Goal: Task Accomplishment & Management: Use online tool/utility

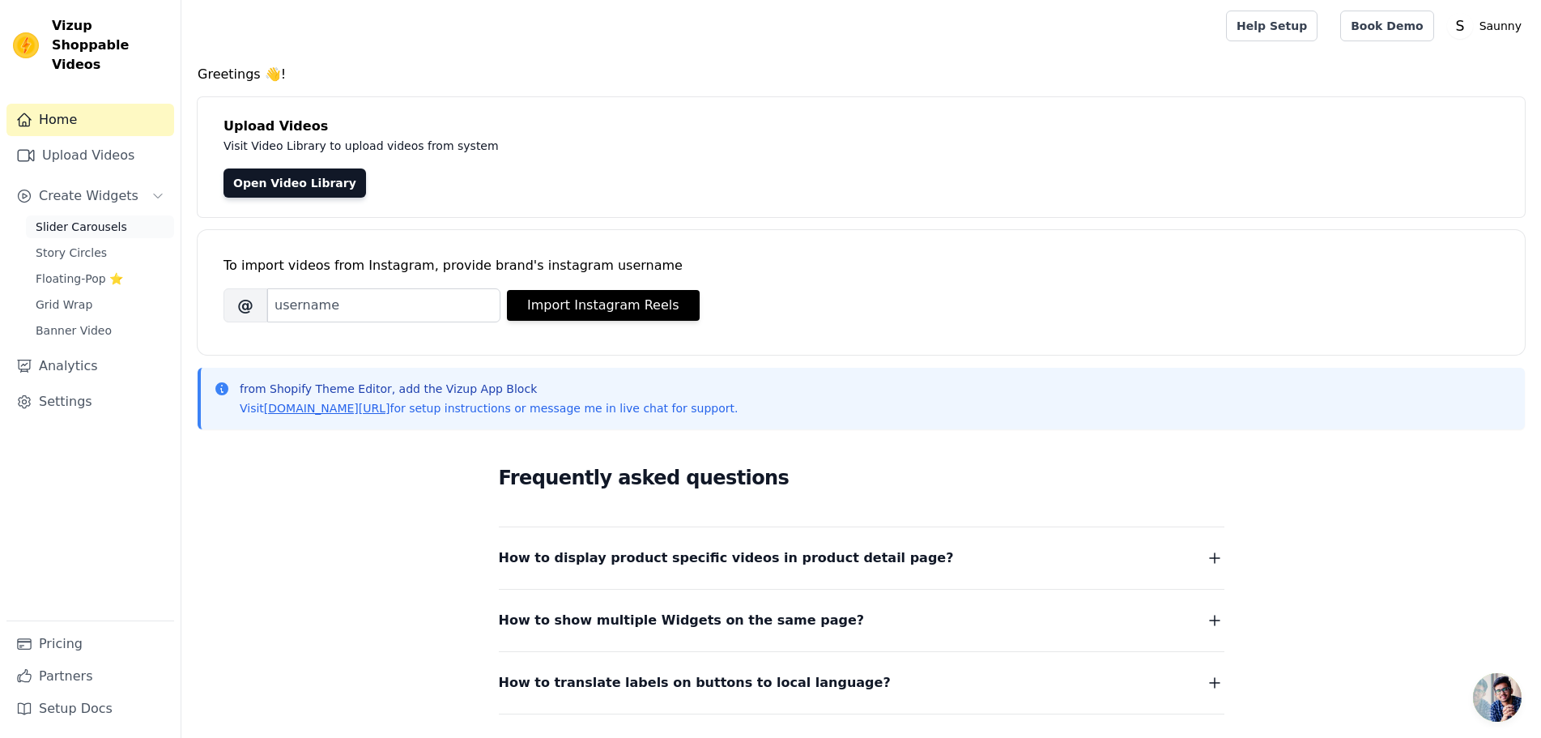
click at [92, 219] on span "Slider Carousels" at bounding box center [82, 227] width 92 height 16
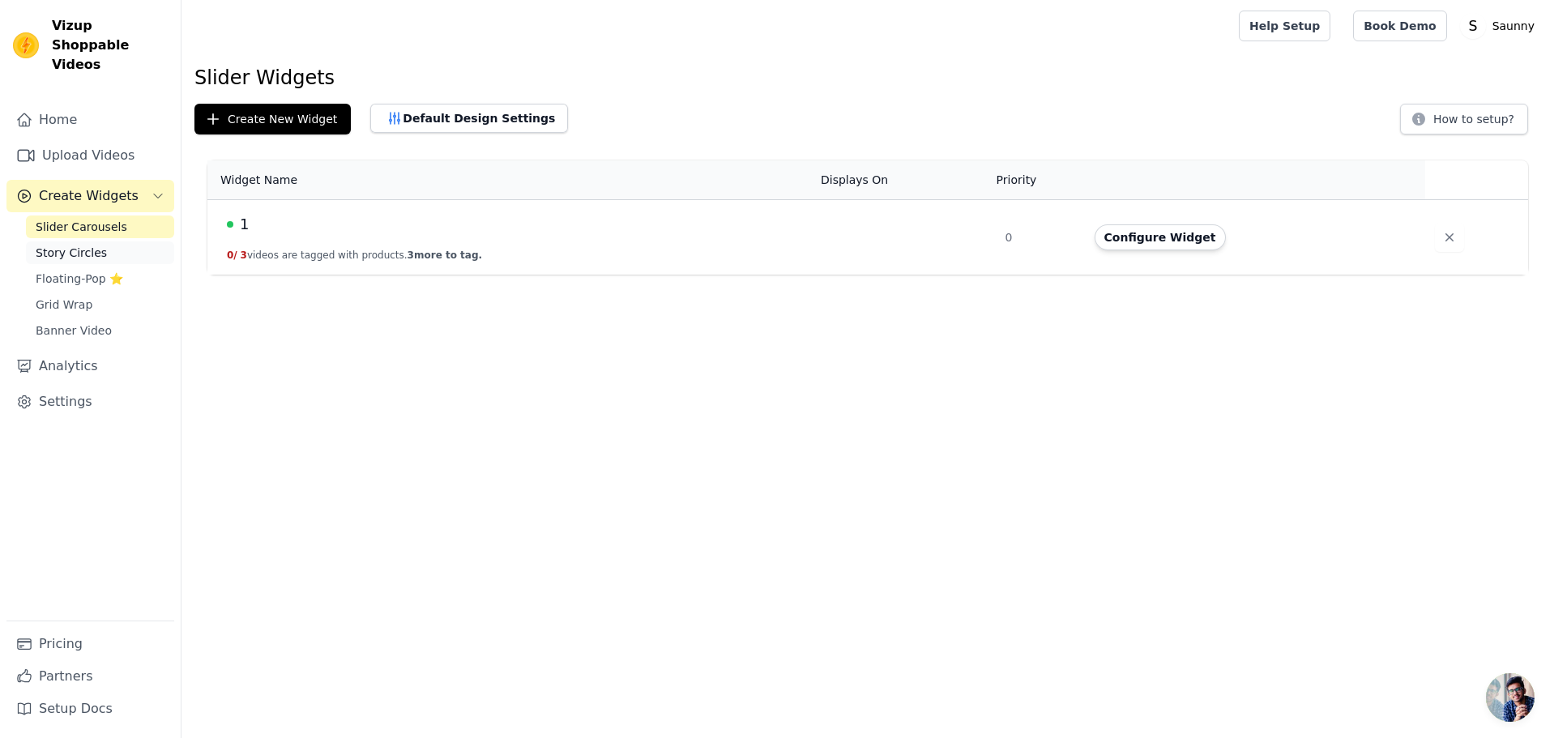
click at [83, 245] on span "Story Circles" at bounding box center [71, 253] width 71 height 16
click at [335, 237] on td "1 0 / 4 videos are tagged with products. 4 more to tag." at bounding box center [508, 237] width 603 height 75
drag, startPoint x: 1181, startPoint y: 484, endPoint x: 629, endPoint y: 420, distance: 556.1
click at [629, 275] on html "Vizup Shoppable Videos Home Upload Videos Create Widgets Slider Carousels Story…" at bounding box center [777, 137] width 1554 height 275
click at [265, 219] on div "1" at bounding box center [514, 224] width 574 height 23
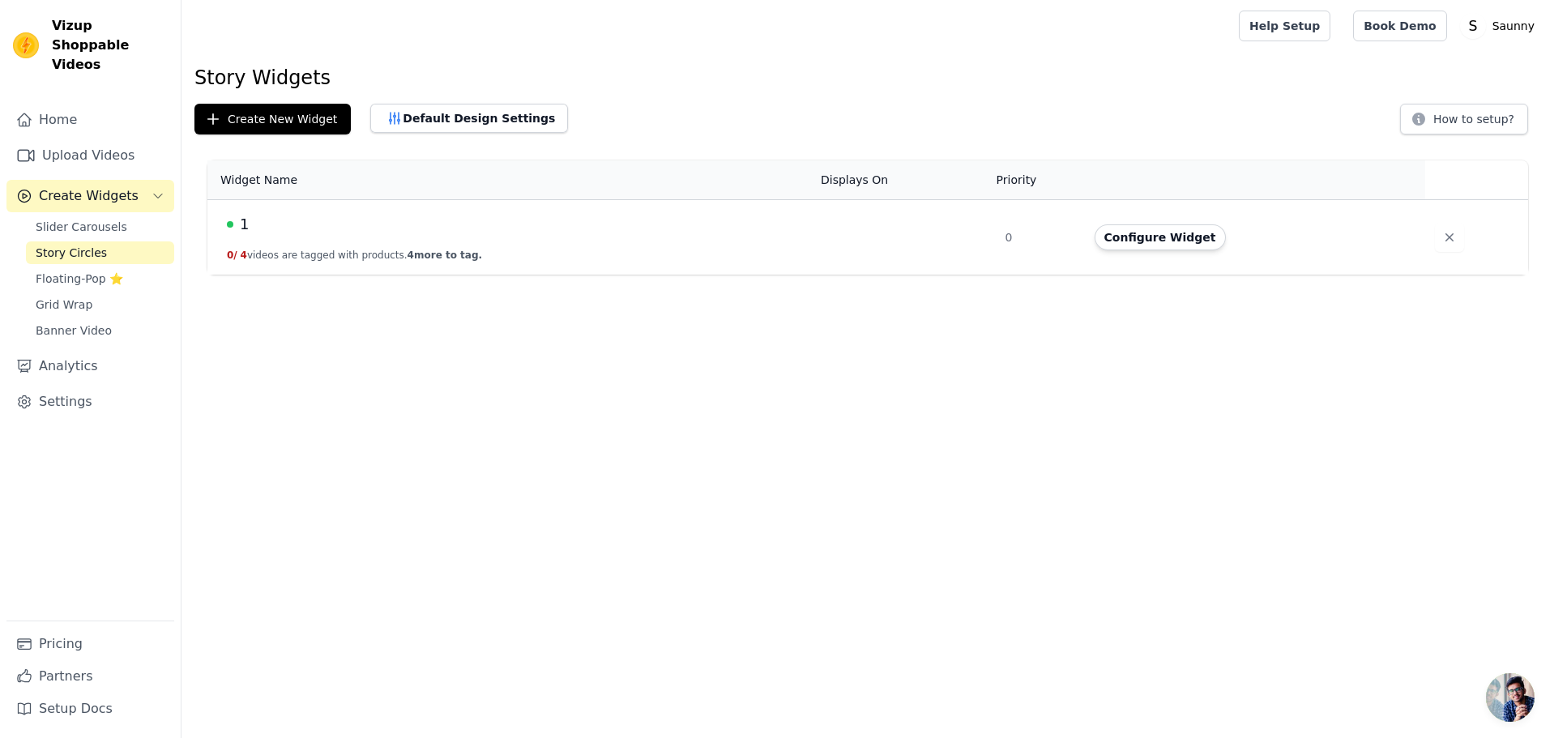
click at [24, 211] on div "Home Upload Videos Create Widgets Slider Carousels Story Circles Floating-Pop ⭐…" at bounding box center [90, 362] width 168 height 517
click at [45, 219] on span "Slider Carousels" at bounding box center [82, 227] width 92 height 16
drag, startPoint x: 879, startPoint y: 449, endPoint x: 1087, endPoint y: 308, distance: 251.4
click at [884, 275] on html "Vizup Shoppable Videos Home Upload Videos Create Widgets Slider Carousels Story…" at bounding box center [777, 137] width 1554 height 275
click at [1196, 244] on button "Configure Widget" at bounding box center [1159, 237] width 131 height 26
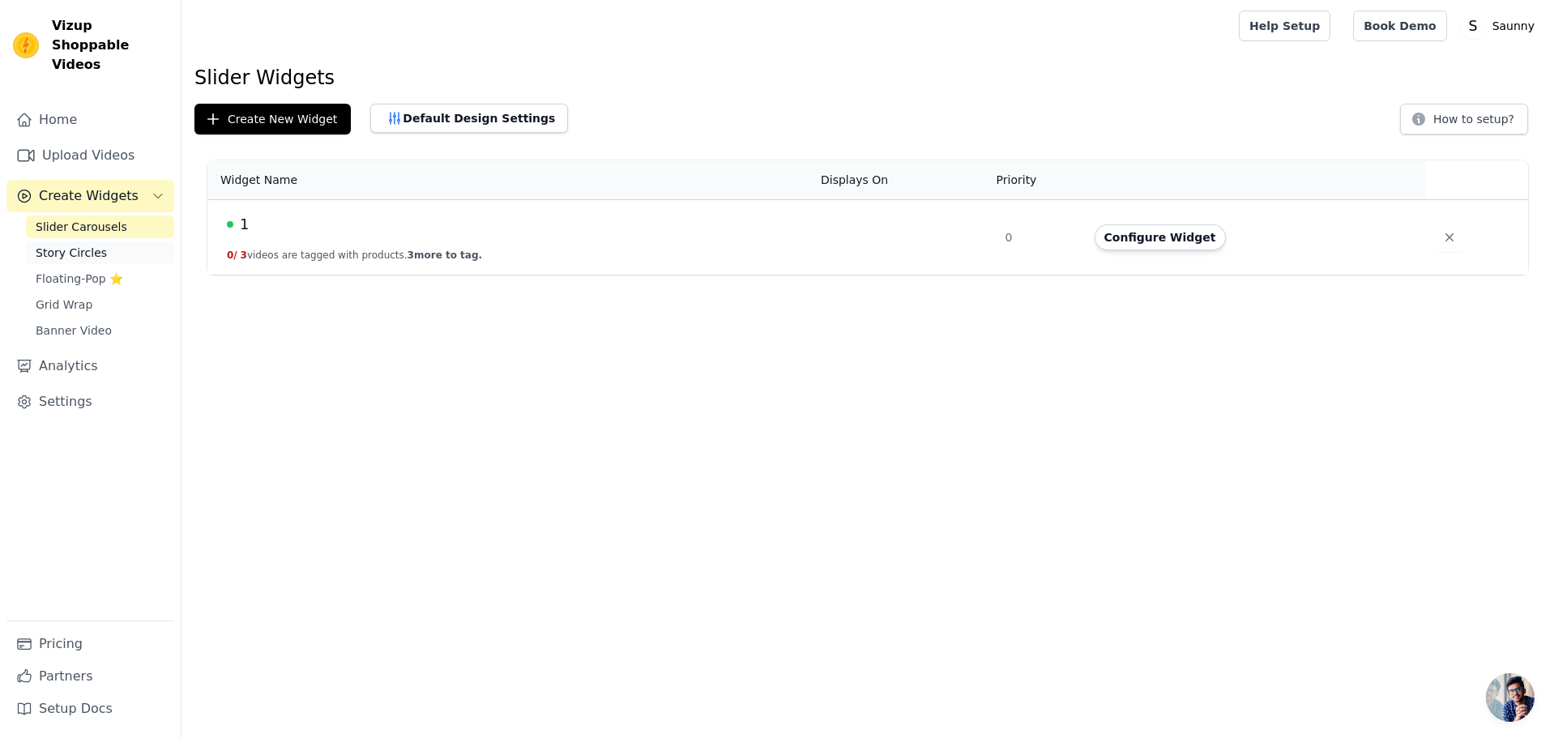
click at [81, 245] on span "Story Circles" at bounding box center [71, 253] width 71 height 16
click at [1156, 240] on button "Configure Widget" at bounding box center [1159, 237] width 131 height 26
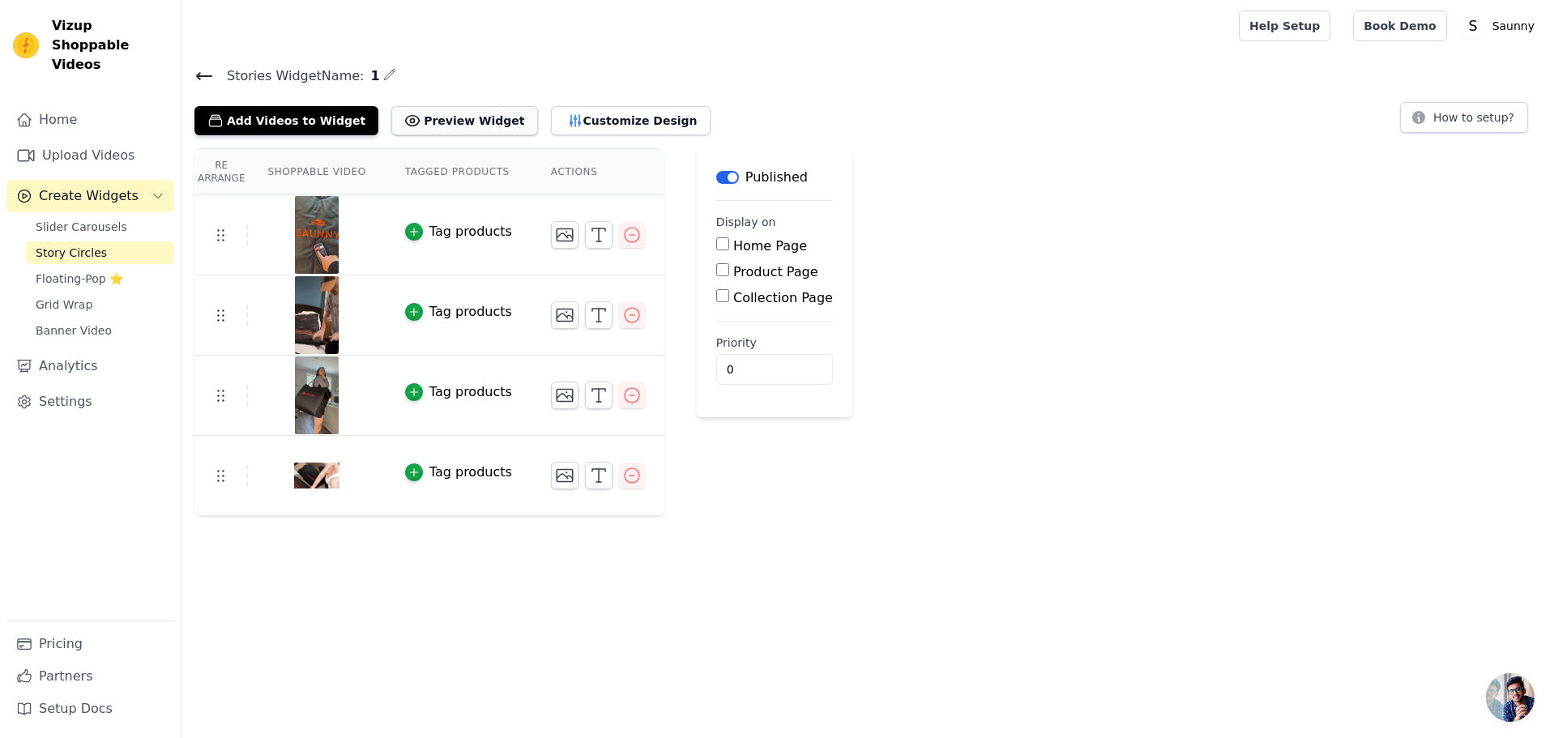
click at [459, 115] on button "Preview Widget" at bounding box center [464, 120] width 146 height 29
click at [56, 271] on span "Floating-Pop ⭐" at bounding box center [79, 279] width 87 height 16
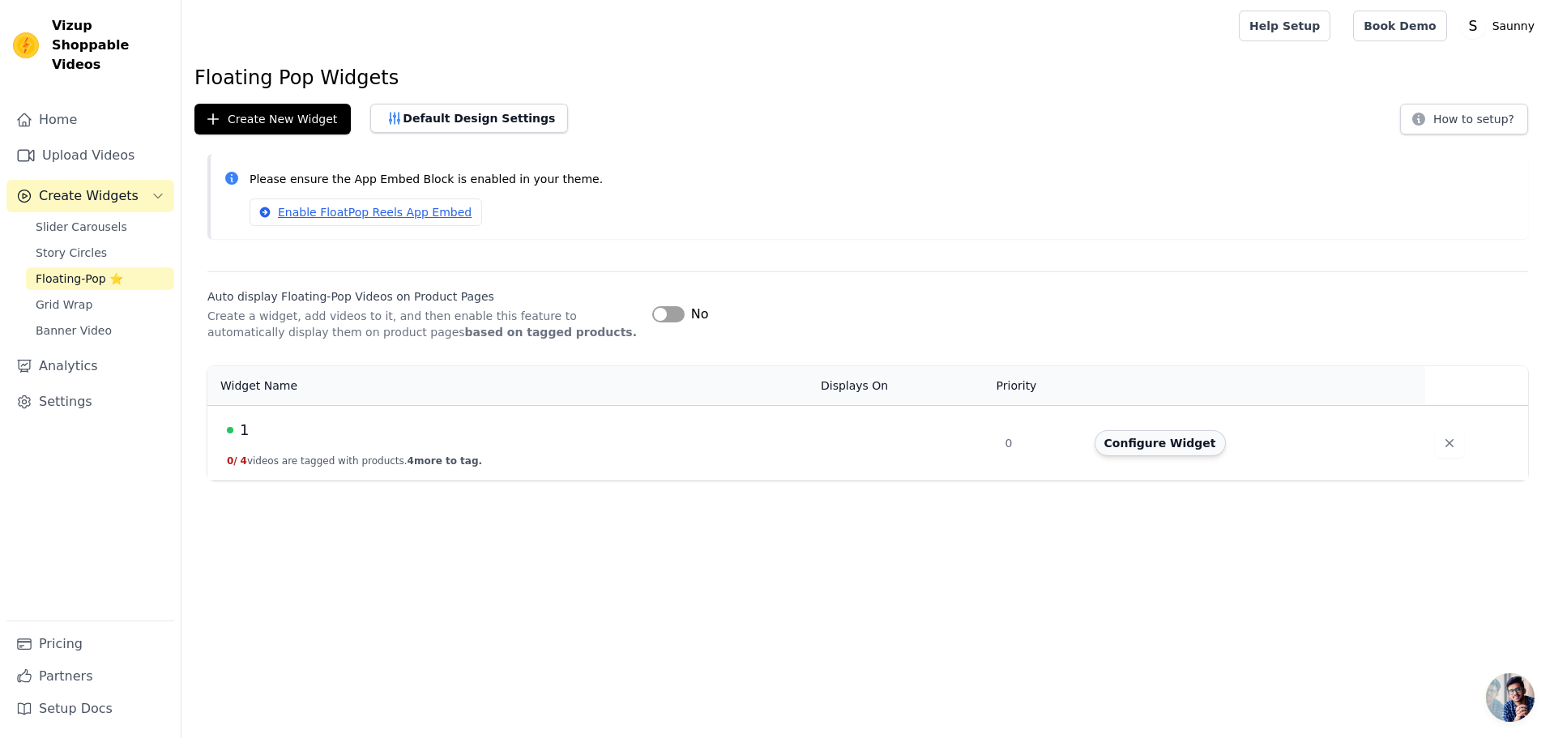
click at [1181, 441] on button "Configure Widget" at bounding box center [1159, 443] width 131 height 26
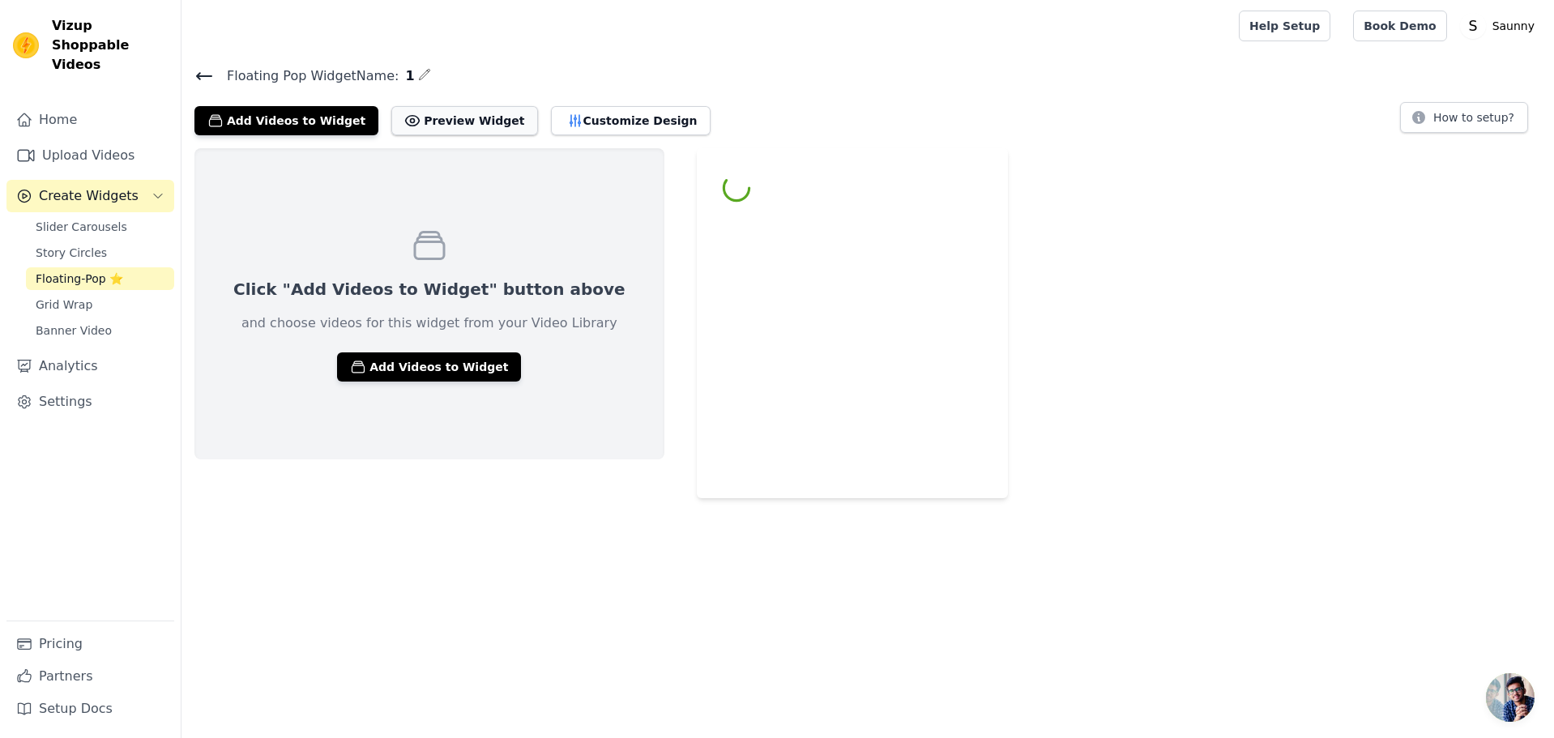
click at [487, 119] on button "Preview Widget" at bounding box center [464, 120] width 146 height 29
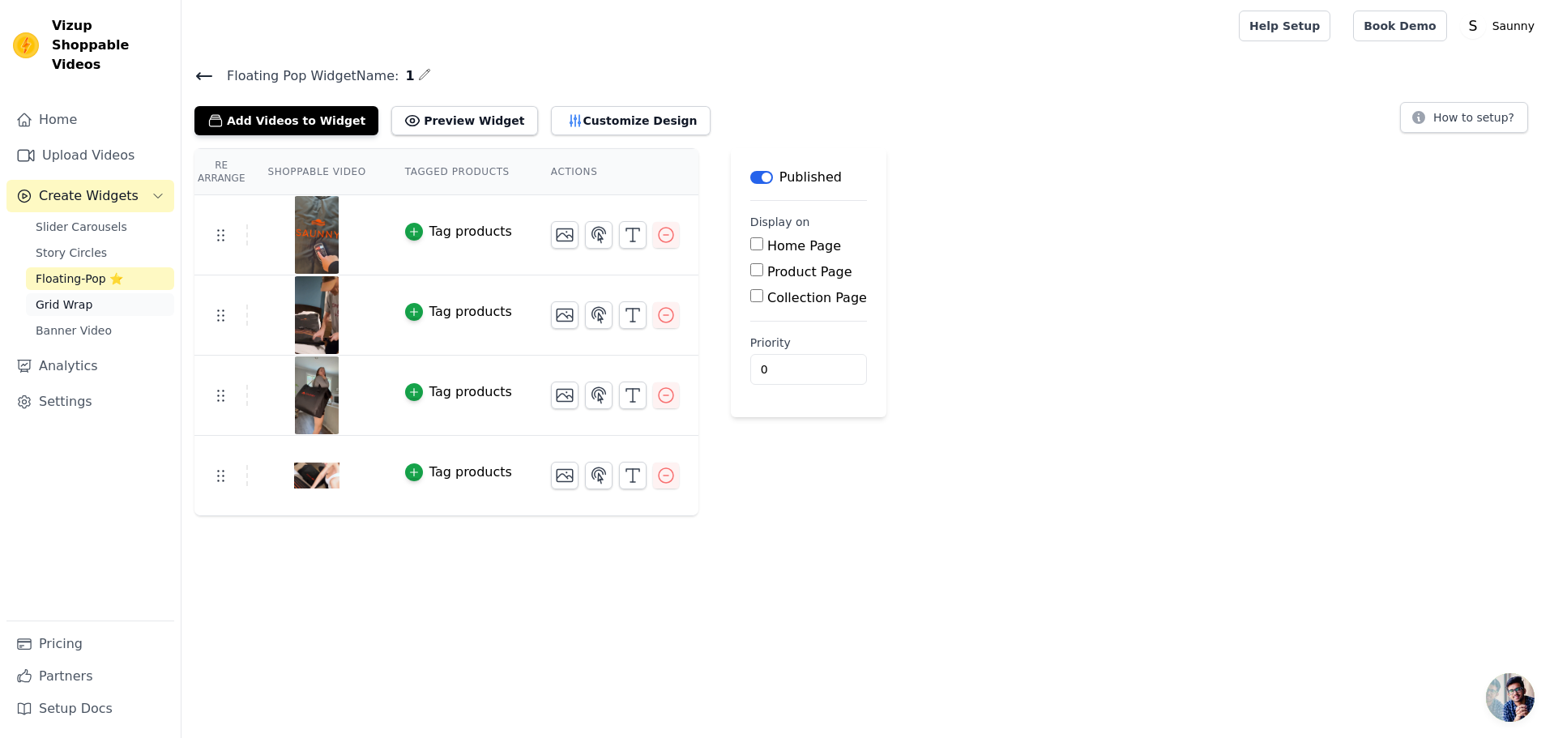
click at [87, 296] on span "Grid Wrap" at bounding box center [64, 304] width 57 height 16
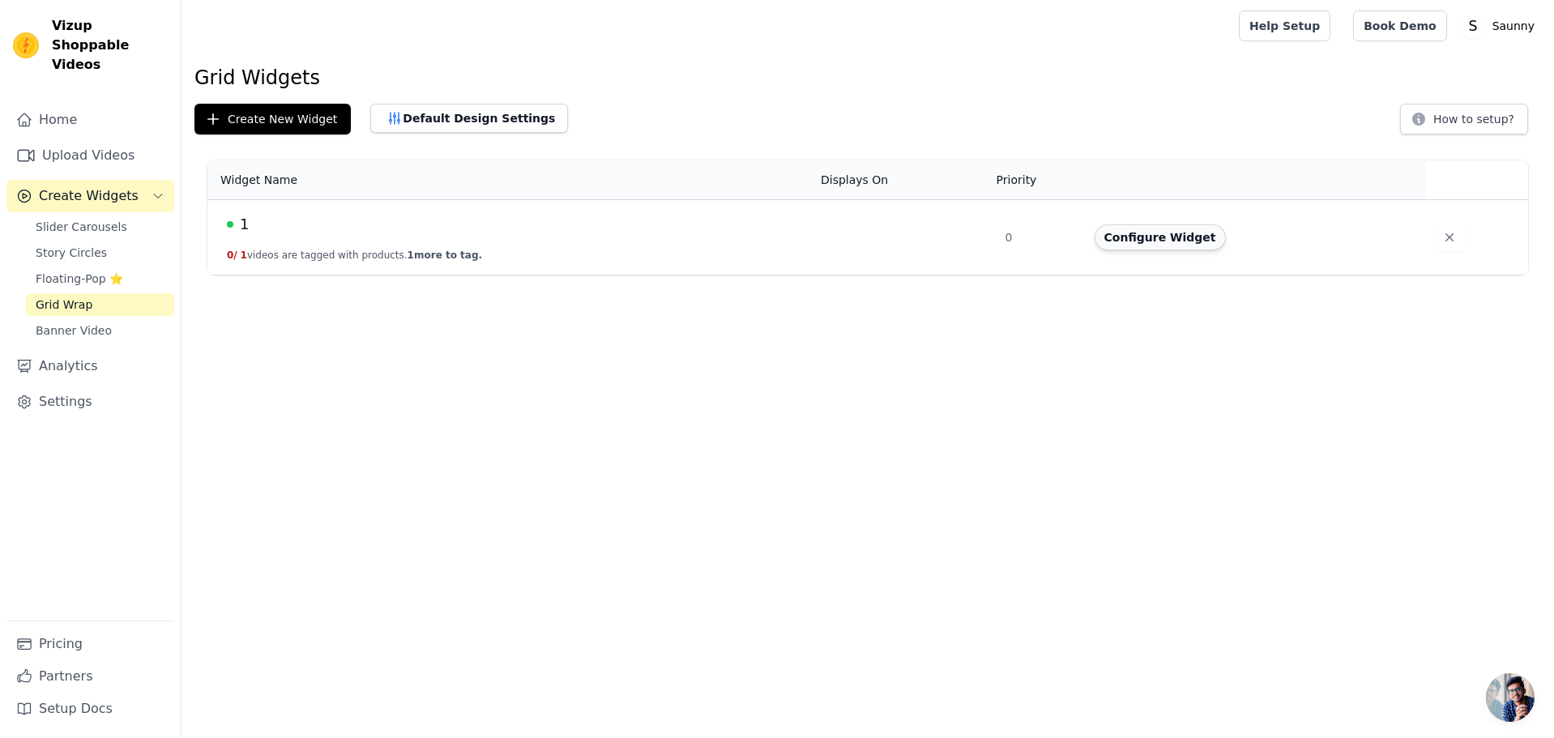
click at [1149, 232] on button "Configure Widget" at bounding box center [1159, 237] width 131 height 26
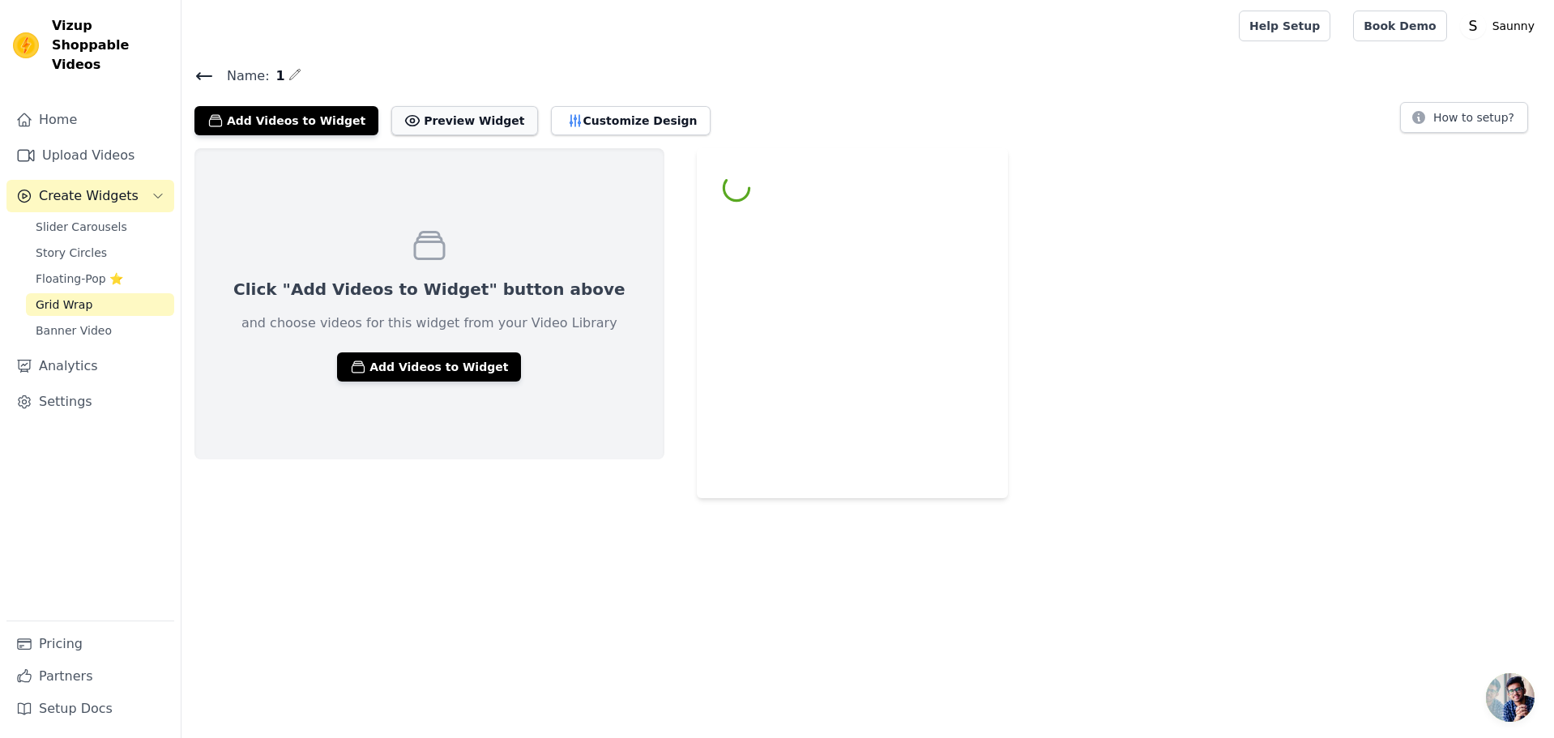
click at [469, 124] on button "Preview Widget" at bounding box center [464, 120] width 146 height 29
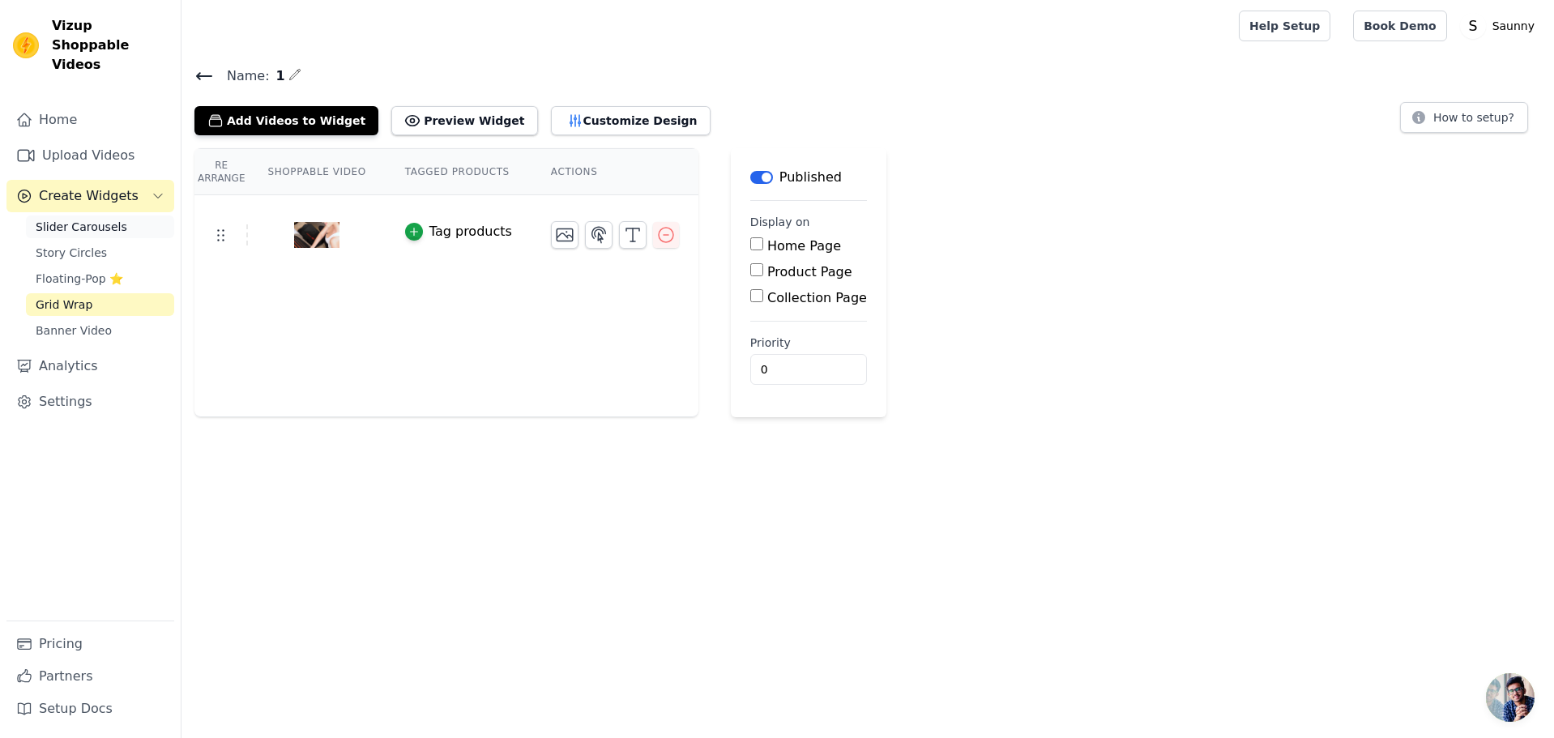
click at [70, 219] on span "Slider Carousels" at bounding box center [82, 227] width 92 height 16
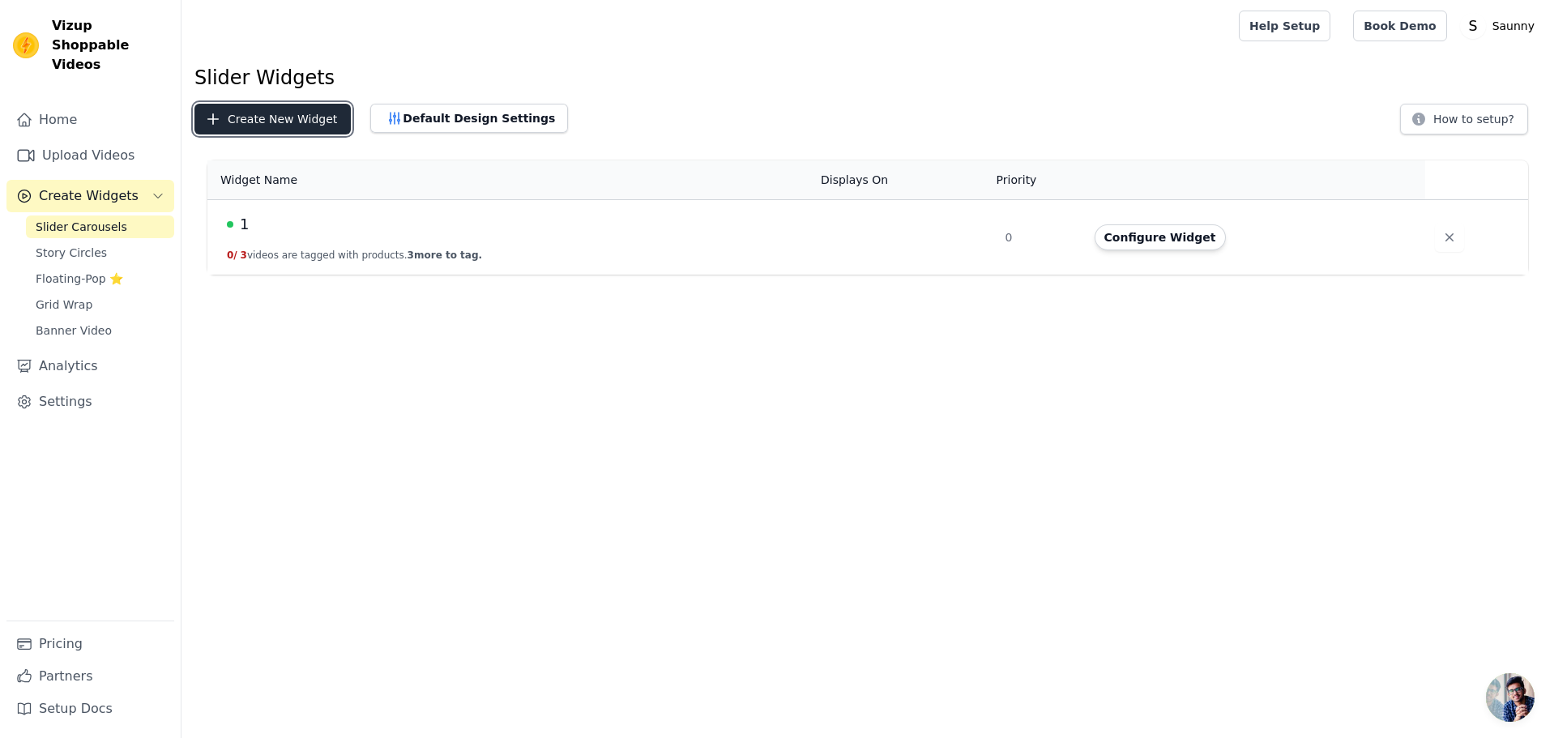
click at [314, 121] on button "Create New Widget" at bounding box center [272, 119] width 156 height 31
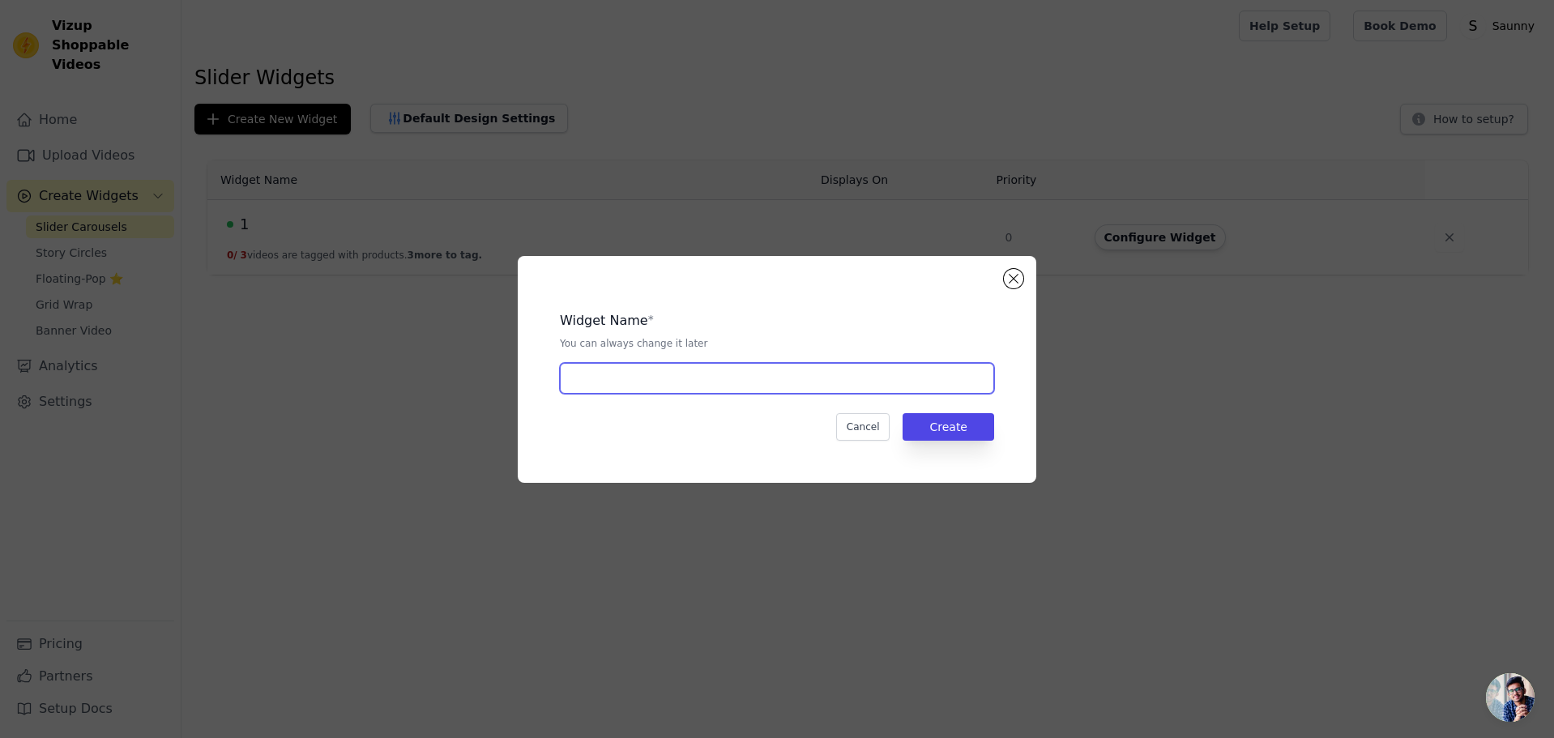
click at [781, 380] on input "text" at bounding box center [777, 378] width 434 height 31
type input "2"
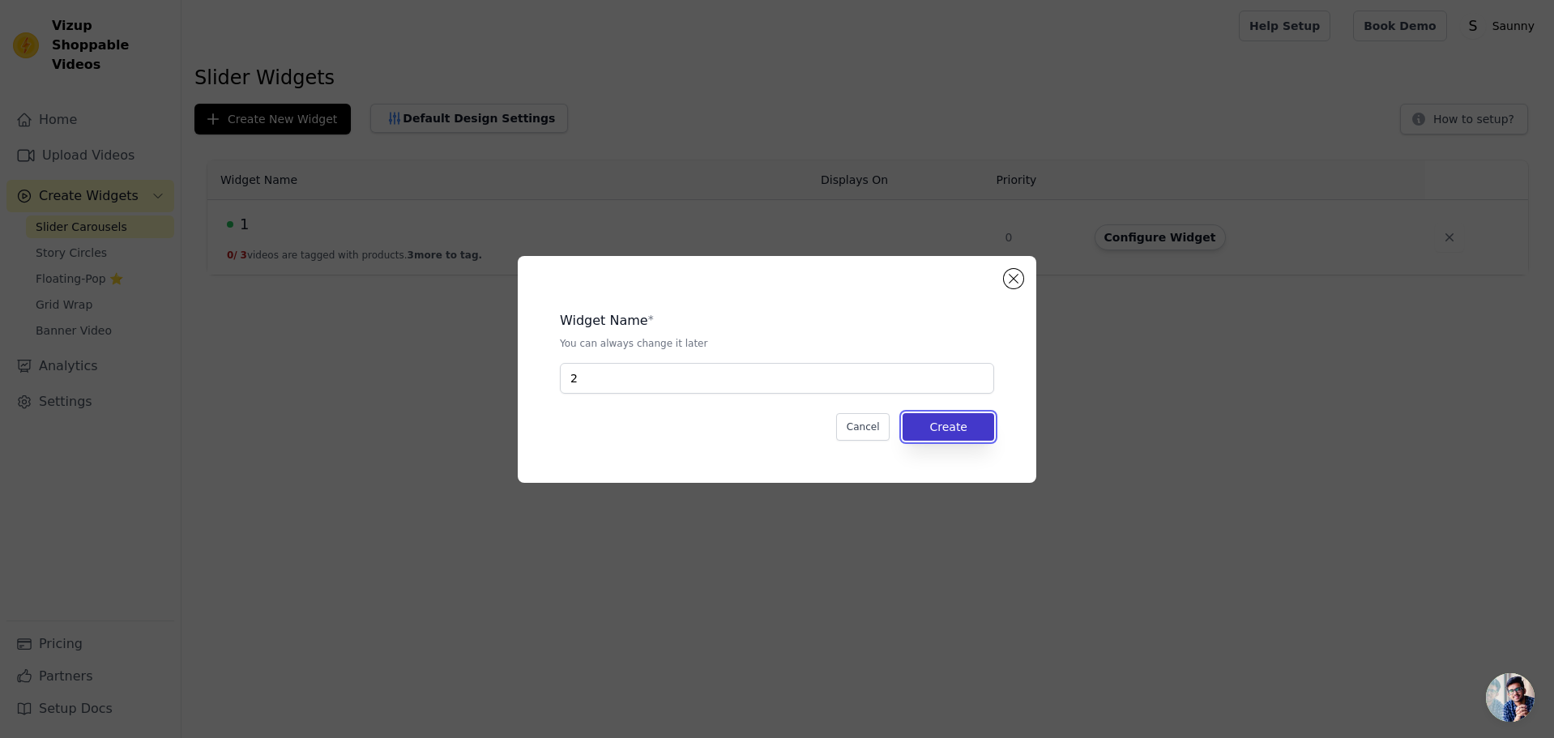
click at [970, 437] on button "Create" at bounding box center [948, 427] width 92 height 28
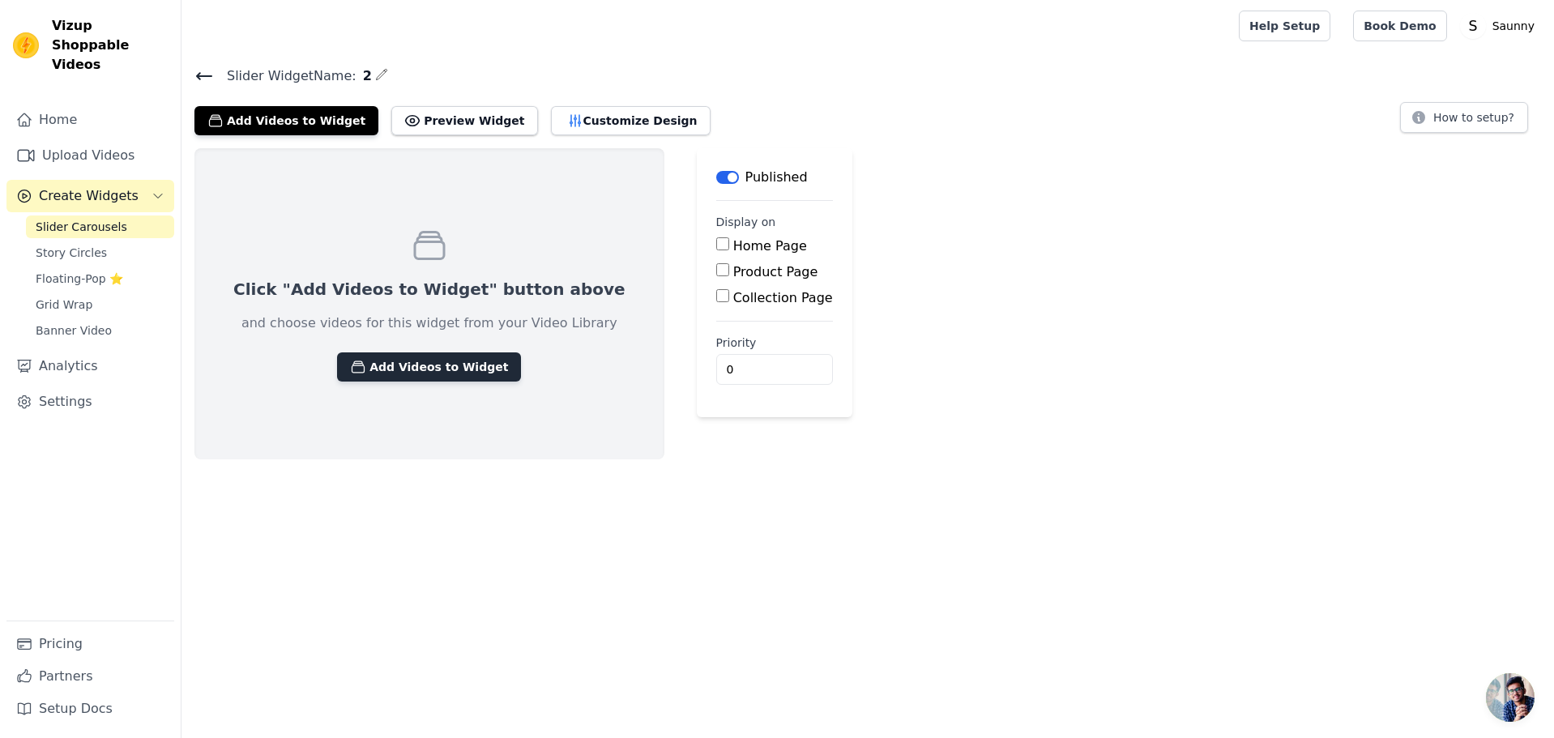
click at [441, 365] on button "Add Videos to Widget" at bounding box center [429, 366] width 184 height 29
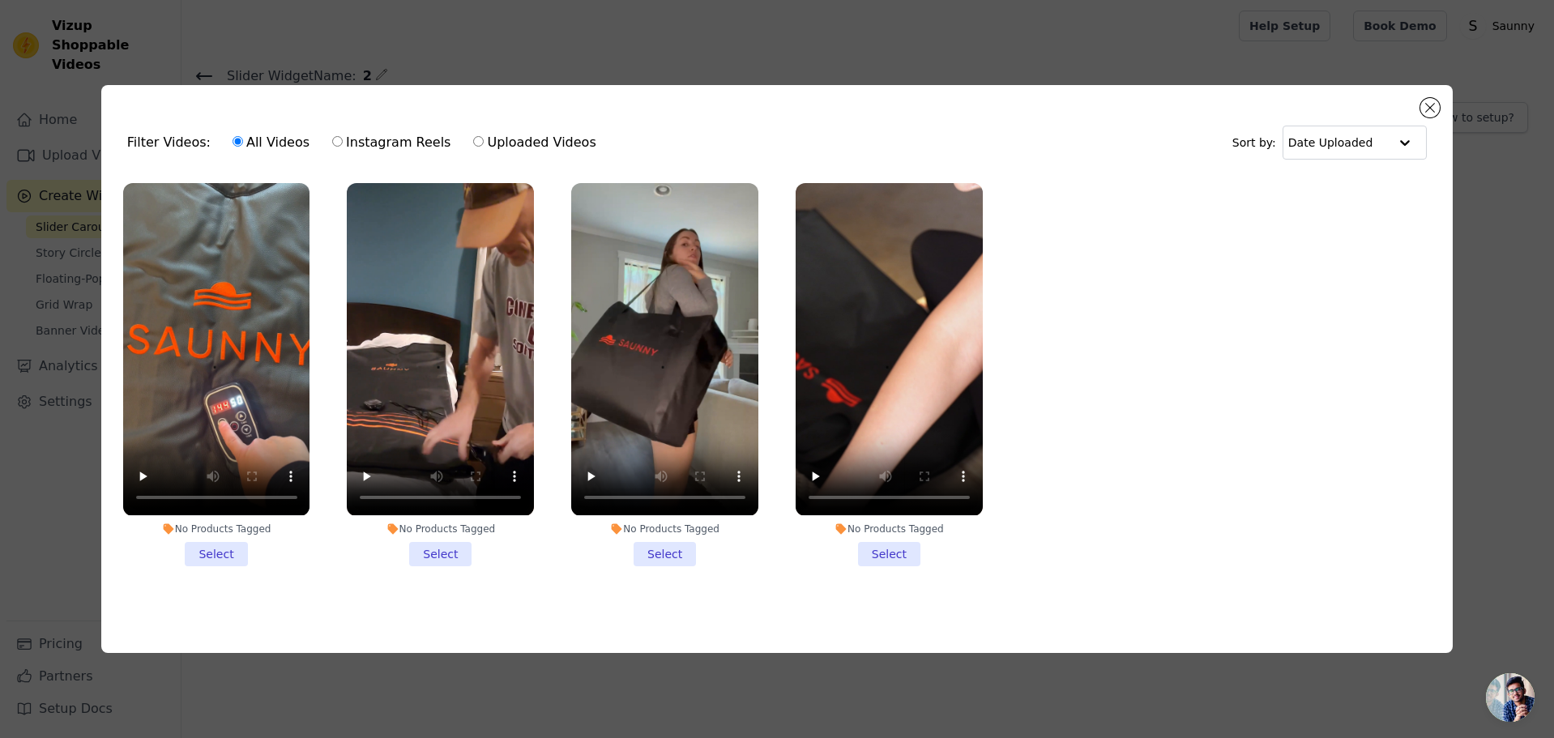
click at [1177, 471] on ul "No Products Tagged Select No Products Tagged Select No Products Tagged Select N…" at bounding box center [777, 387] width 1326 height 426
click at [214, 554] on li "No Products Tagged Select" at bounding box center [216, 374] width 187 height 382
click at [0, 0] on input "No Products Tagged Select" at bounding box center [0, 0] width 0 height 0
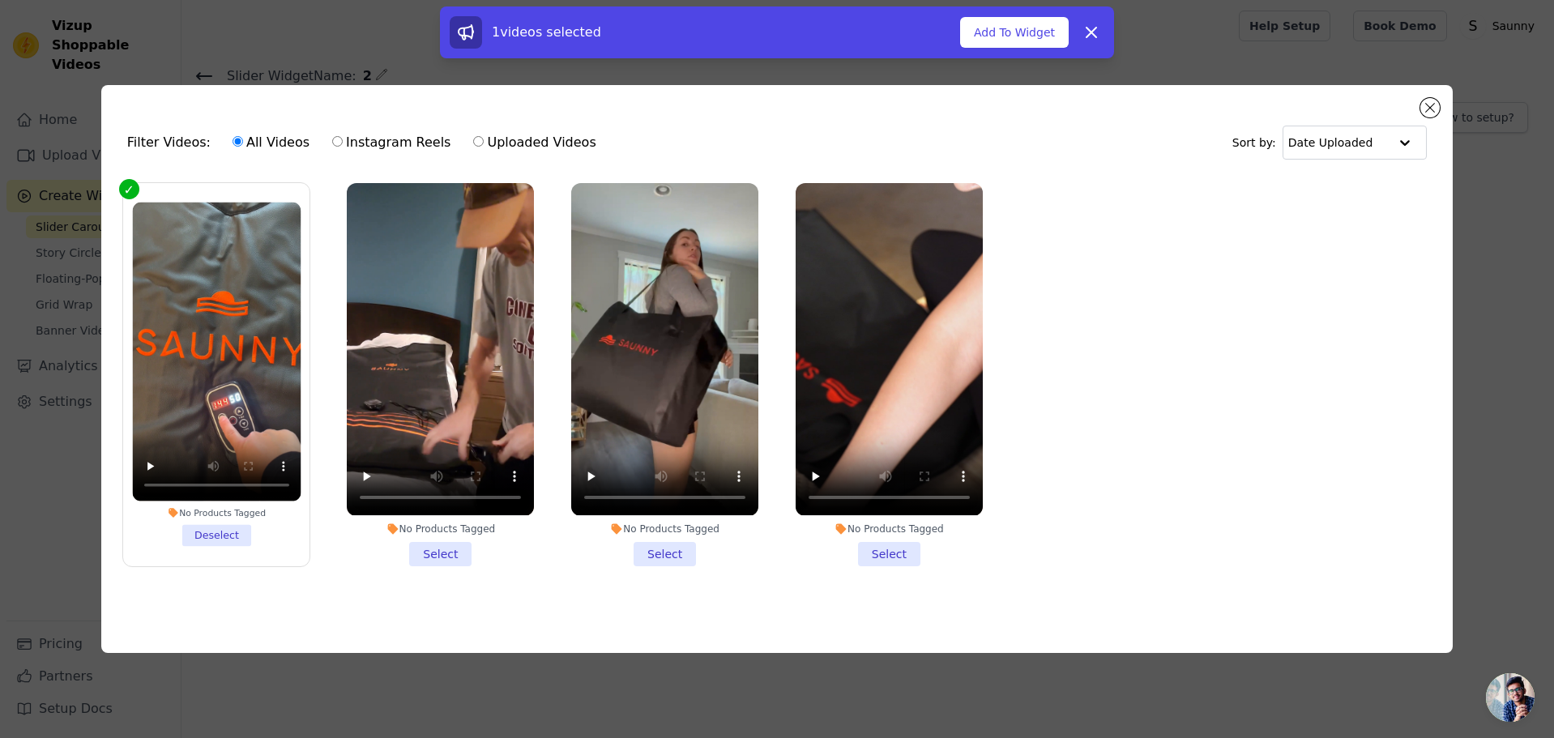
click at [441, 550] on li "No Products Tagged Select" at bounding box center [440, 374] width 187 height 382
click at [0, 0] on input "No Products Tagged Select" at bounding box center [0, 0] width 0 height 0
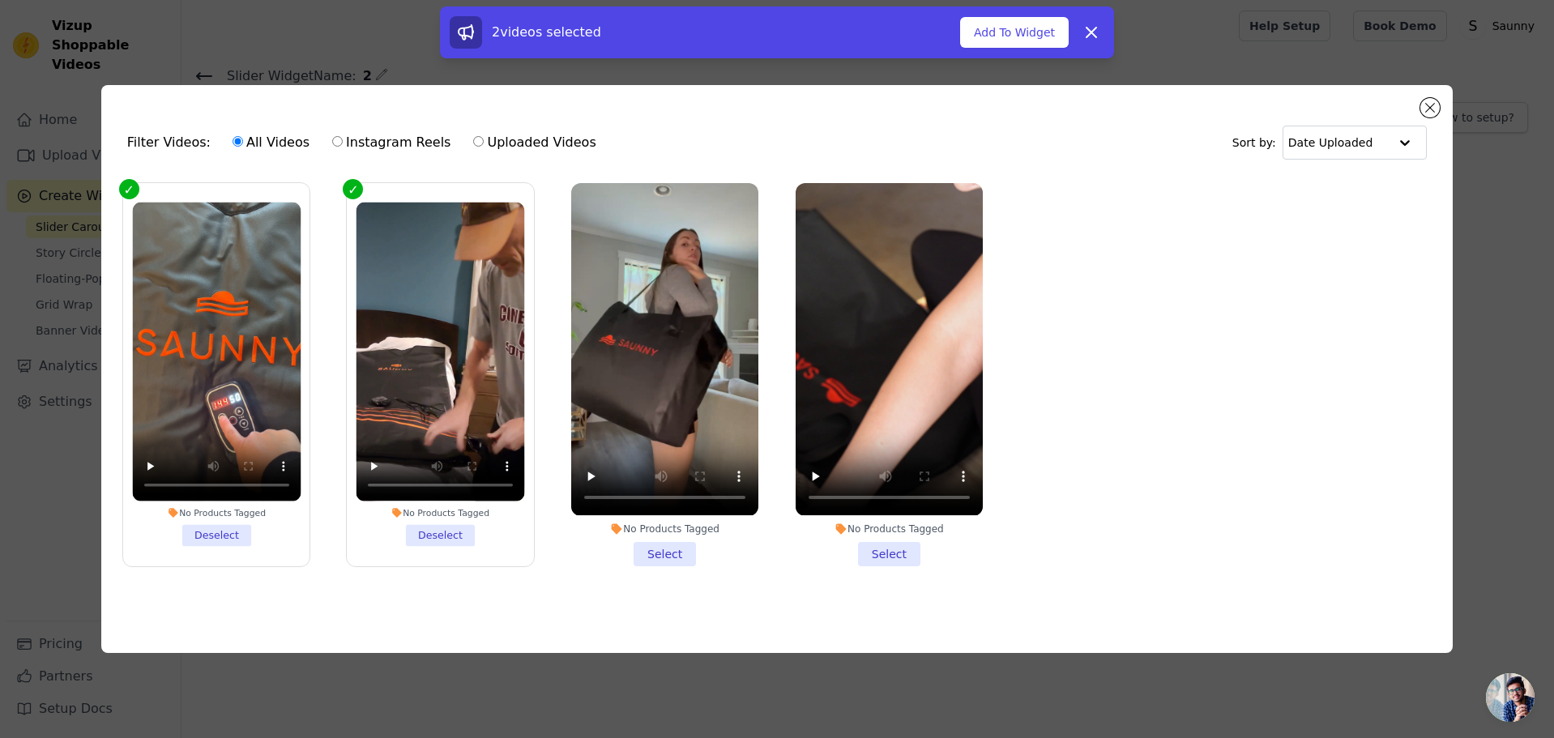
click at [688, 551] on li "No Products Tagged Select" at bounding box center [664, 374] width 187 height 382
click at [0, 0] on input "No Products Tagged Select" at bounding box center [0, 0] width 0 height 0
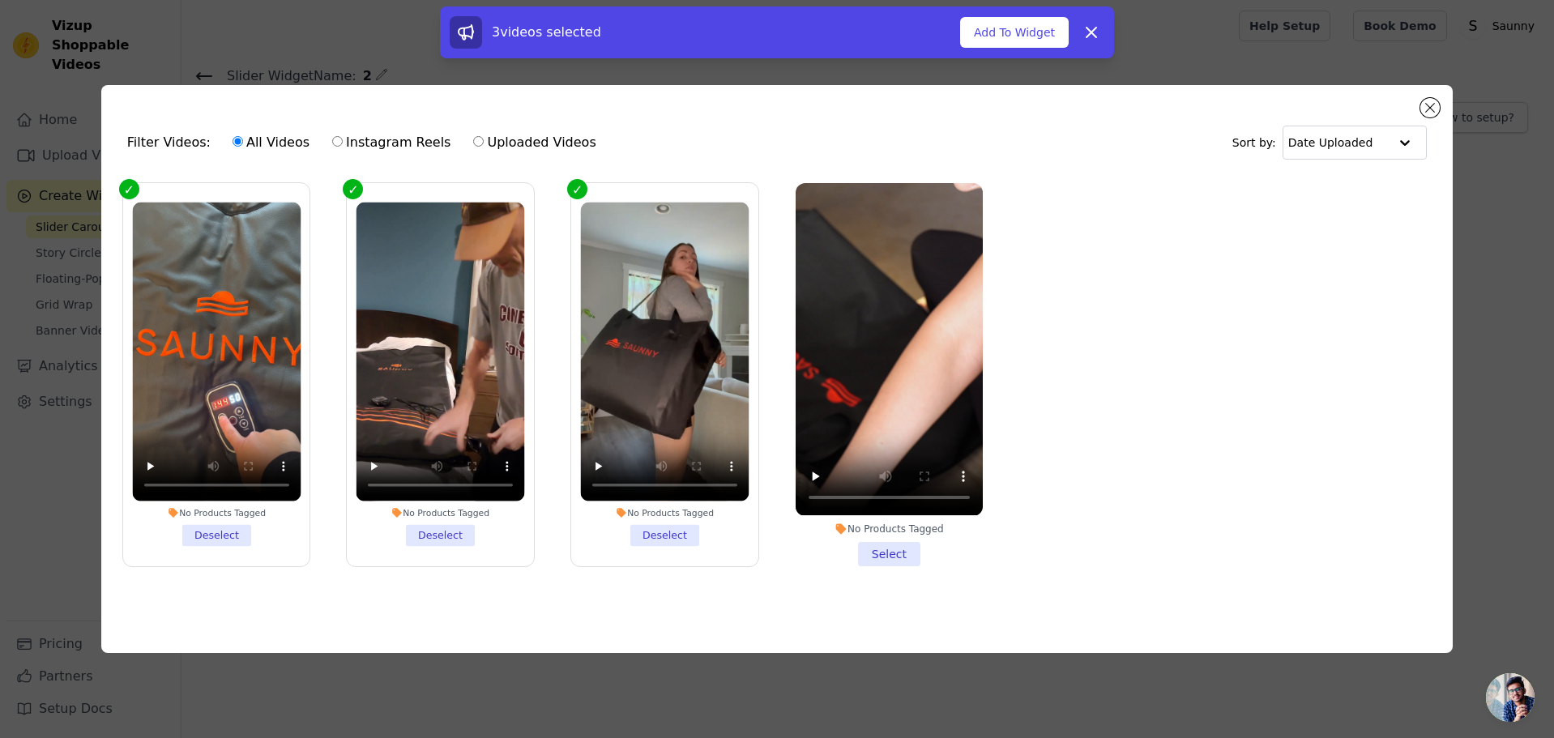
click at [893, 559] on li "No Products Tagged Select" at bounding box center [888, 374] width 187 height 382
click at [0, 0] on input "No Products Tagged Select" at bounding box center [0, 0] width 0 height 0
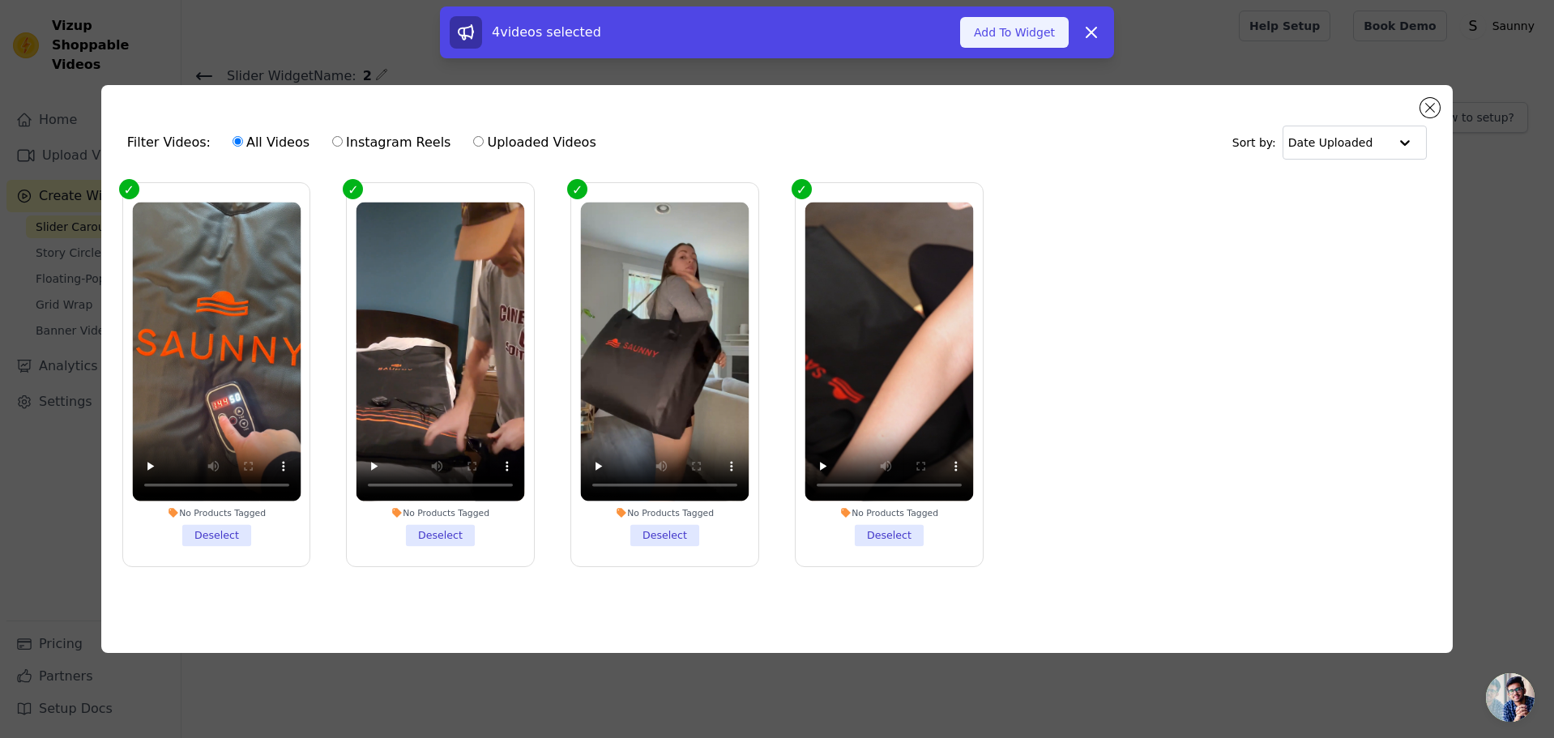
click at [1017, 36] on button "Add To Widget" at bounding box center [1014, 32] width 109 height 31
click at [1017, 36] on button "Updating Widget Videos..." at bounding box center [963, 32] width 211 height 31
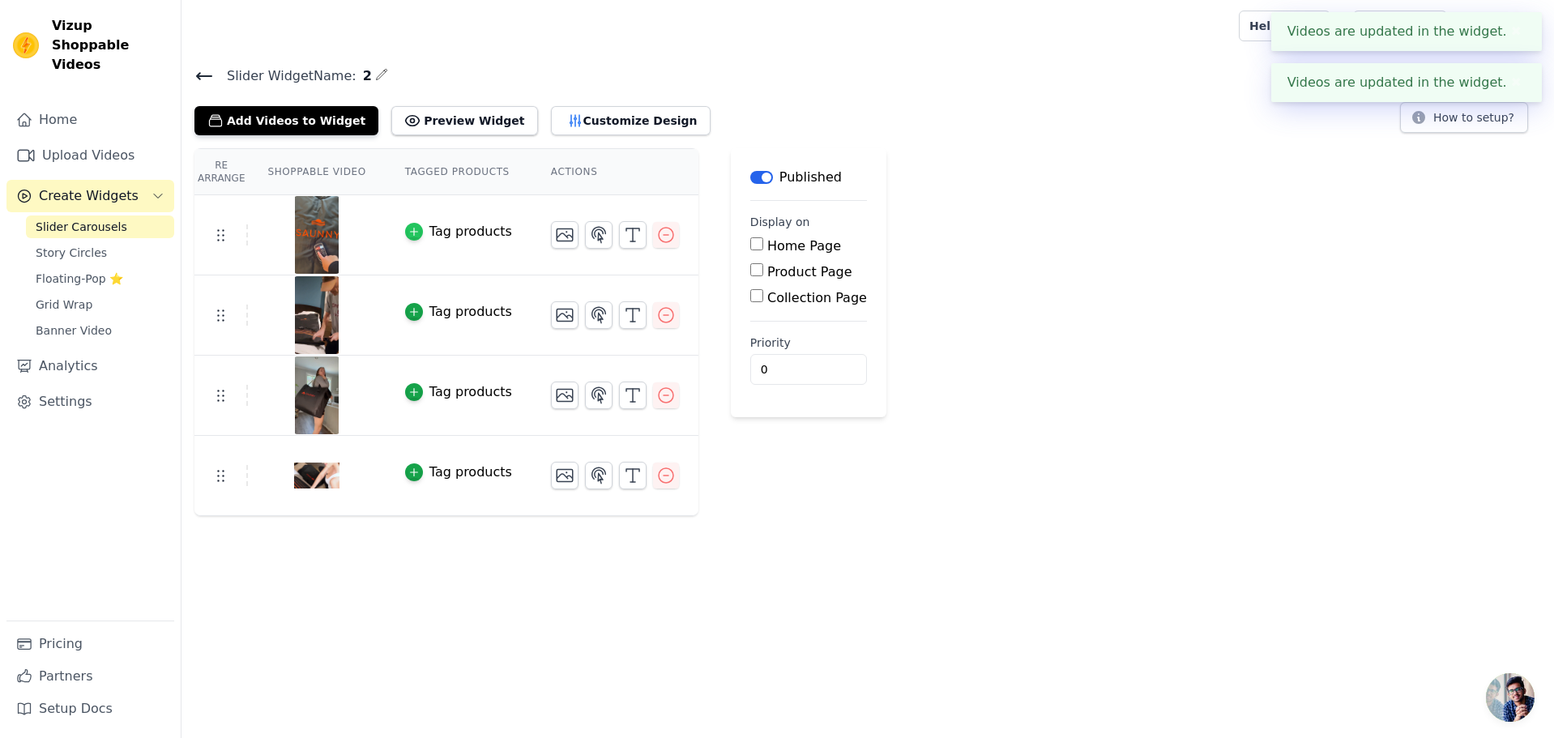
click at [411, 233] on icon "button" at bounding box center [413, 231] width 7 height 7
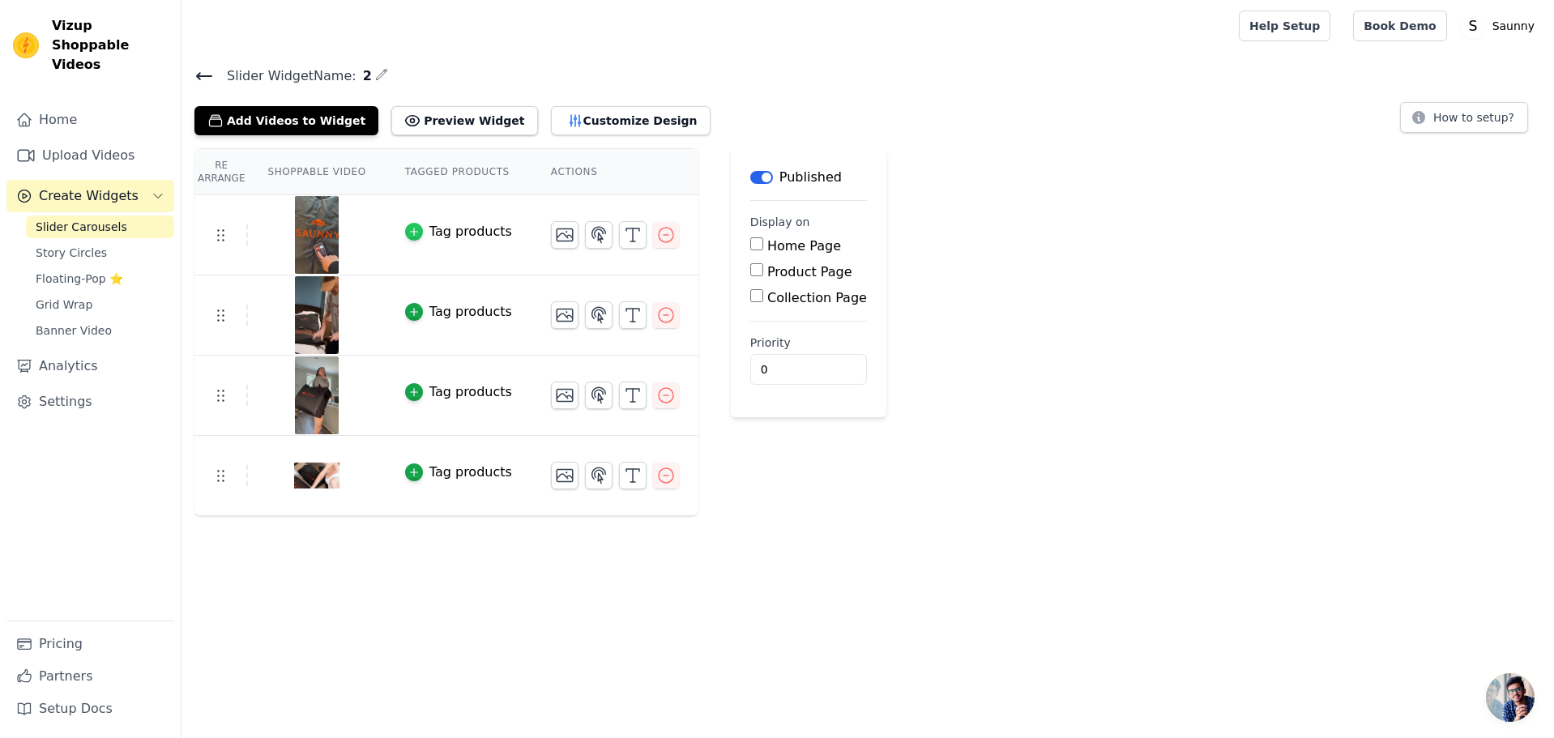
click at [411, 227] on icon "button" at bounding box center [413, 231] width 11 height 11
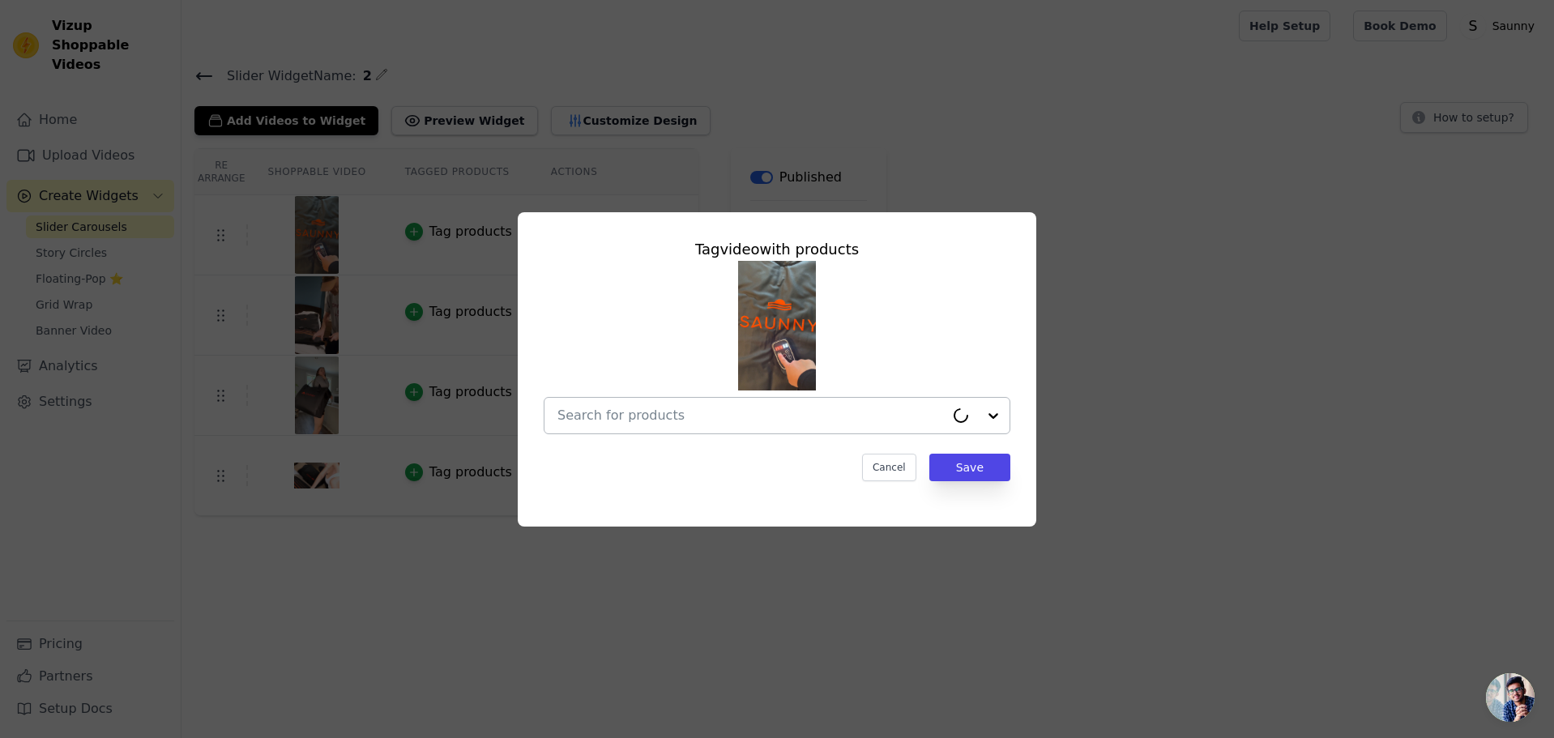
click at [742, 416] on input "text" at bounding box center [750, 415] width 387 height 19
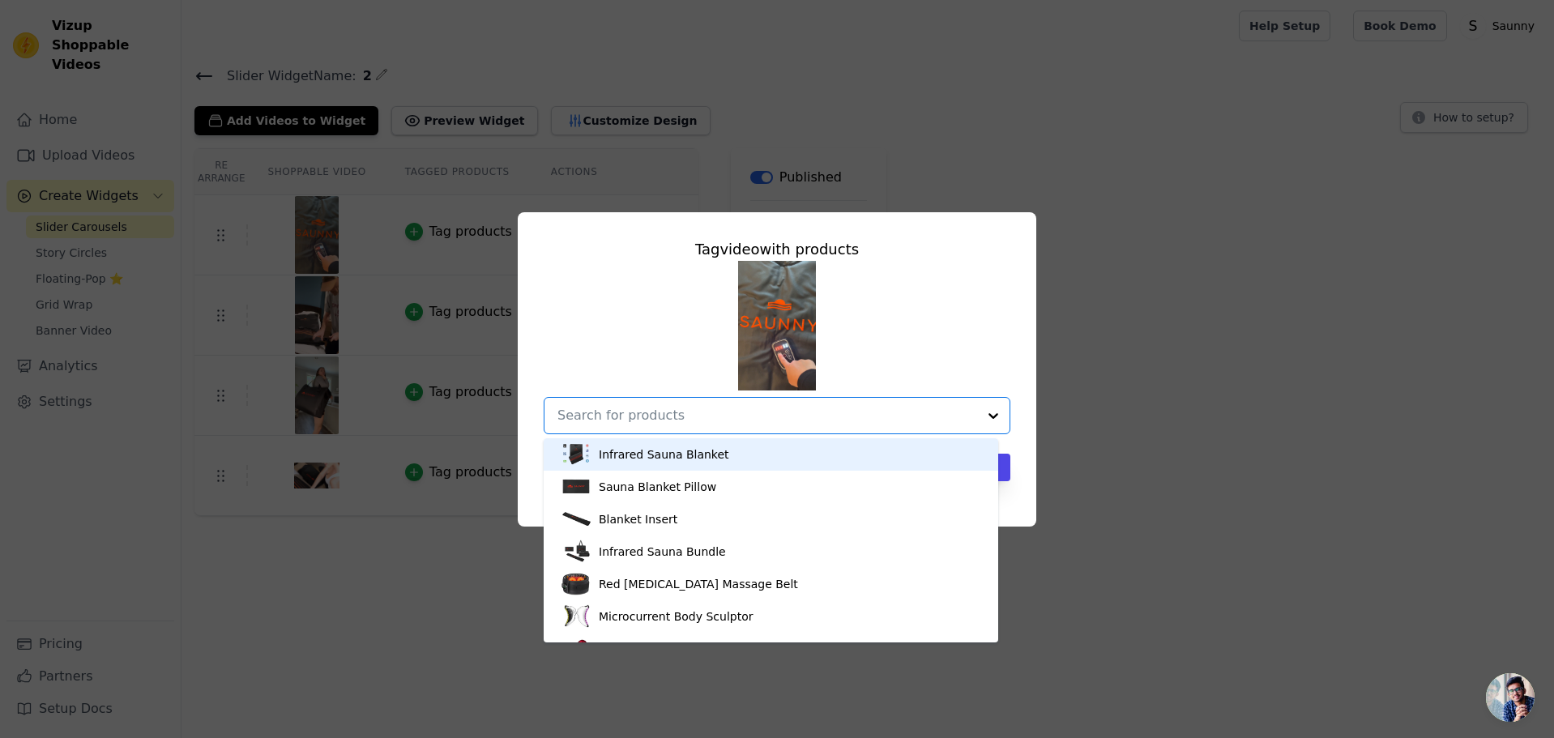
click at [700, 452] on div "Infrared Sauna Blanket" at bounding box center [664, 454] width 130 height 16
click at [700, 452] on div "Tag video with products Infrared Sauna Blanket Sauna Blanket Pillow Blanket Ins…" at bounding box center [777, 359] width 492 height 269
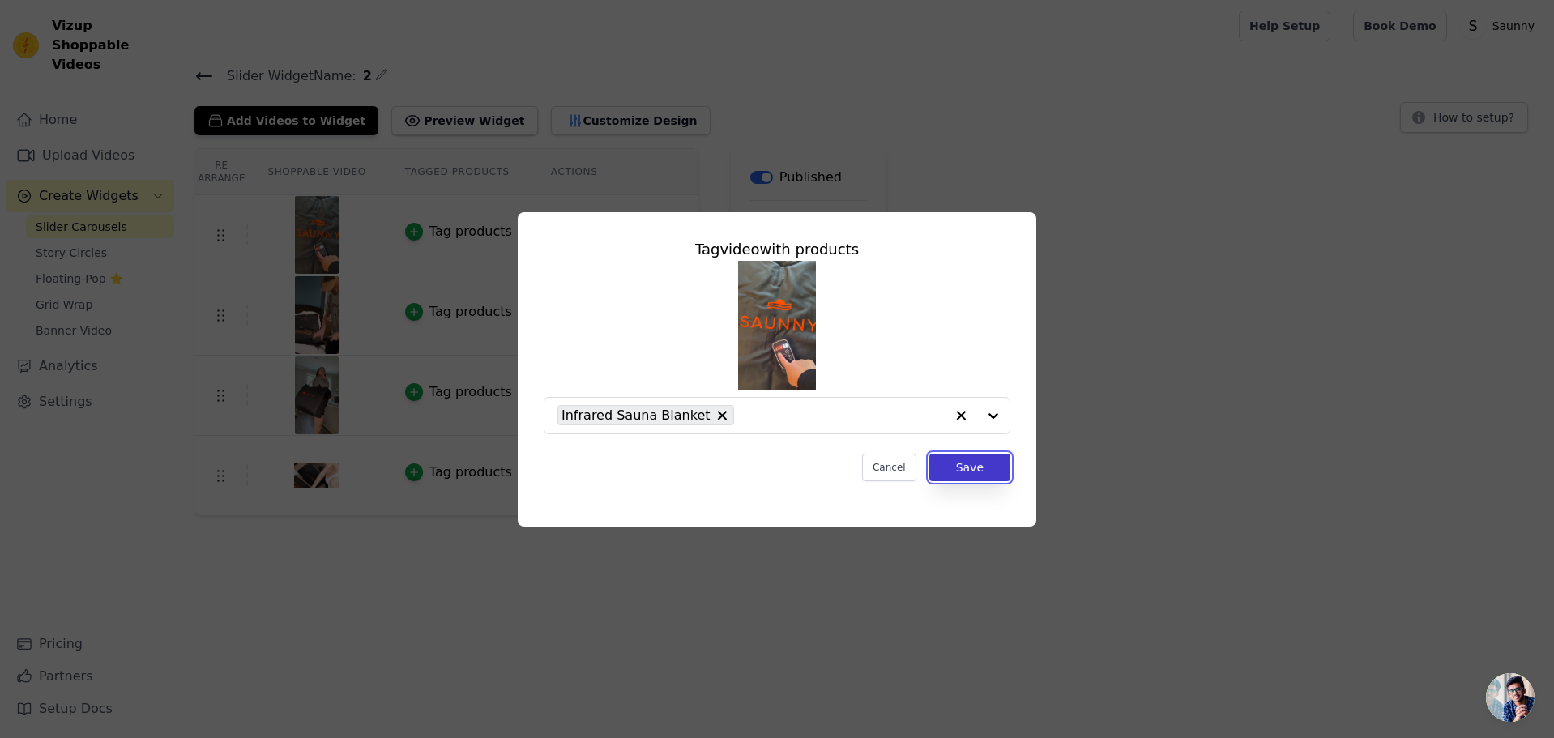
click at [991, 474] on button "Save" at bounding box center [969, 468] width 81 height 28
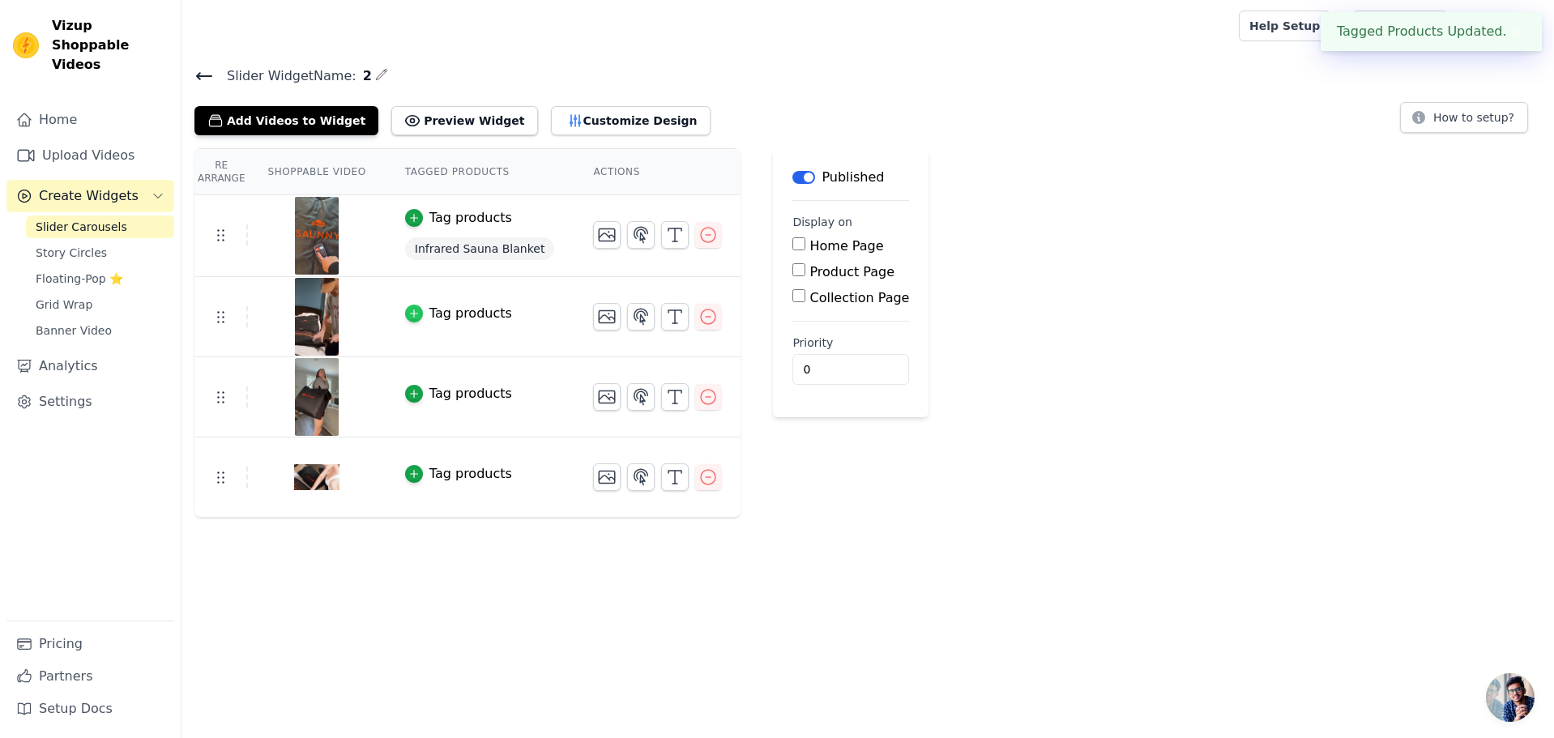
click at [411, 318] on icon "button" at bounding box center [413, 313] width 11 height 11
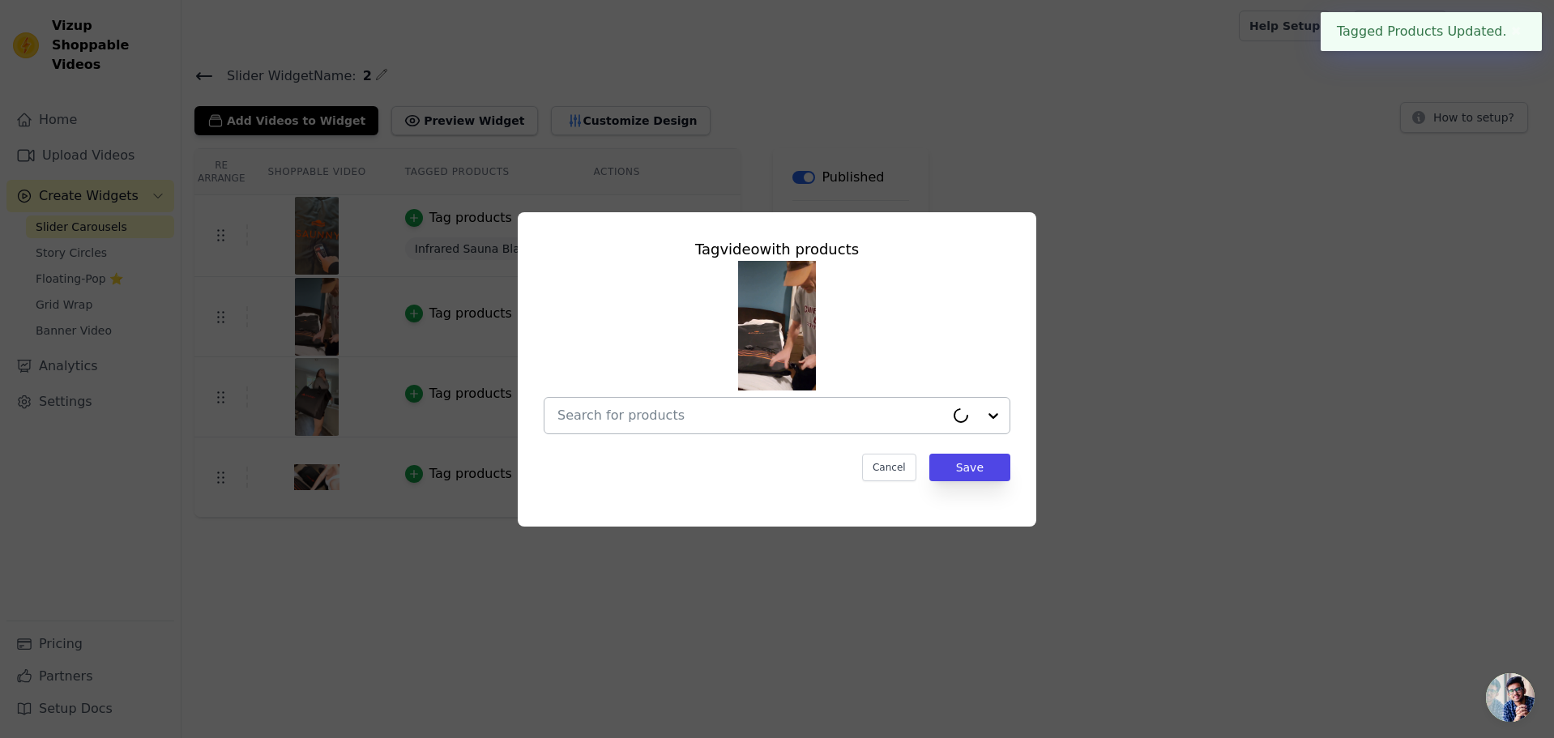
click at [674, 417] on input "text" at bounding box center [750, 415] width 387 height 19
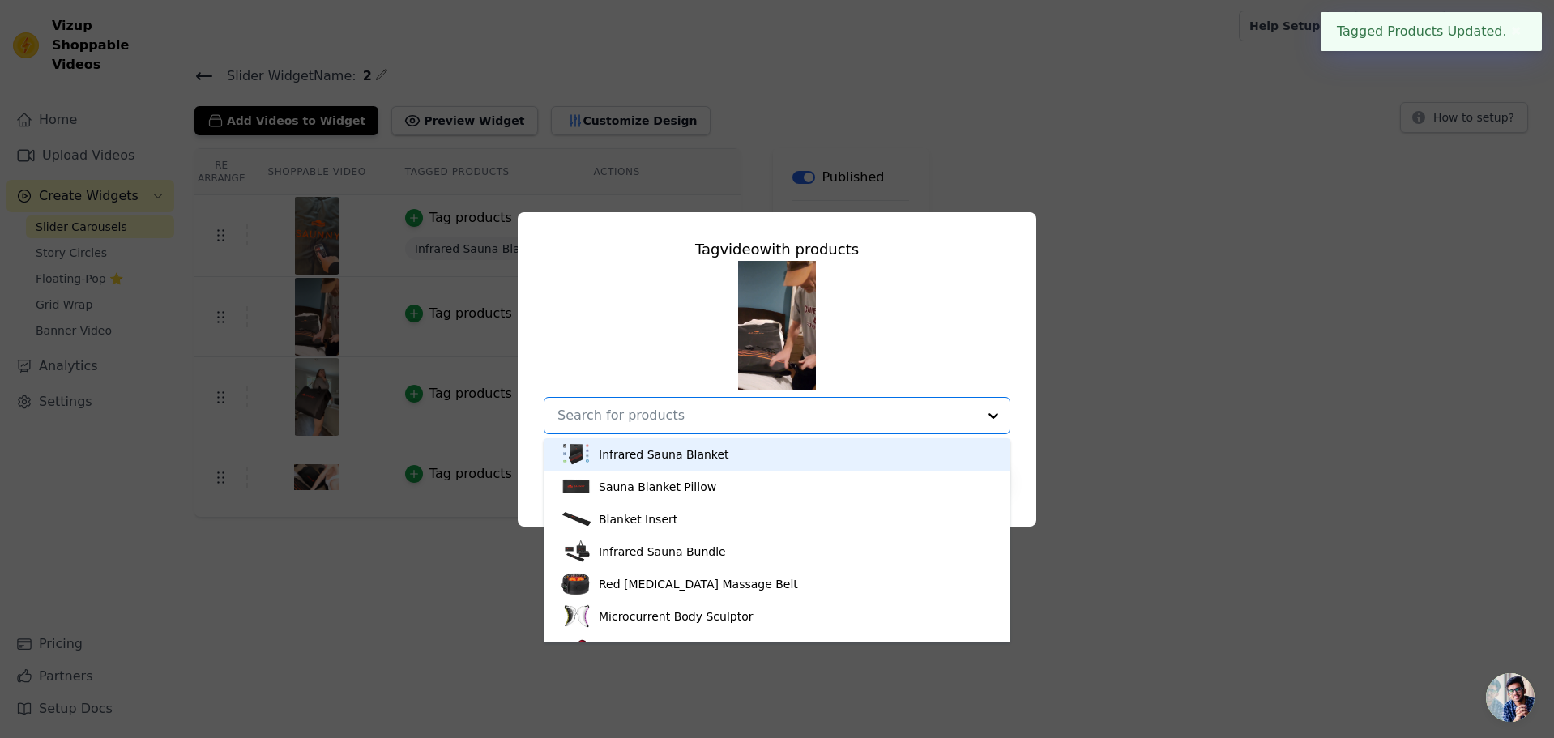
click at [653, 456] on div "Infrared Sauna Blanket" at bounding box center [664, 454] width 130 height 16
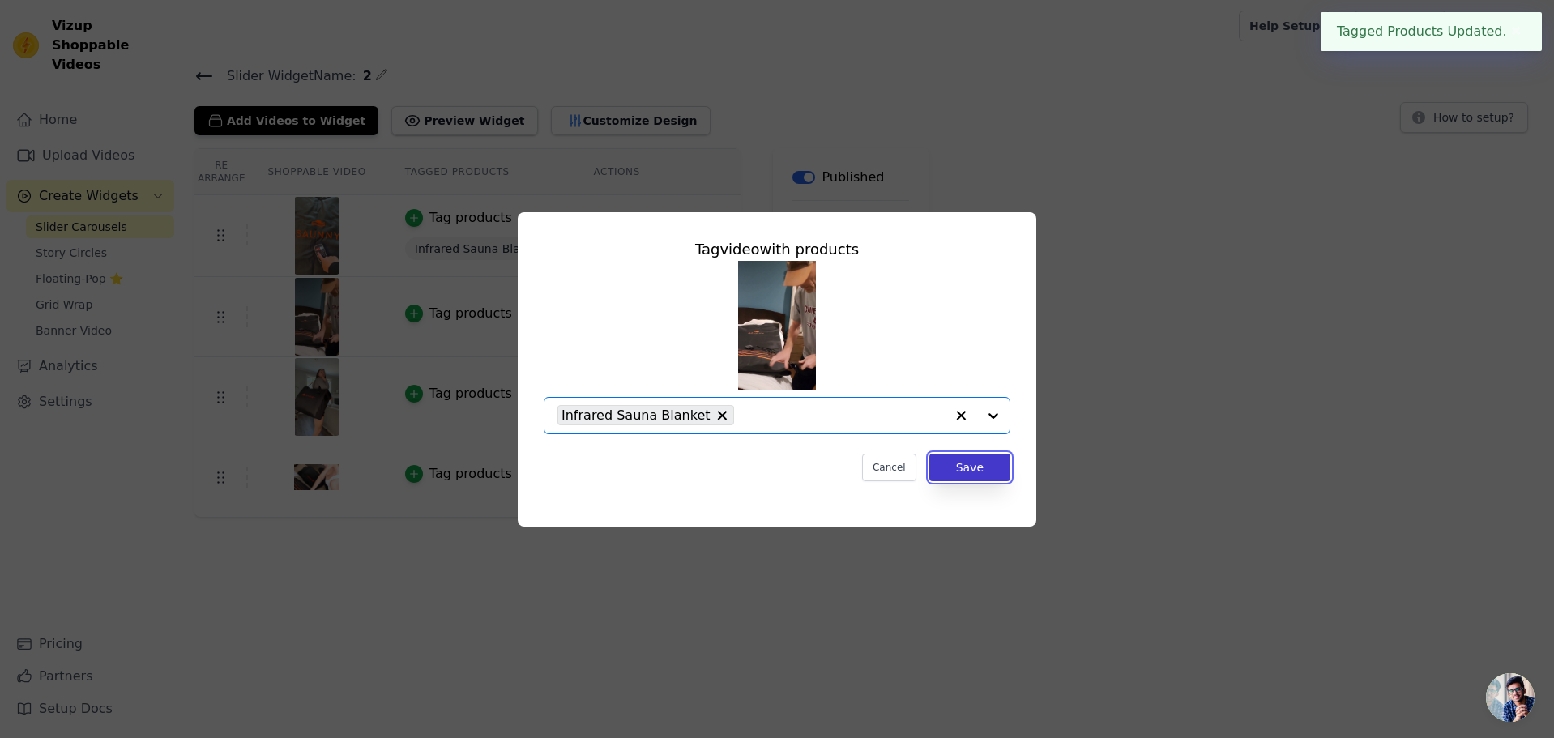
click at [1008, 471] on button "Save" at bounding box center [969, 468] width 81 height 28
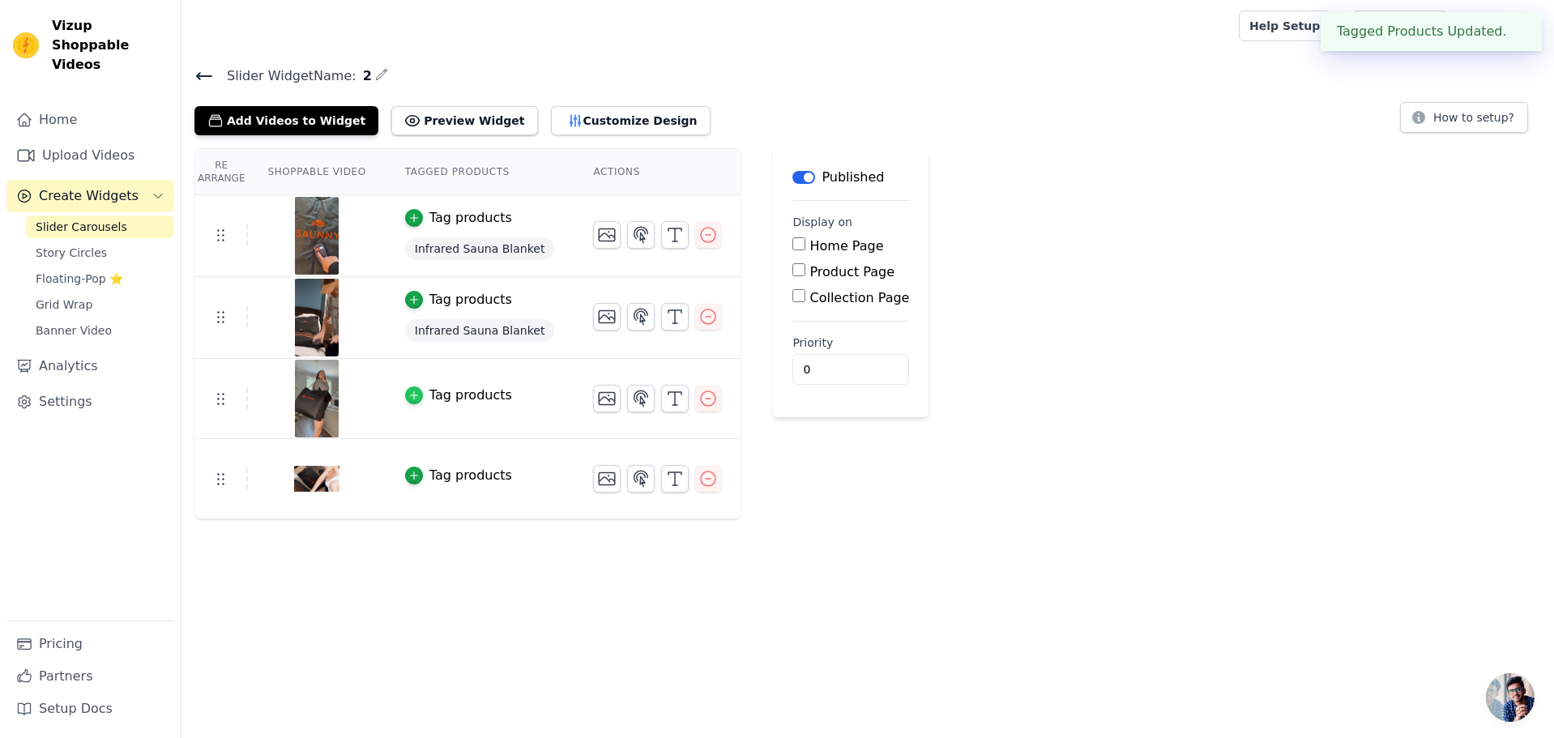
click at [413, 396] on icon "button" at bounding box center [413, 395] width 11 height 11
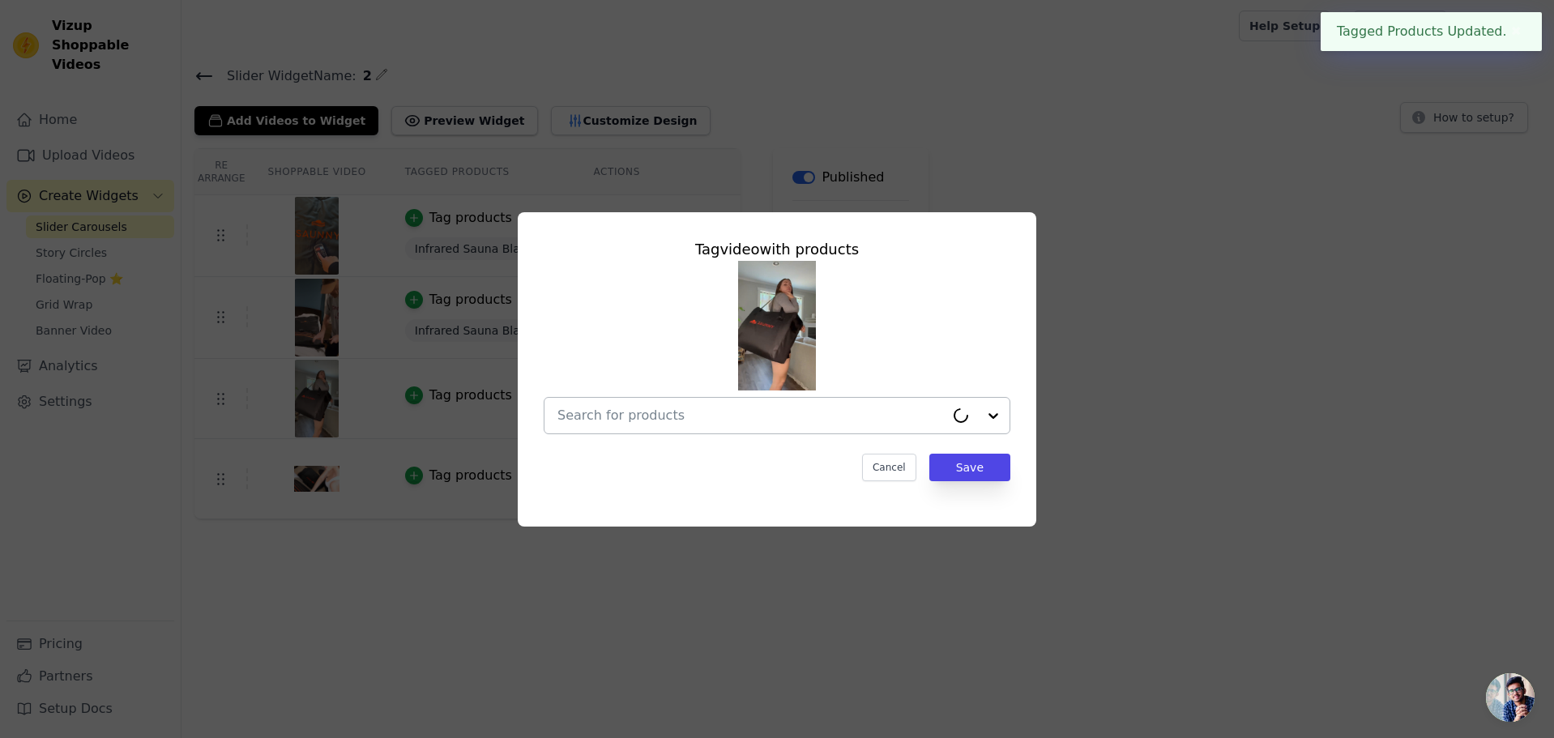
click at [650, 423] on input "text" at bounding box center [750, 415] width 387 height 19
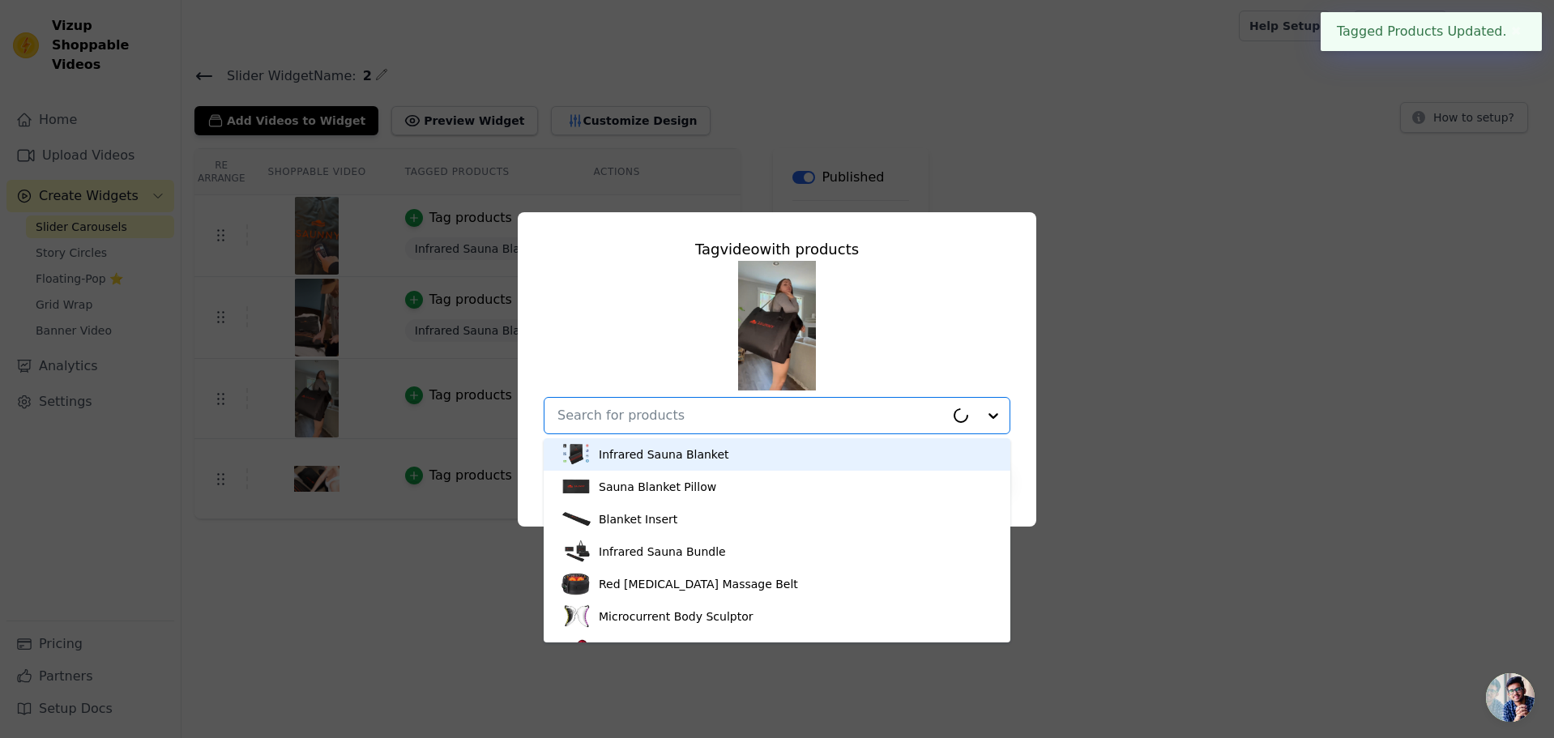
click at [646, 454] on div "Infrared Sauna Blanket" at bounding box center [664, 454] width 130 height 16
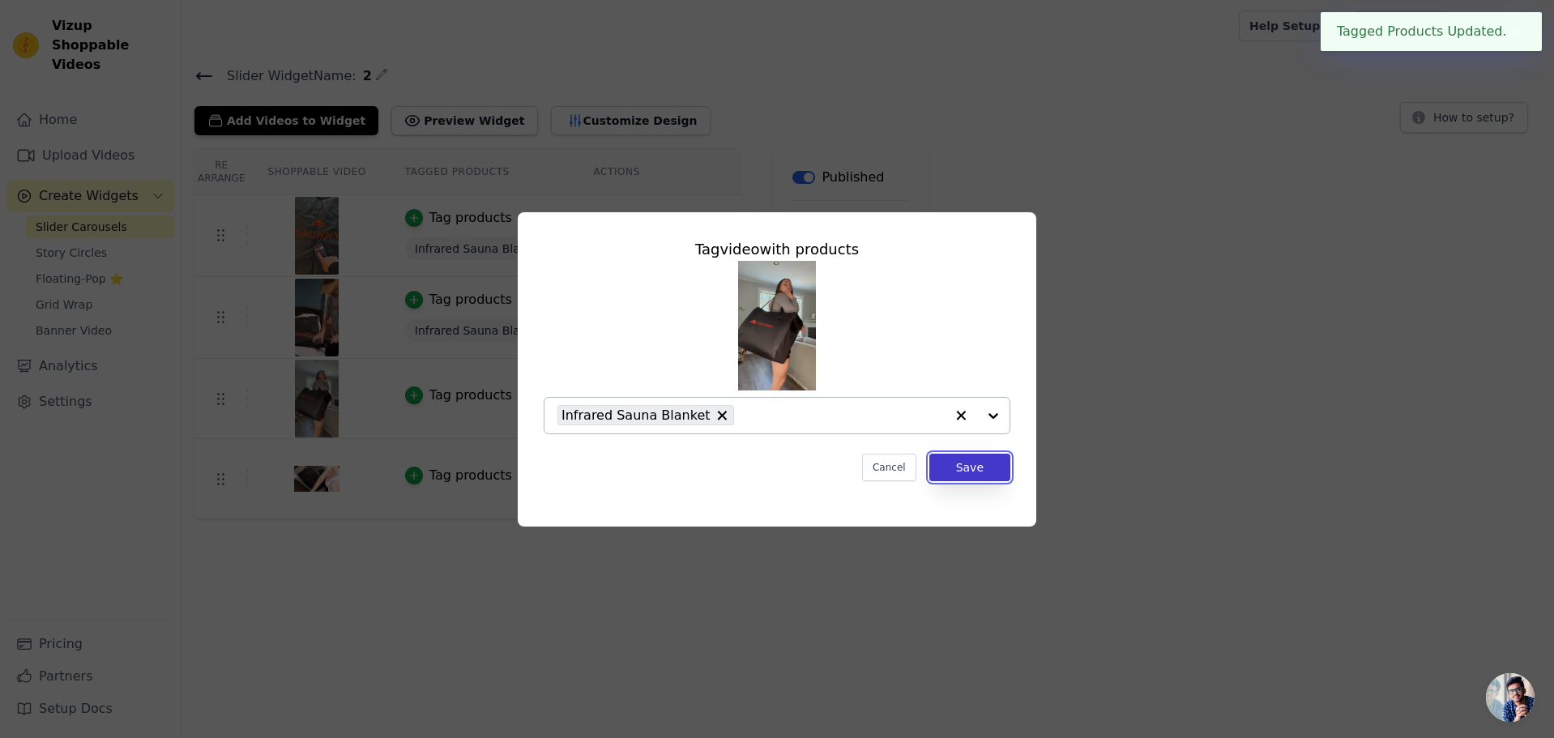
drag, startPoint x: 971, startPoint y: 463, endPoint x: 954, endPoint y: 462, distance: 17.0
click at [971, 463] on button "Save" at bounding box center [969, 468] width 81 height 28
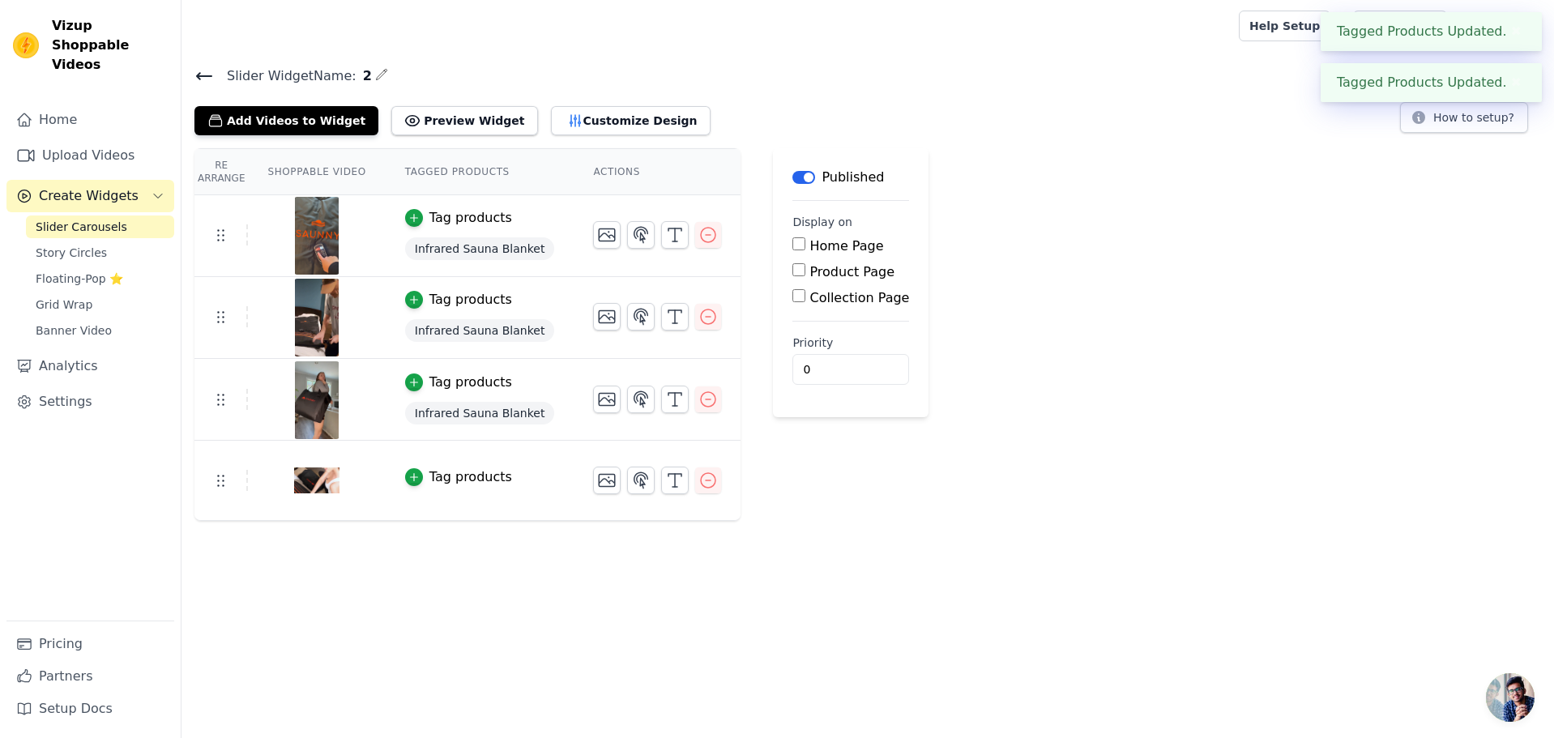
click at [412, 485] on button "Tag products" at bounding box center [458, 476] width 107 height 19
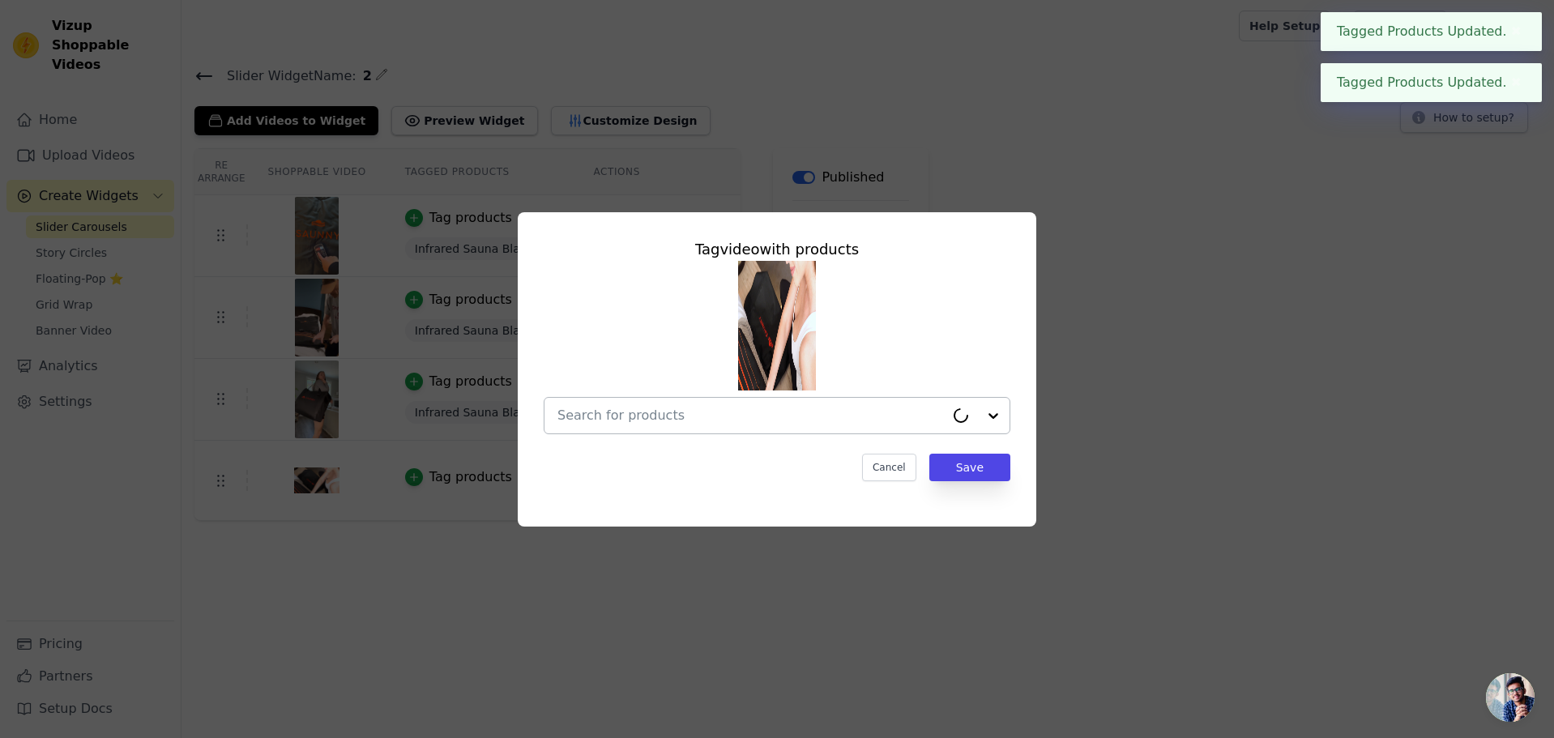
click at [694, 425] on div at bounding box center [750, 416] width 387 height 36
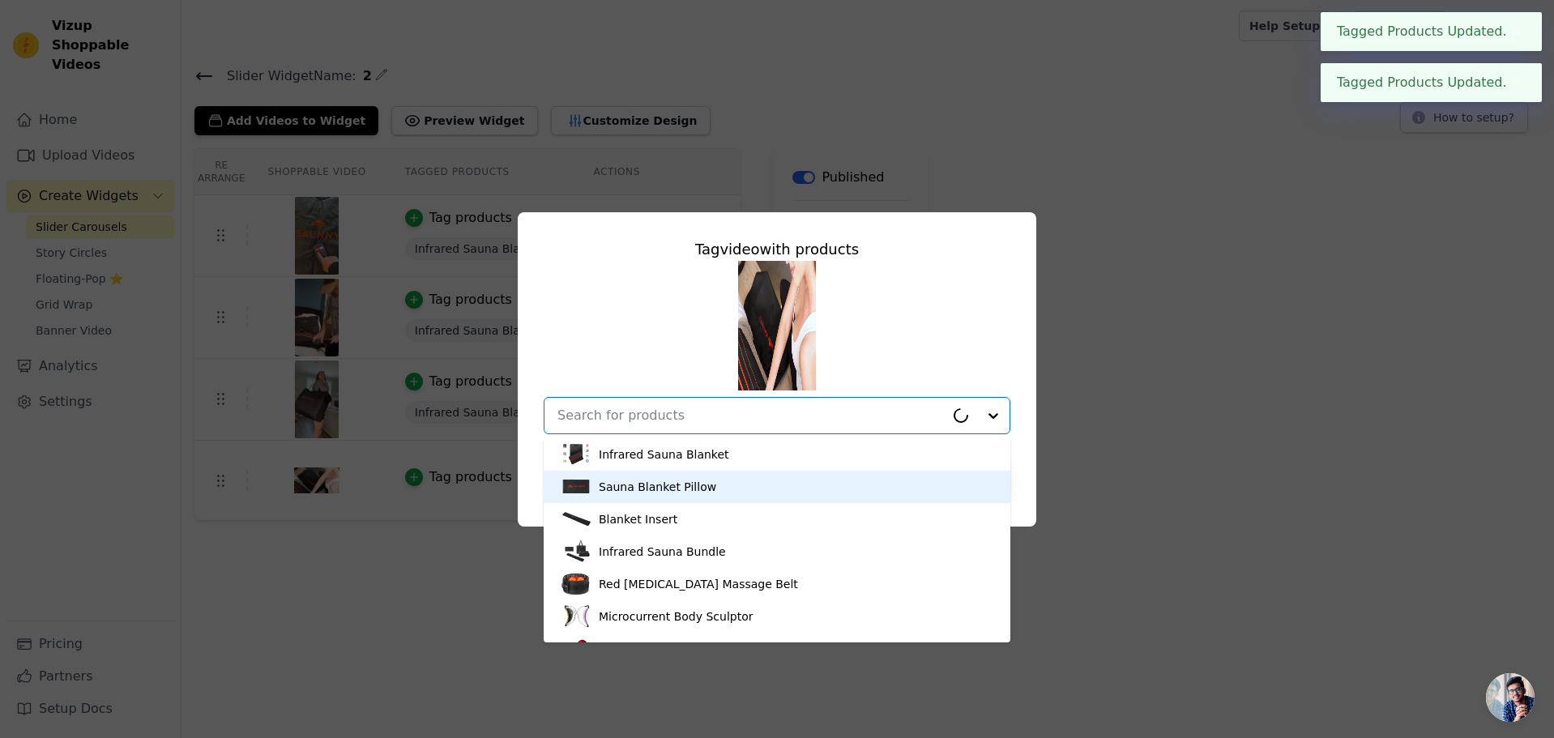
click at [647, 458] on div "Infrared Sauna Blanket" at bounding box center [664, 454] width 130 height 16
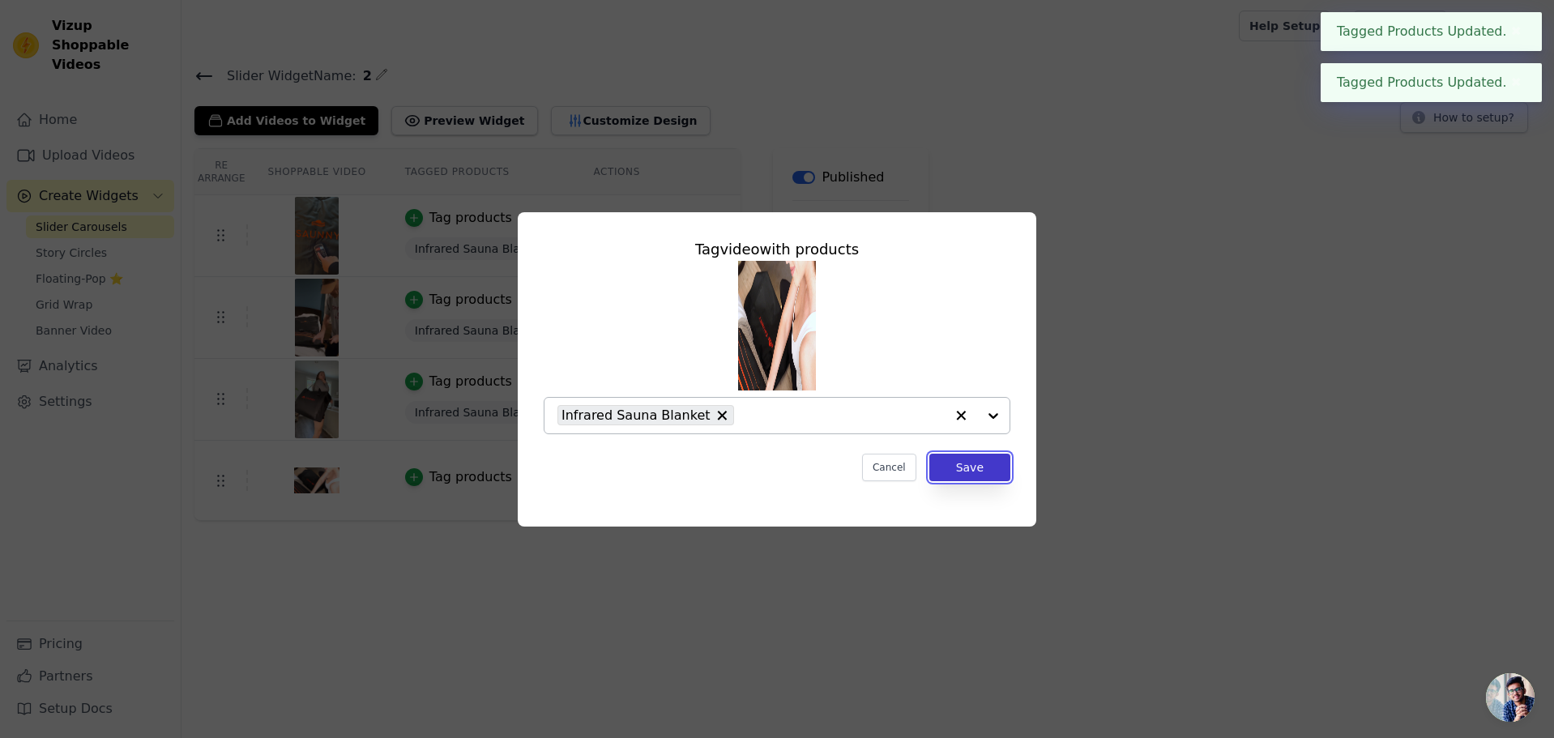
click at [996, 469] on button "Save" at bounding box center [969, 468] width 81 height 28
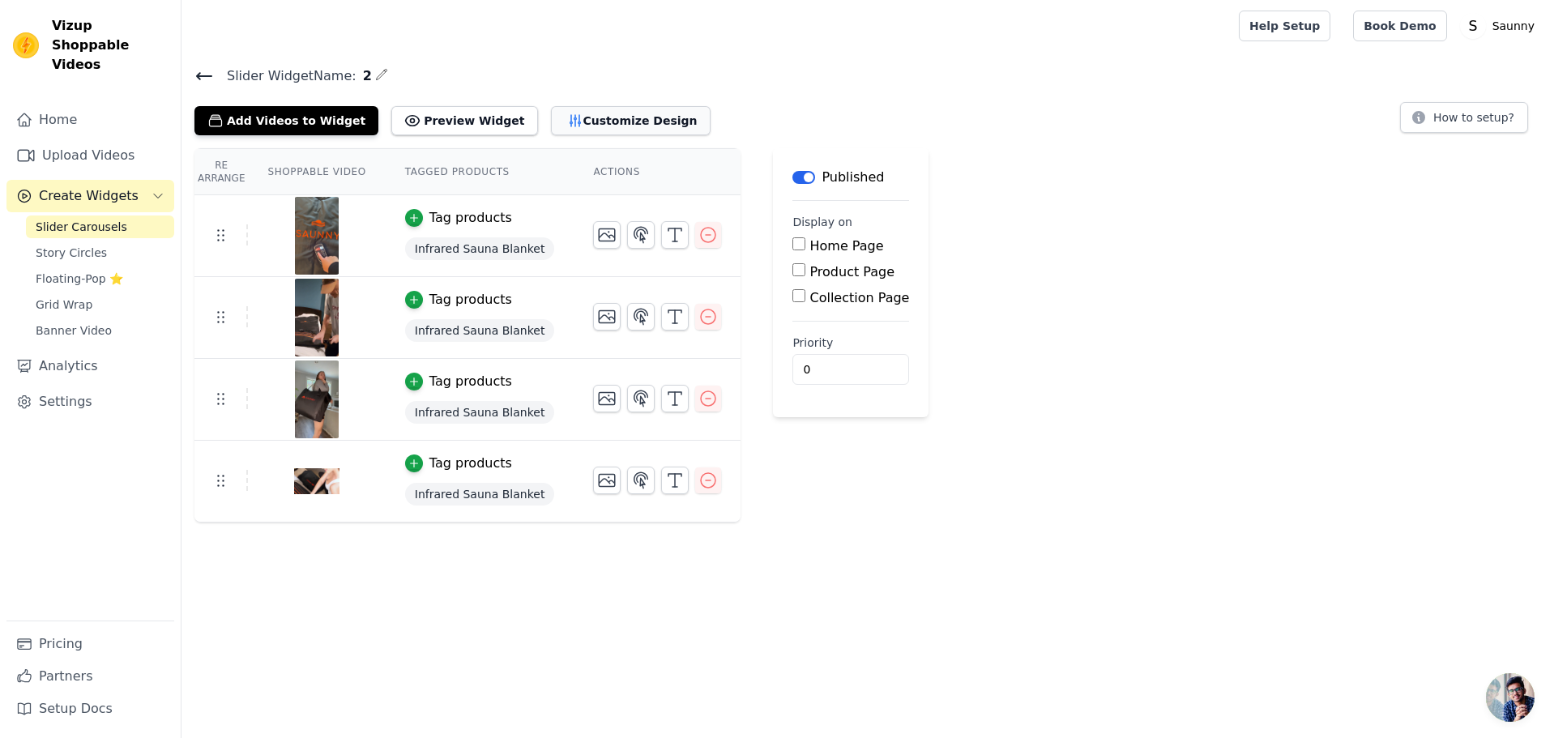
click at [573, 113] on button "Customize Design" at bounding box center [631, 120] width 160 height 29
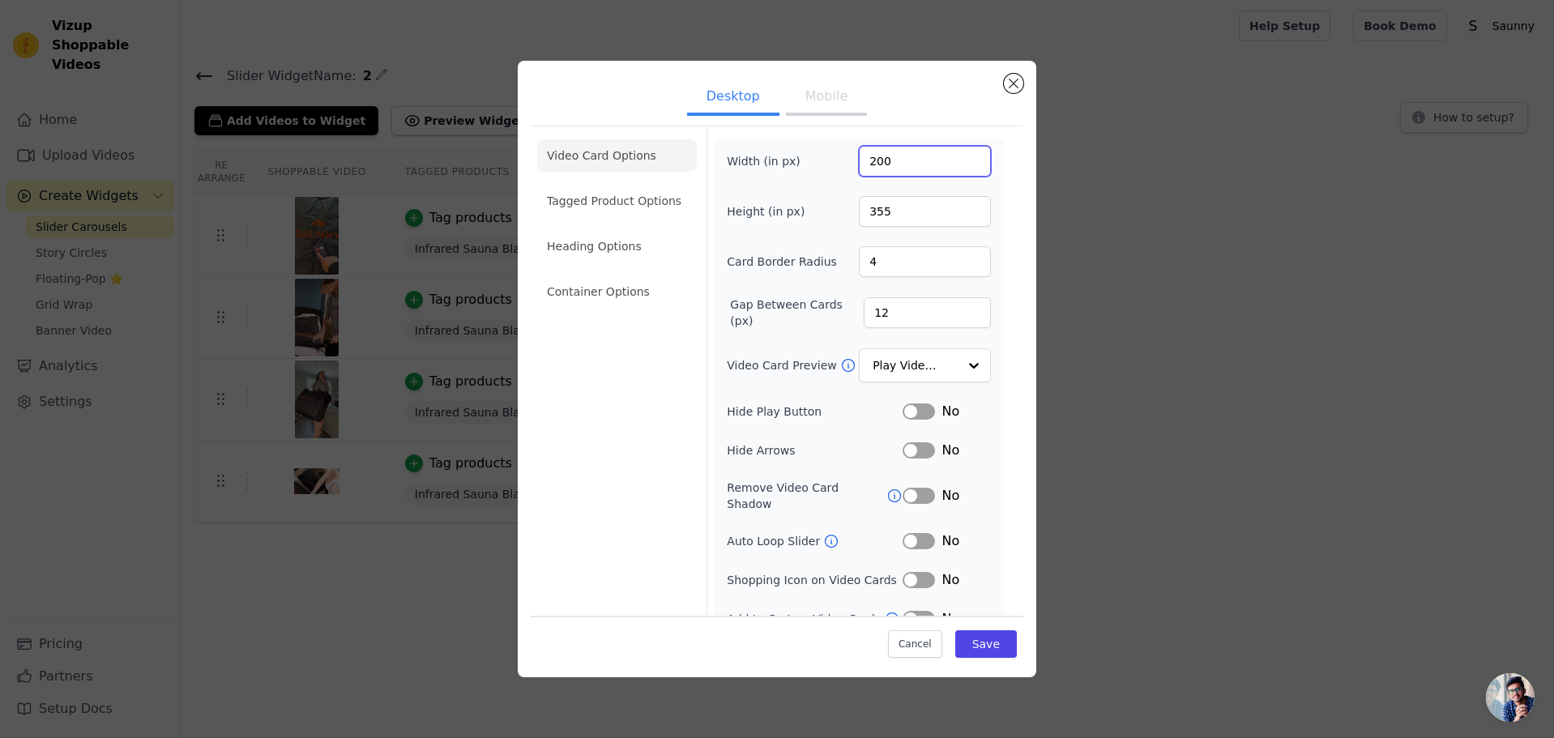
click at [906, 160] on input "200" at bounding box center [925, 161] width 132 height 31
type input "225"
click at [995, 266] on form "Width (in px) 225 Height (in px) 355 Card Border Radius 4 Gap Between Cards (px…" at bounding box center [858, 383] width 304 height 515
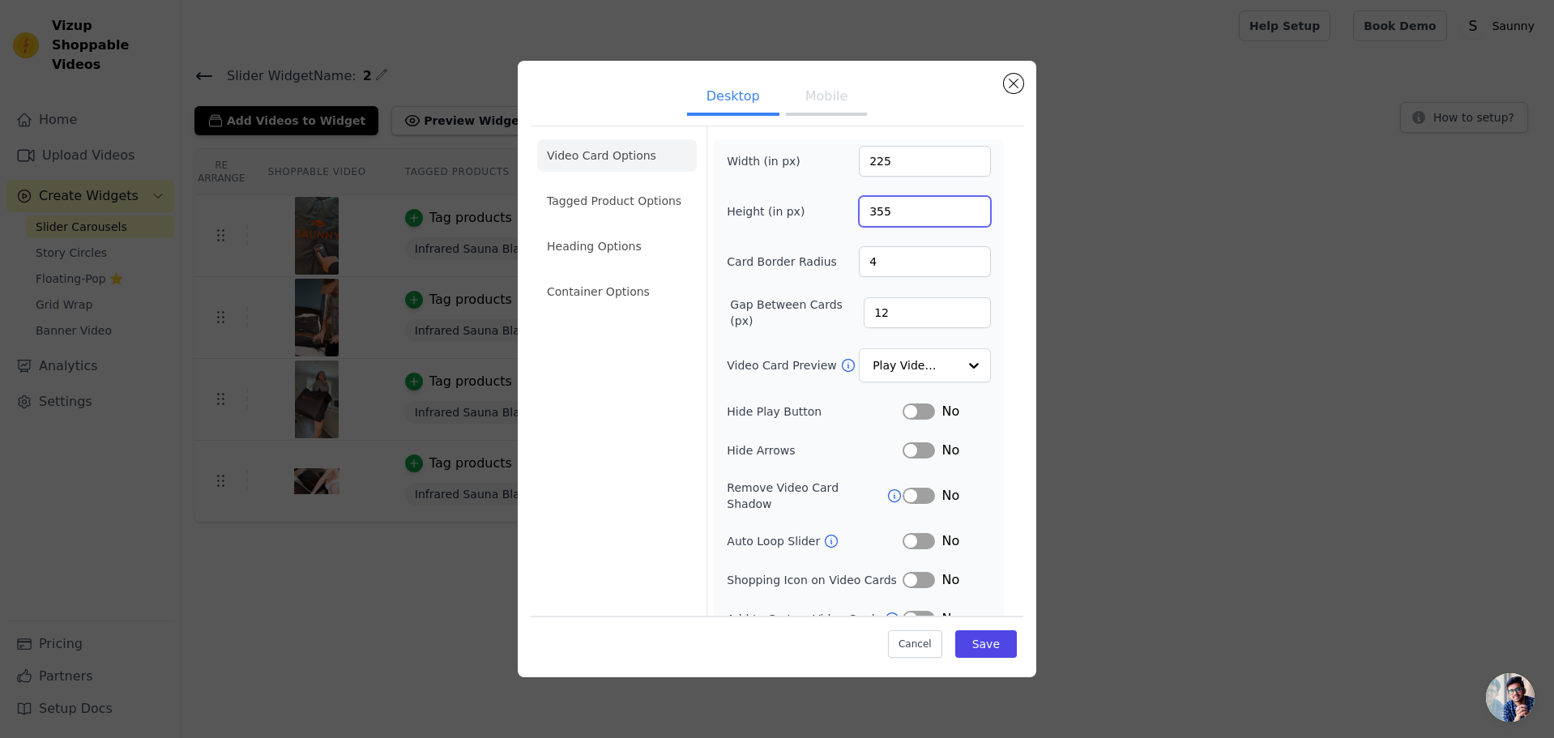
click at [902, 203] on input "355" at bounding box center [925, 211] width 132 height 31
type input "400"
click at [752, 293] on div "Width (in px) 225 Height (in px) 400 Card Border Radius 4 Gap Between Cards (px…" at bounding box center [859, 387] width 264 height 483
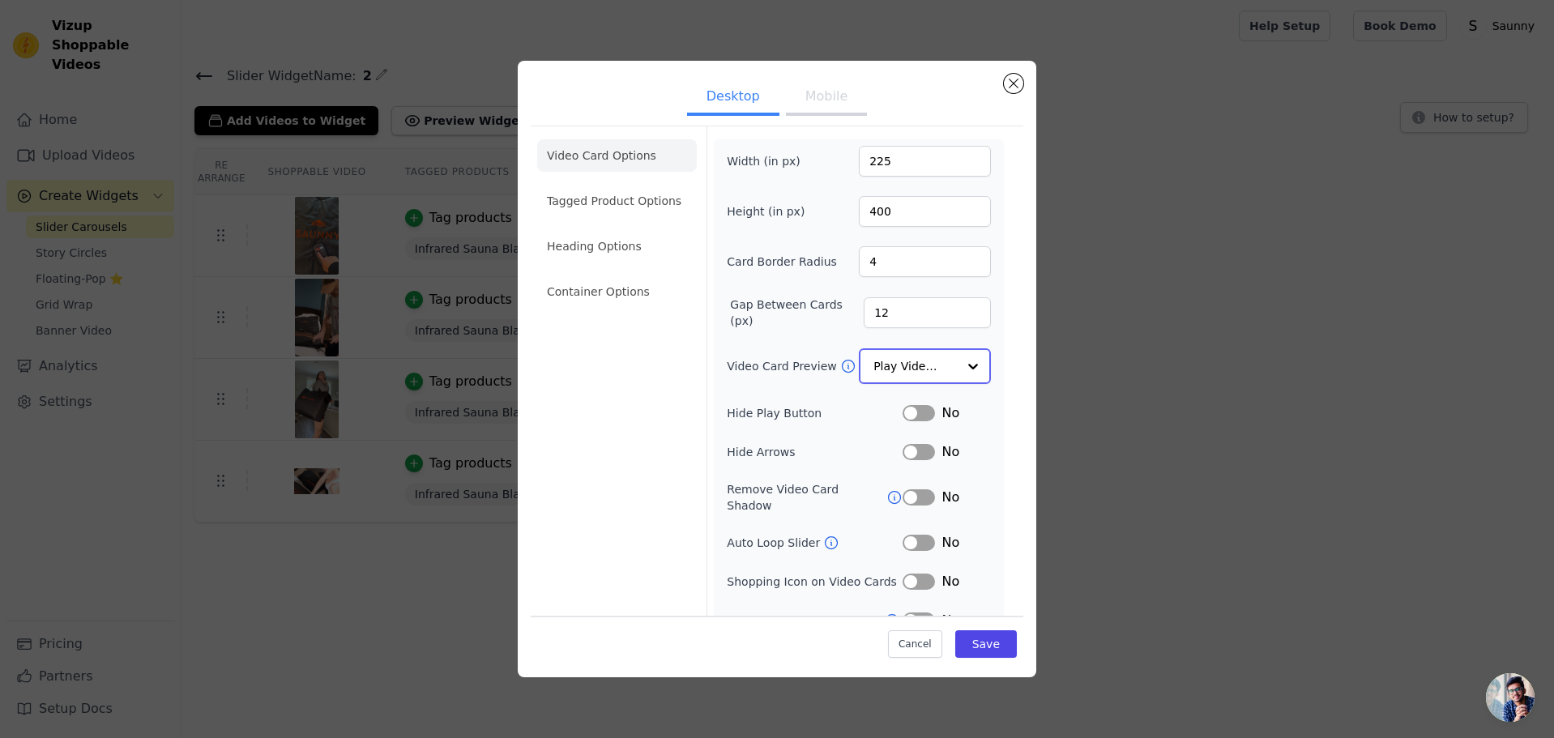
click at [919, 369] on input "Video Card Preview" at bounding box center [914, 366] width 83 height 32
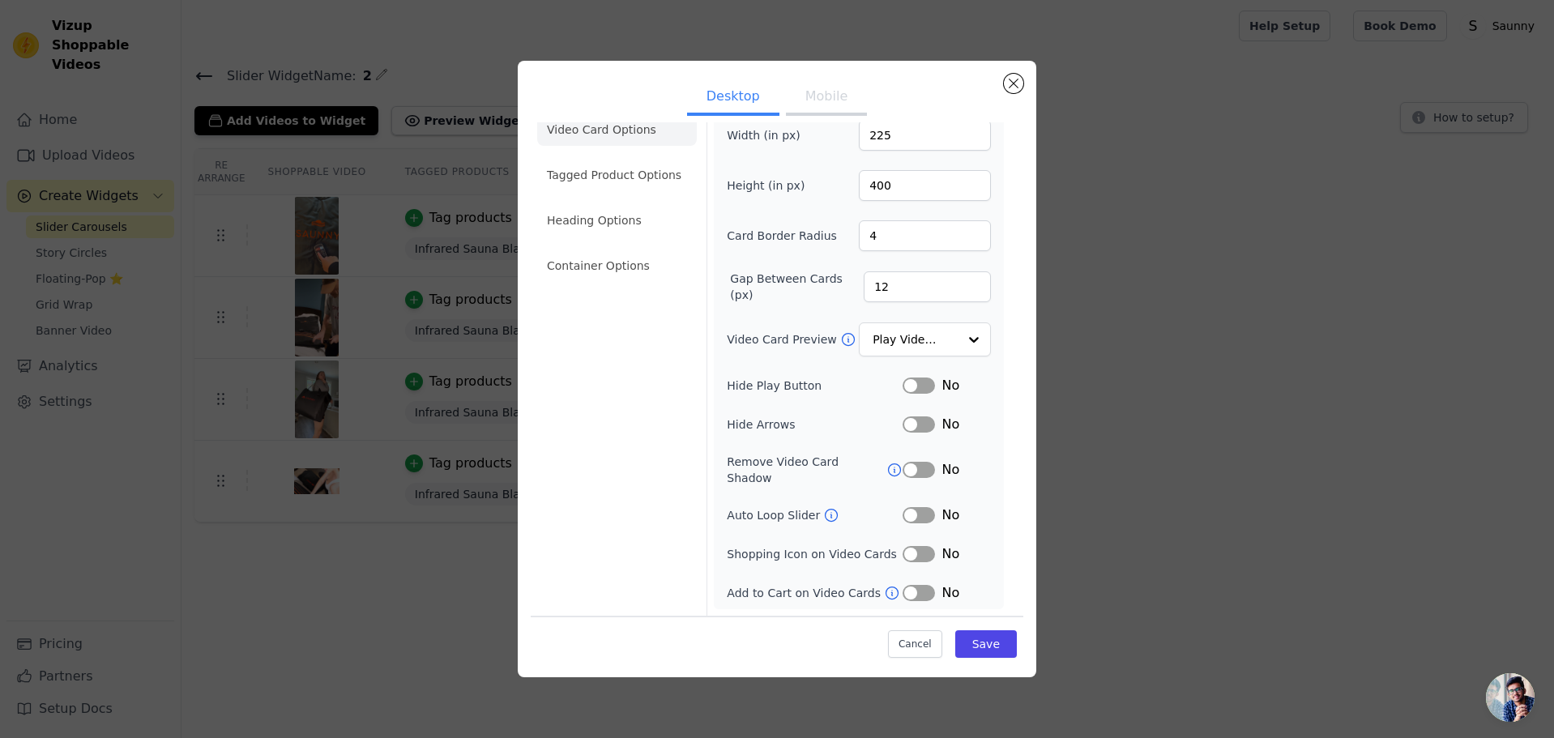
click at [913, 552] on button "Label" at bounding box center [918, 554] width 32 height 16
click at [902, 595] on button "Label" at bounding box center [918, 593] width 32 height 16
click at [994, 653] on button "Save" at bounding box center [986, 644] width 62 height 28
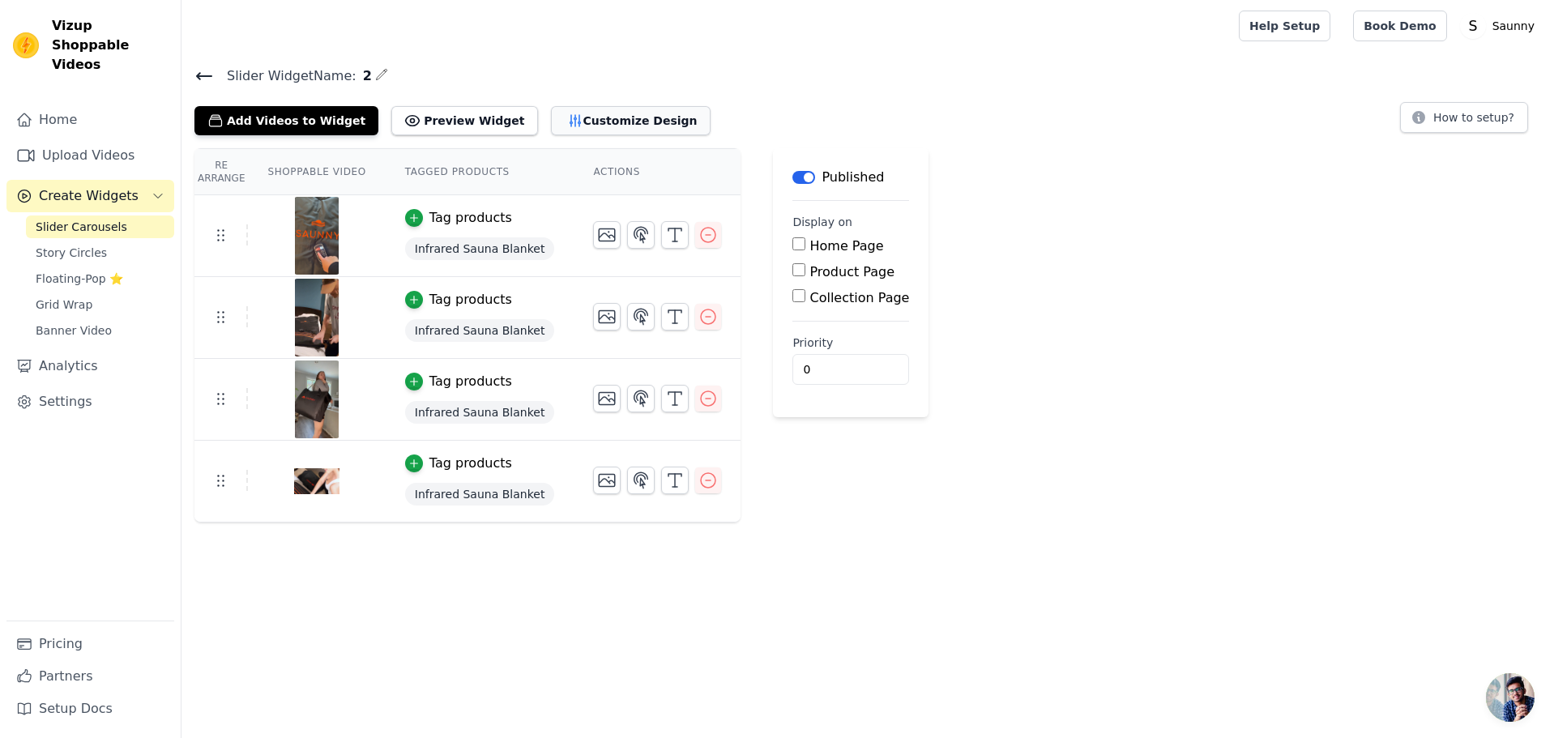
click at [620, 117] on button "Customize Design" at bounding box center [631, 120] width 160 height 29
click at [638, 115] on button "Customize Design" at bounding box center [631, 120] width 160 height 29
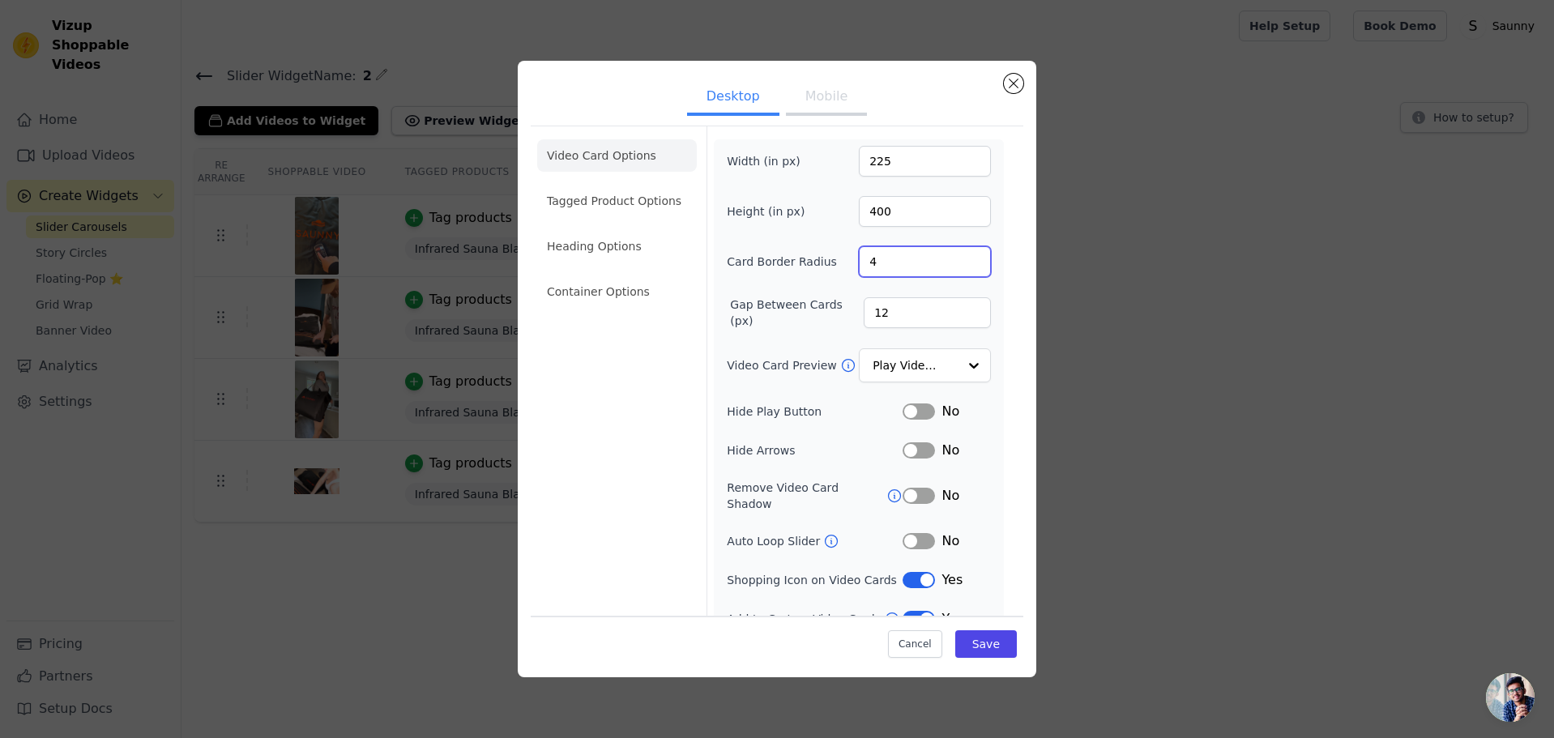
click at [902, 267] on input "4" at bounding box center [925, 261] width 132 height 31
type input "15"
click at [633, 435] on div "Video Card Options Tagged Product Options Heading Options Container Options" at bounding box center [617, 383] width 160 height 515
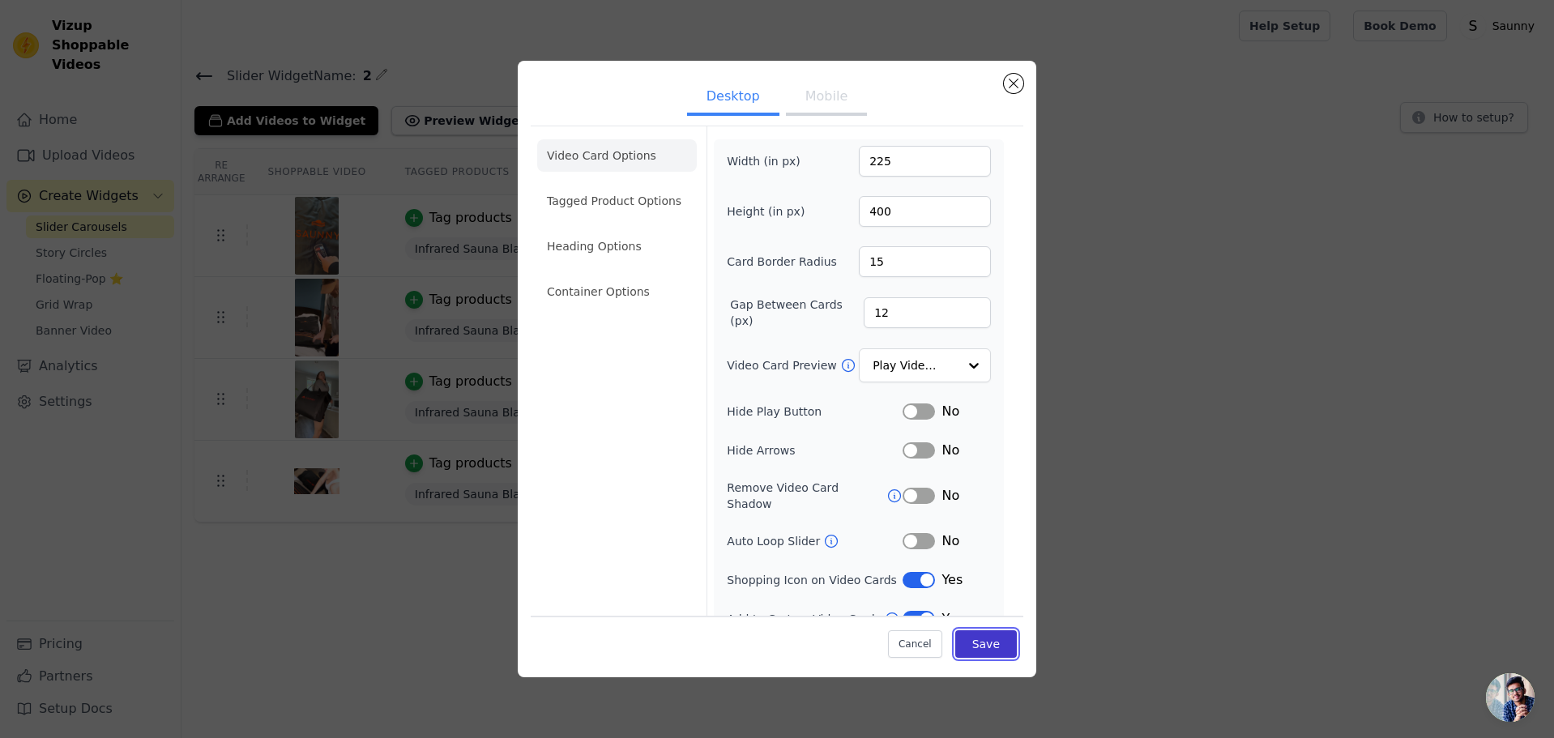
click at [991, 642] on button "Save" at bounding box center [986, 644] width 62 height 28
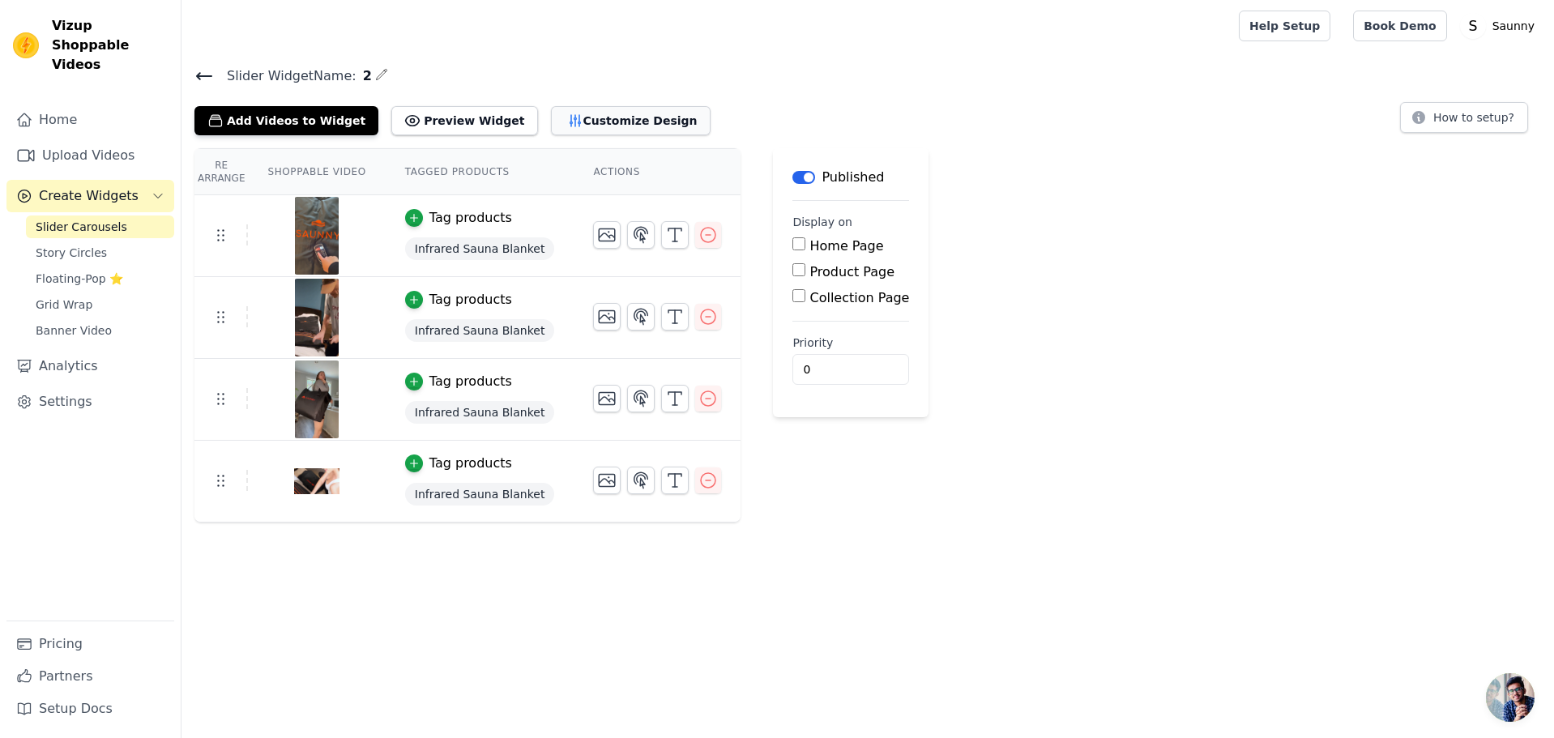
click at [640, 117] on button "Customize Design" at bounding box center [631, 120] width 160 height 29
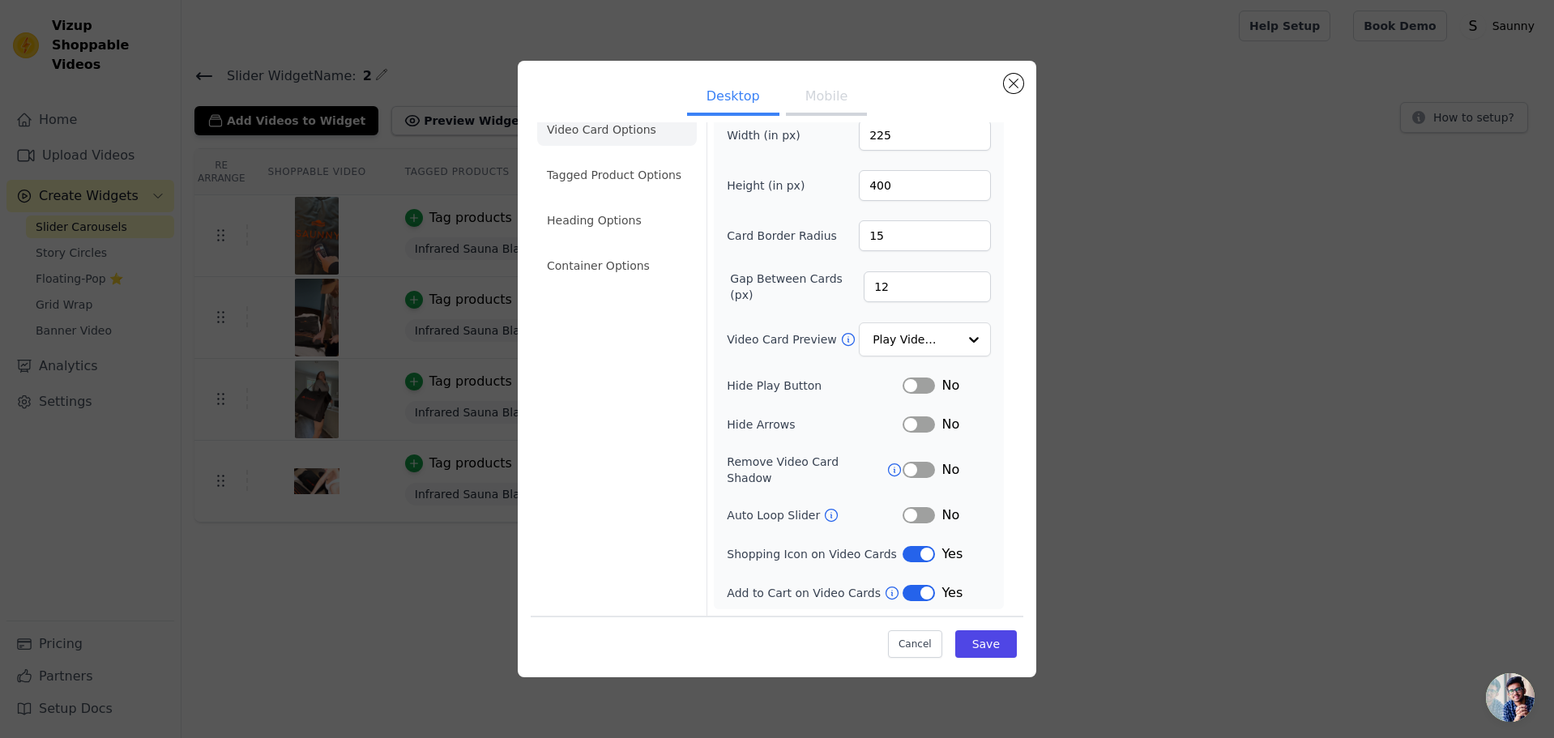
click at [902, 554] on button "Label" at bounding box center [918, 554] width 32 height 16
click at [983, 649] on button "Save" at bounding box center [986, 644] width 62 height 28
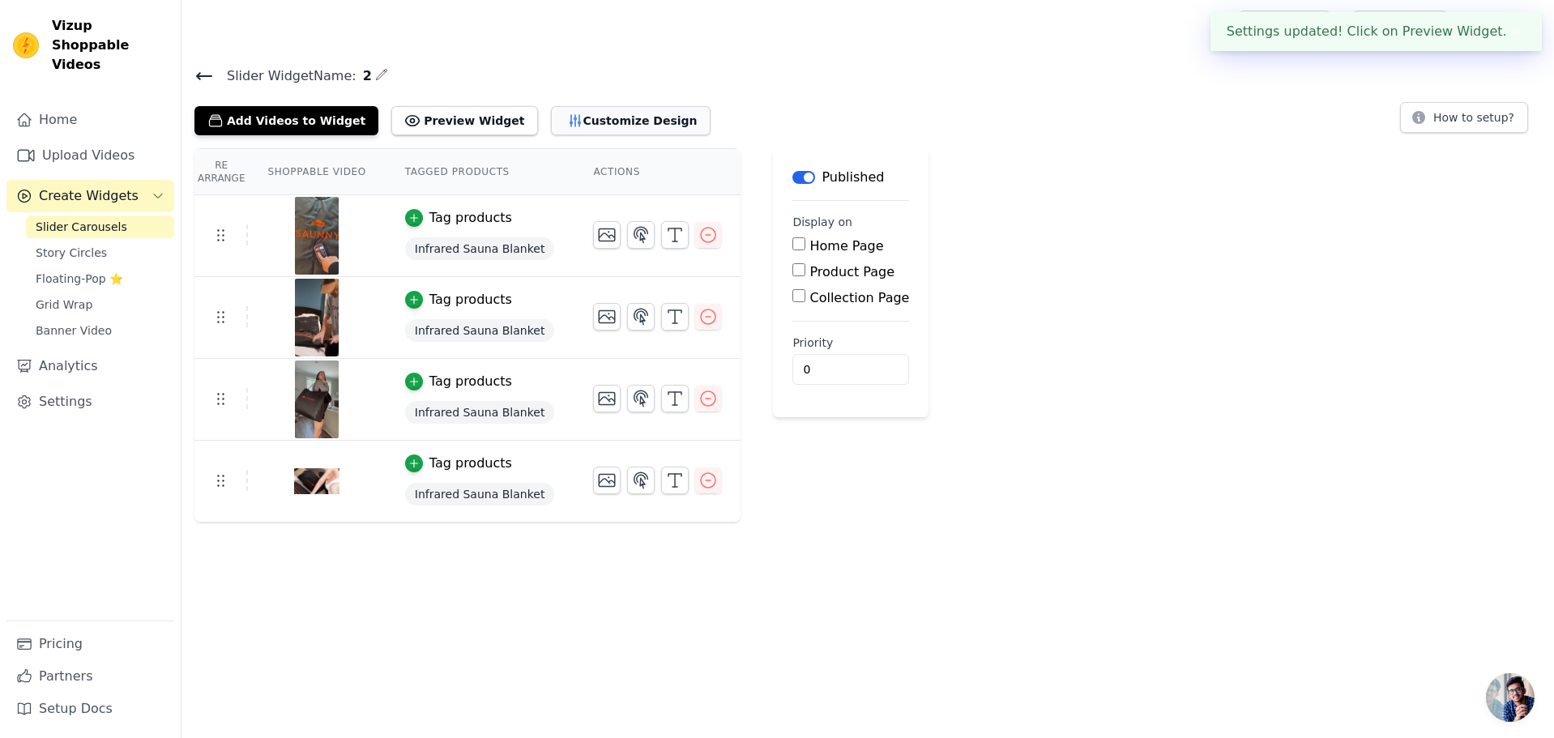
click at [655, 126] on button "Customize Design" at bounding box center [631, 120] width 160 height 29
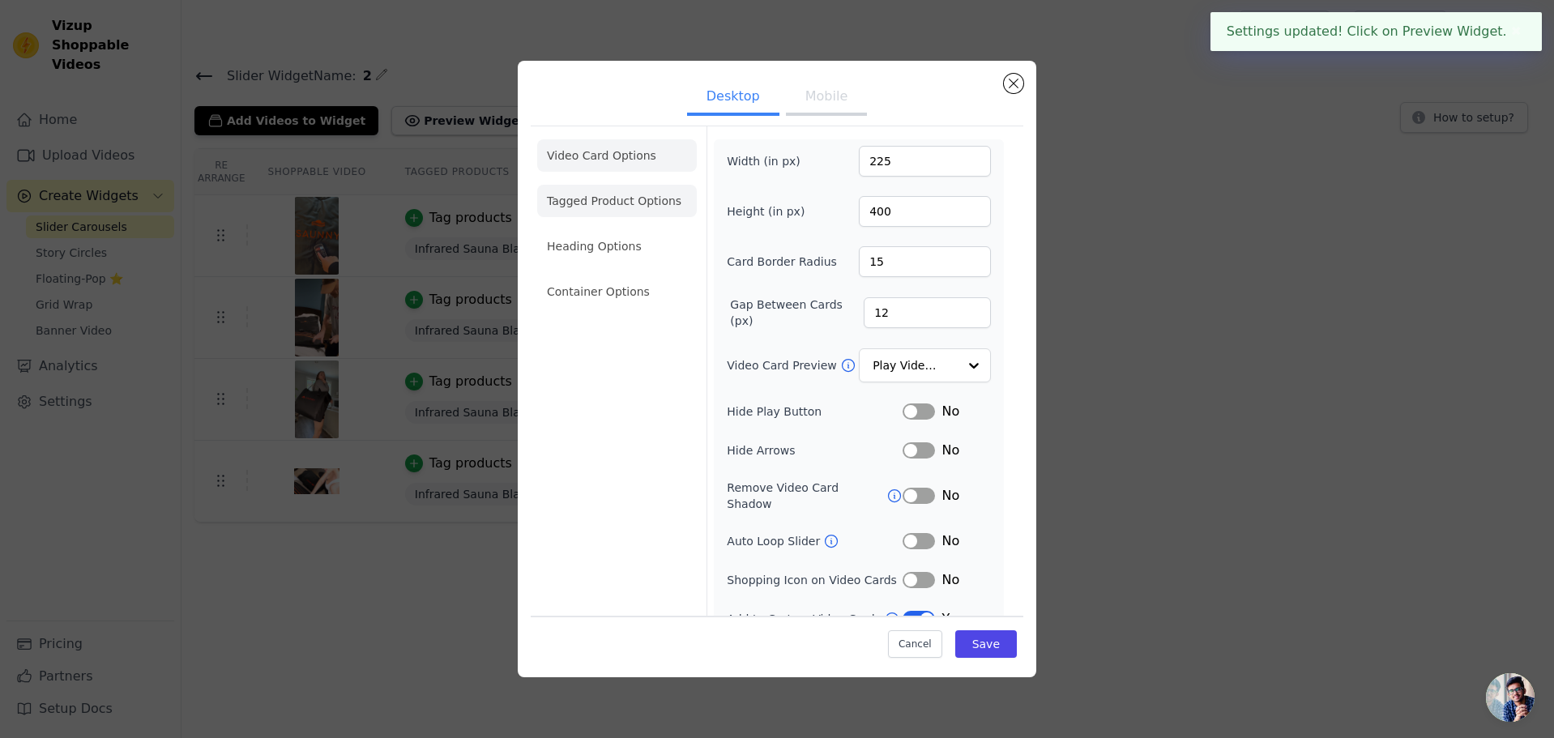
click at [597, 275] on li "Tagged Product Options" at bounding box center [617, 291] width 160 height 32
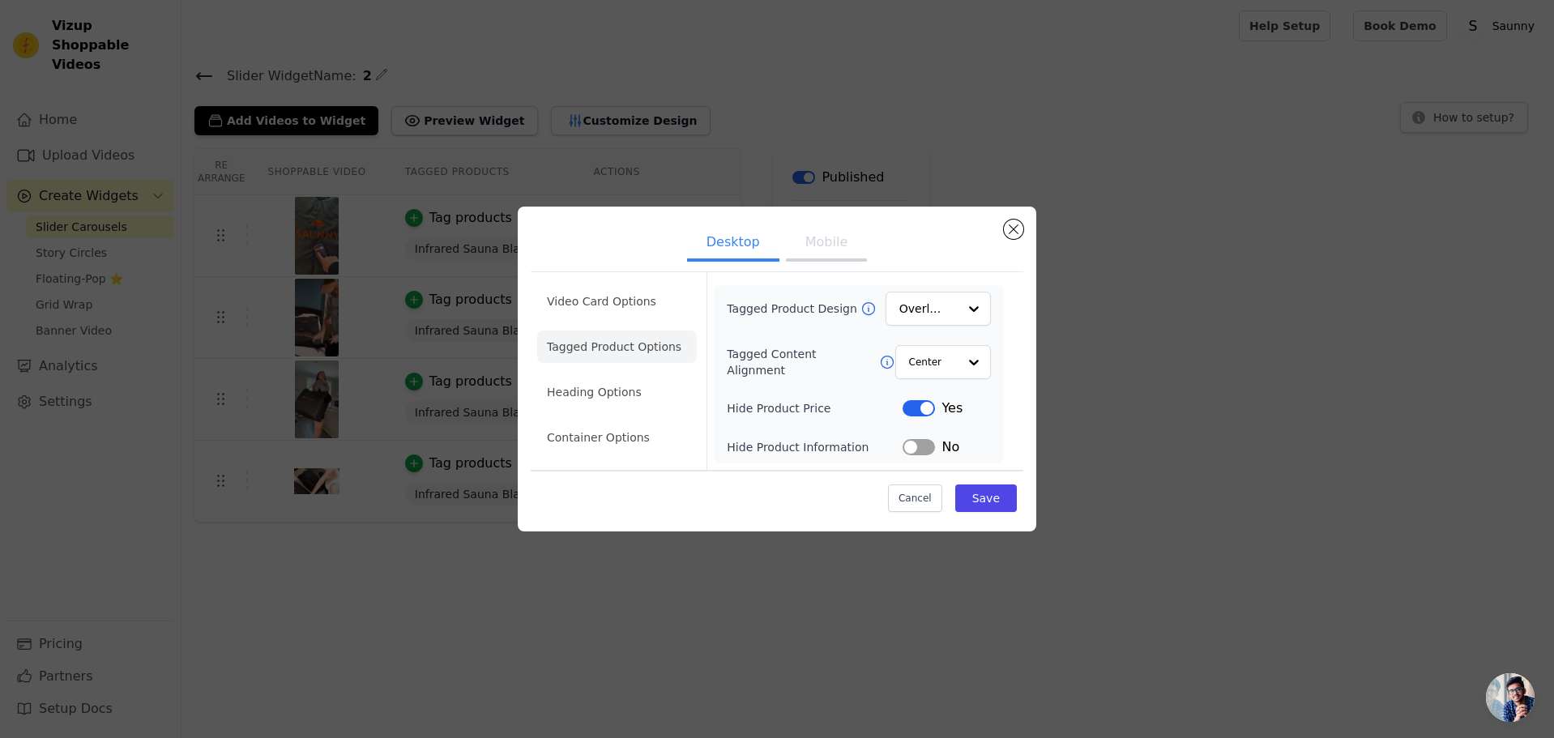
click at [921, 410] on button "Label" at bounding box center [918, 408] width 32 height 16
click at [621, 394] on li "Heading Options" at bounding box center [617, 392] width 160 height 32
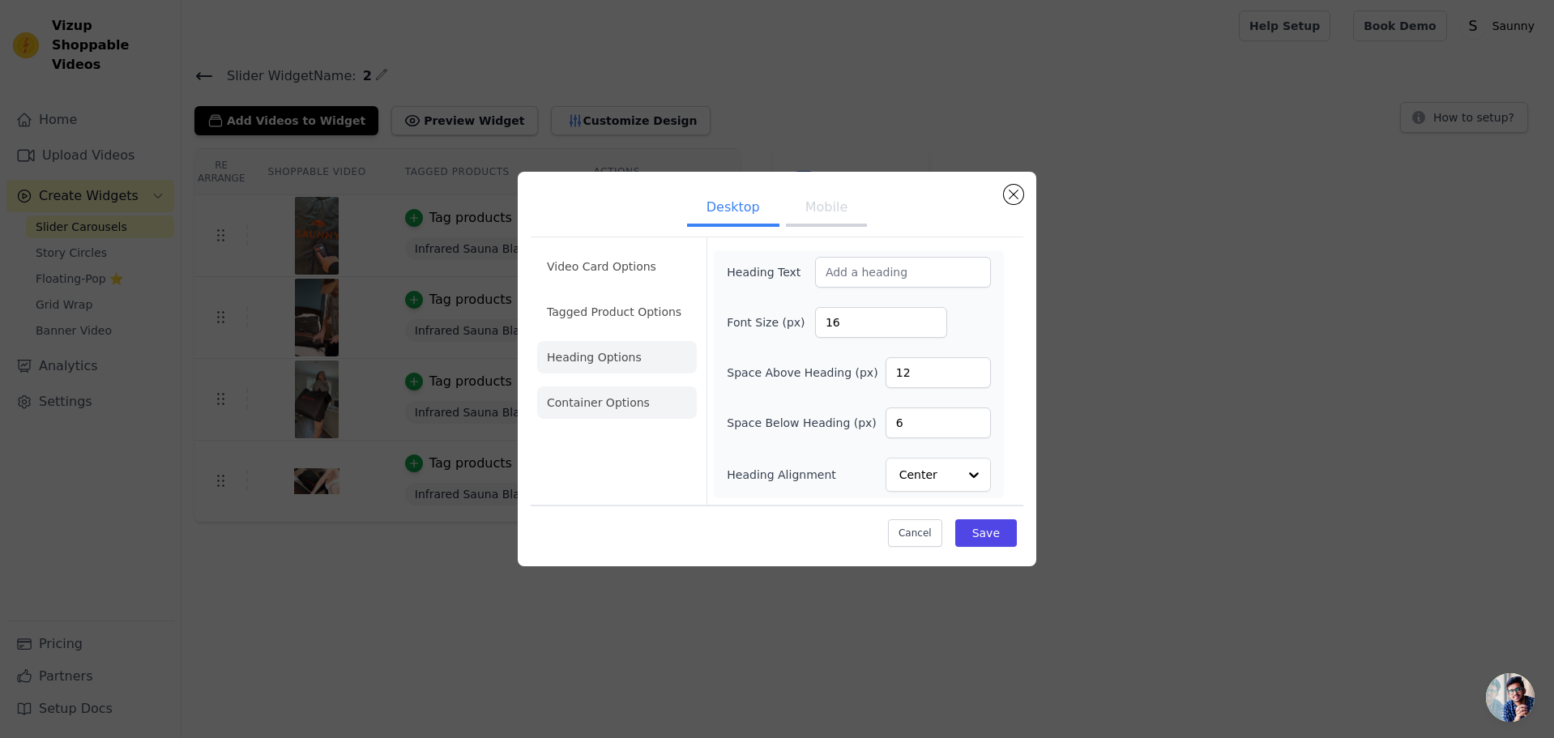
click at [631, 407] on li "Container Options" at bounding box center [617, 402] width 160 height 32
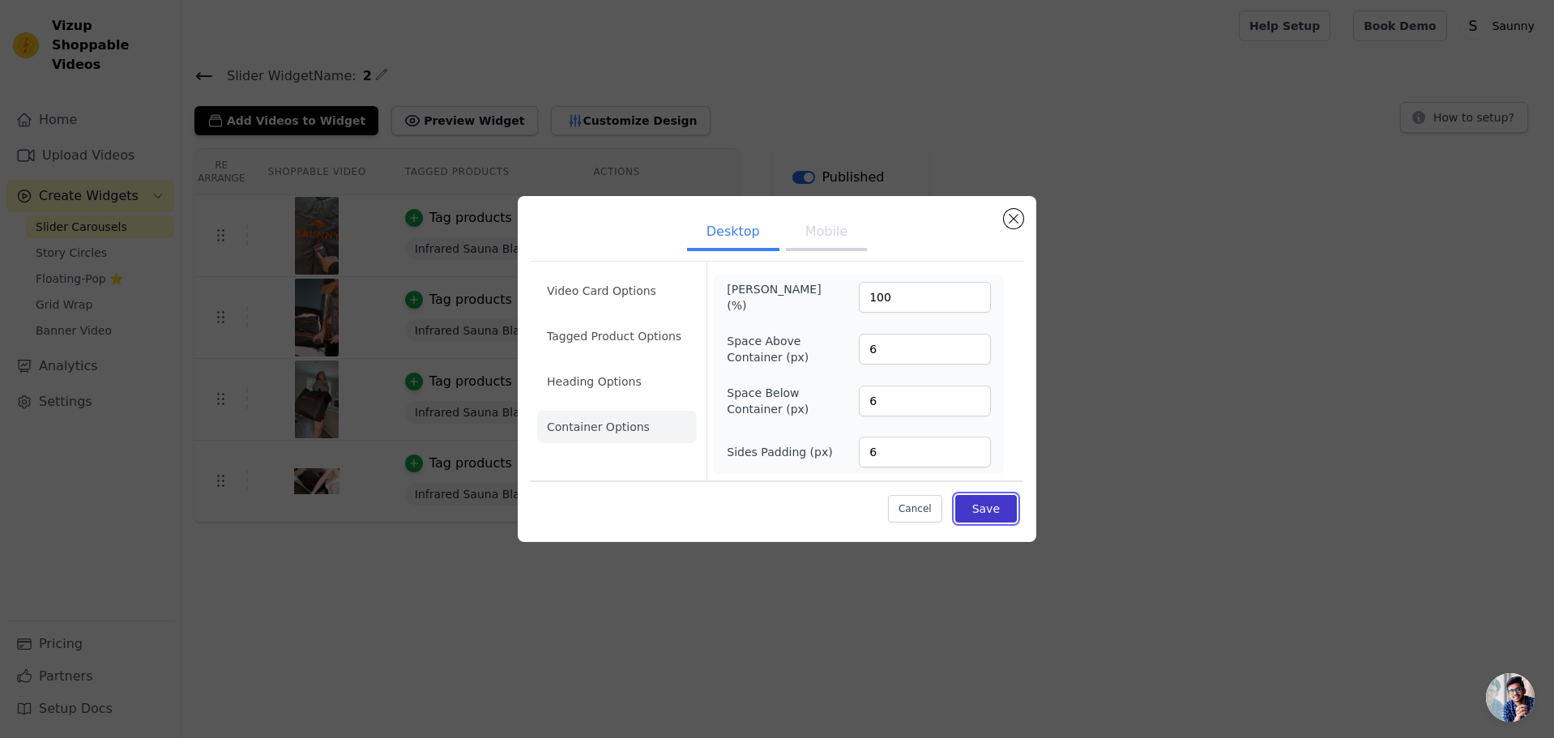
click at [1001, 510] on button "Save" at bounding box center [986, 509] width 62 height 28
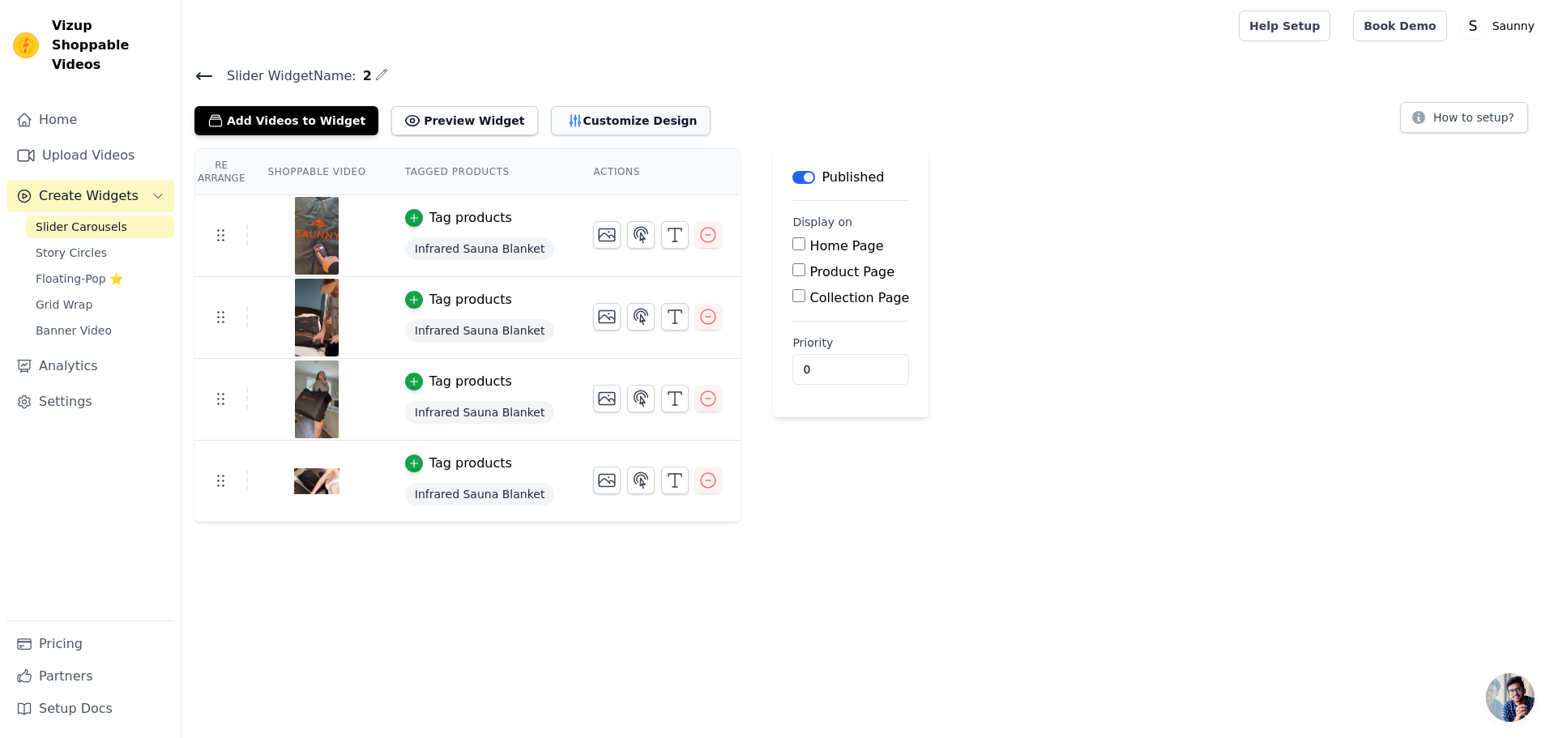
click at [639, 122] on button "Customize Design" at bounding box center [631, 120] width 160 height 29
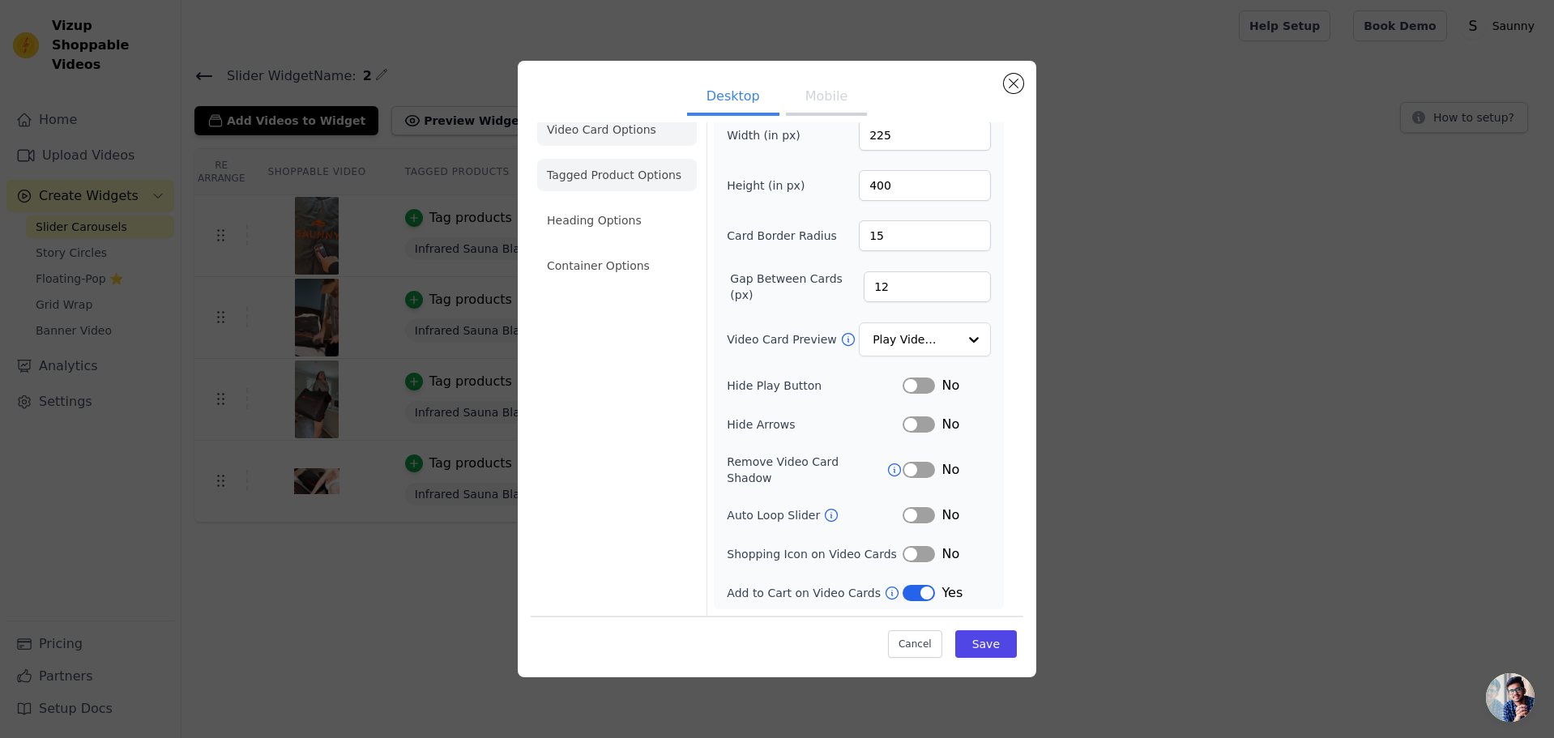
click at [616, 249] on li "Tagged Product Options" at bounding box center [617, 265] width 160 height 32
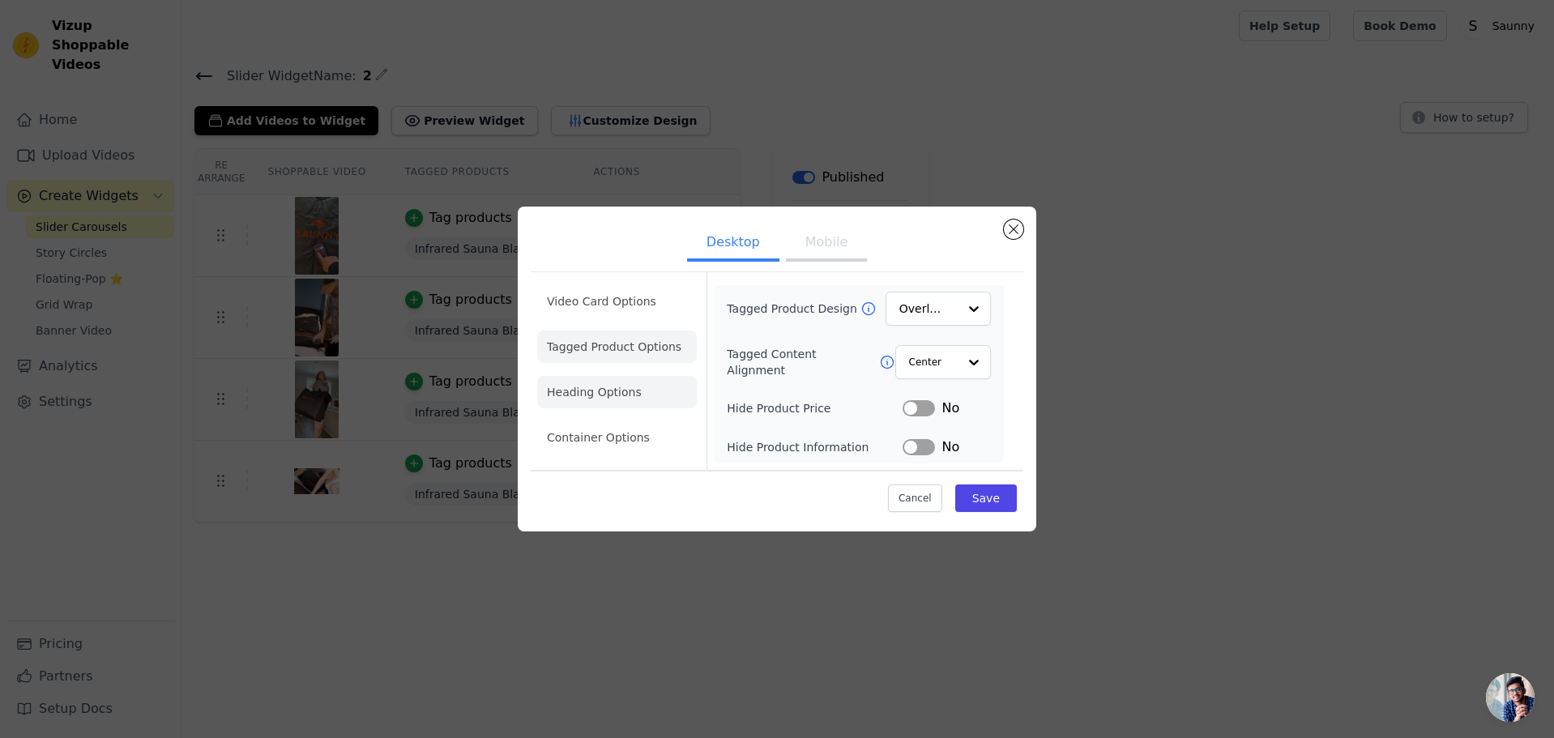
click at [617, 406] on li "Heading Options" at bounding box center [617, 392] width 160 height 32
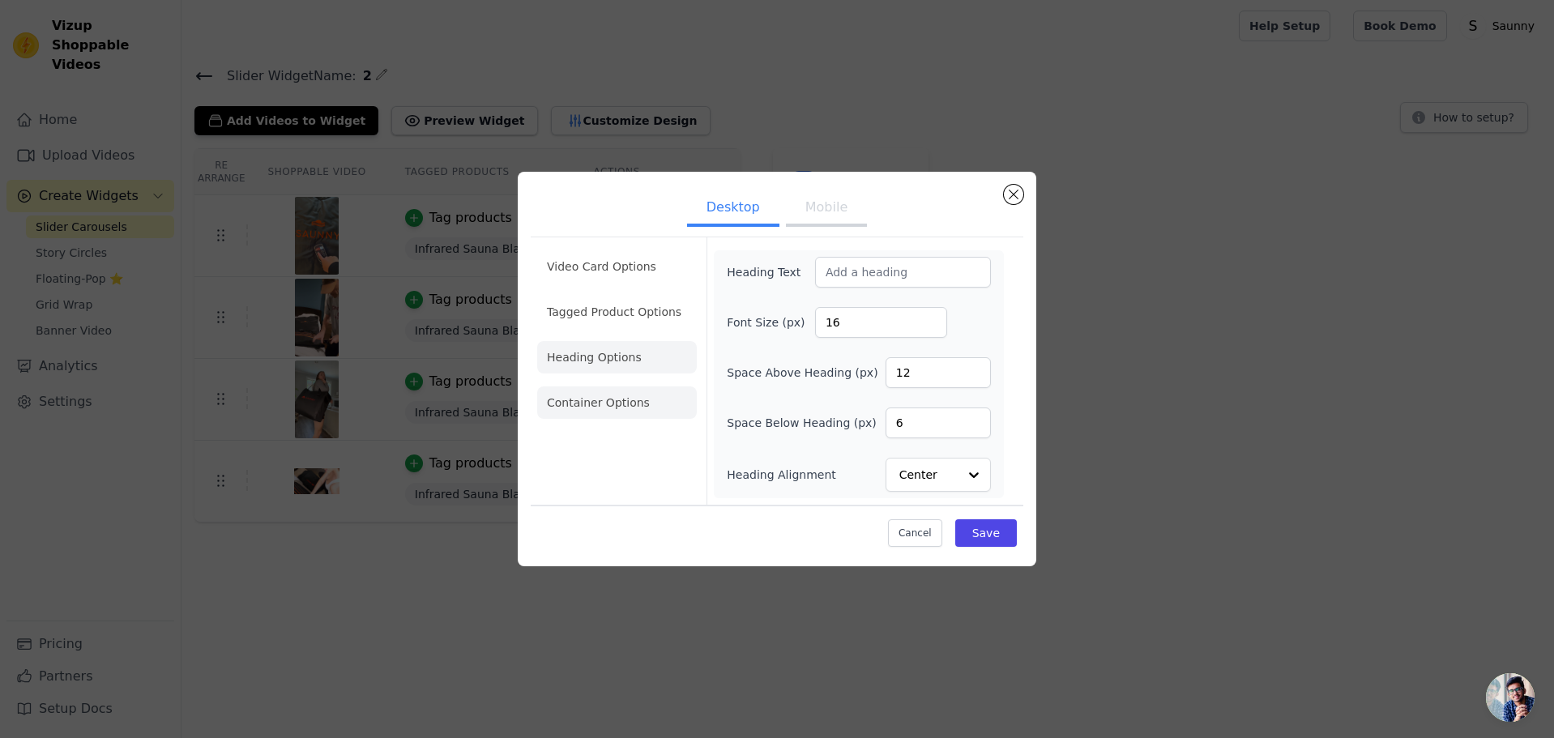
click at [624, 401] on li "Container Options" at bounding box center [617, 402] width 160 height 32
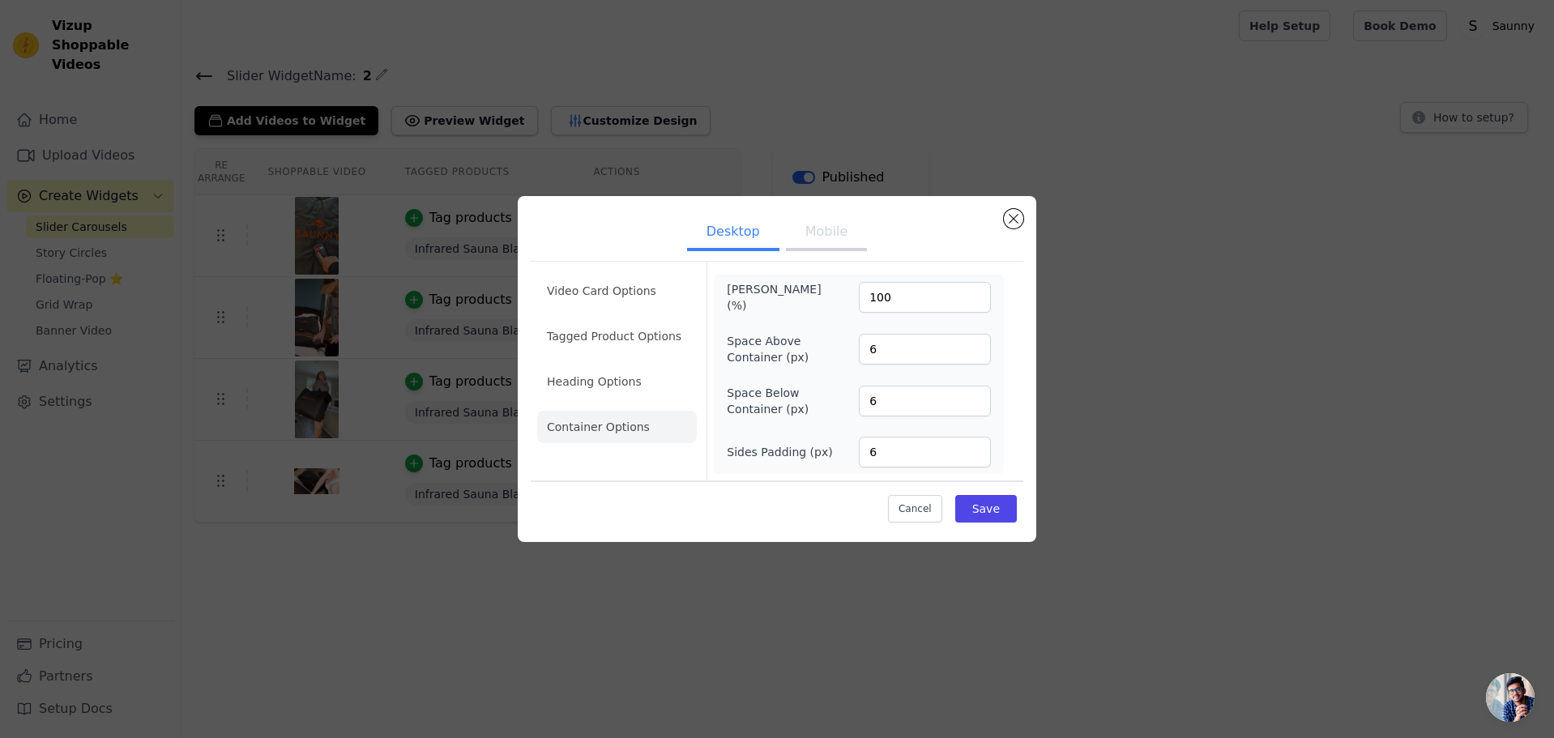
click at [801, 225] on button "Mobile" at bounding box center [826, 233] width 81 height 36
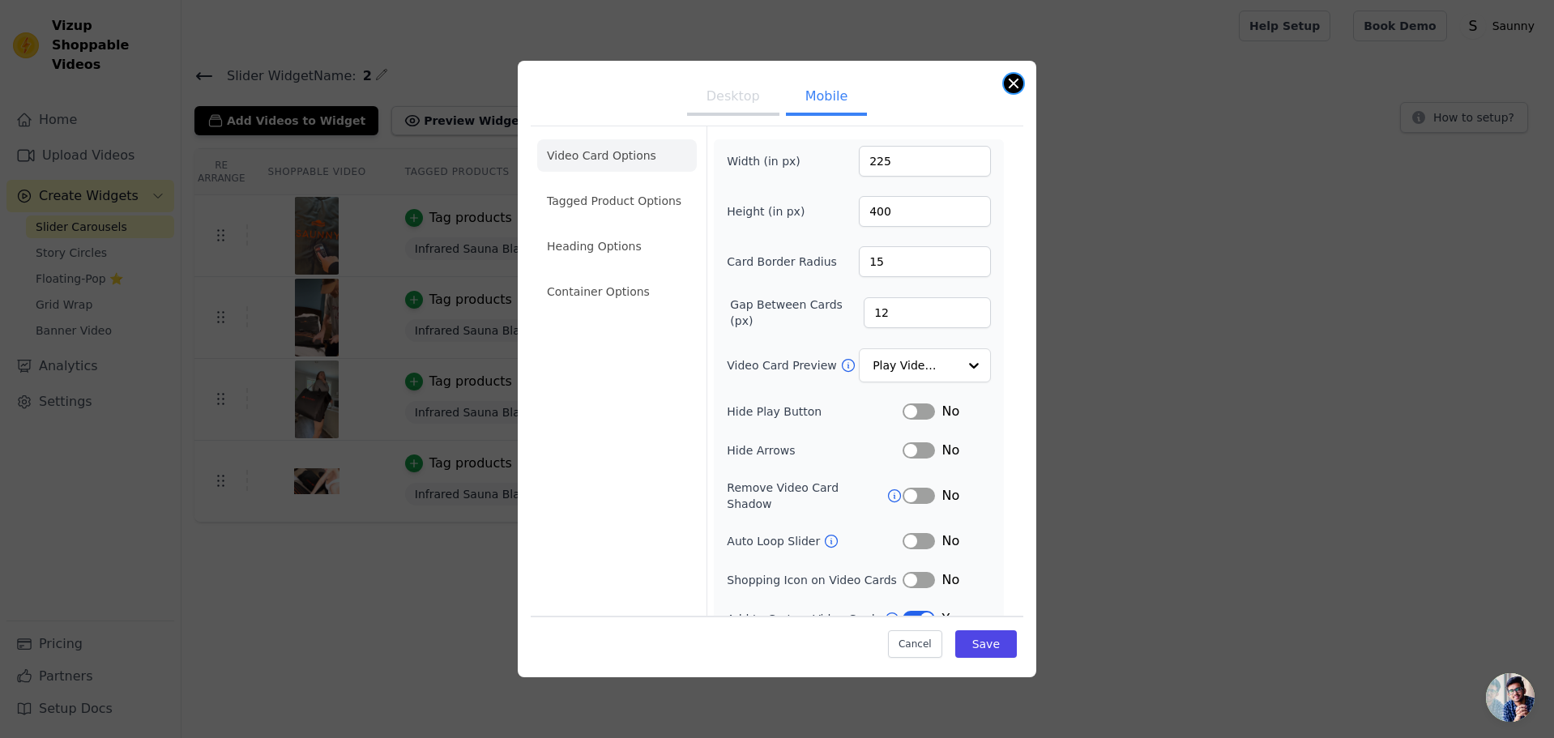
click at [1016, 77] on button "Close modal" at bounding box center [1013, 83] width 19 height 19
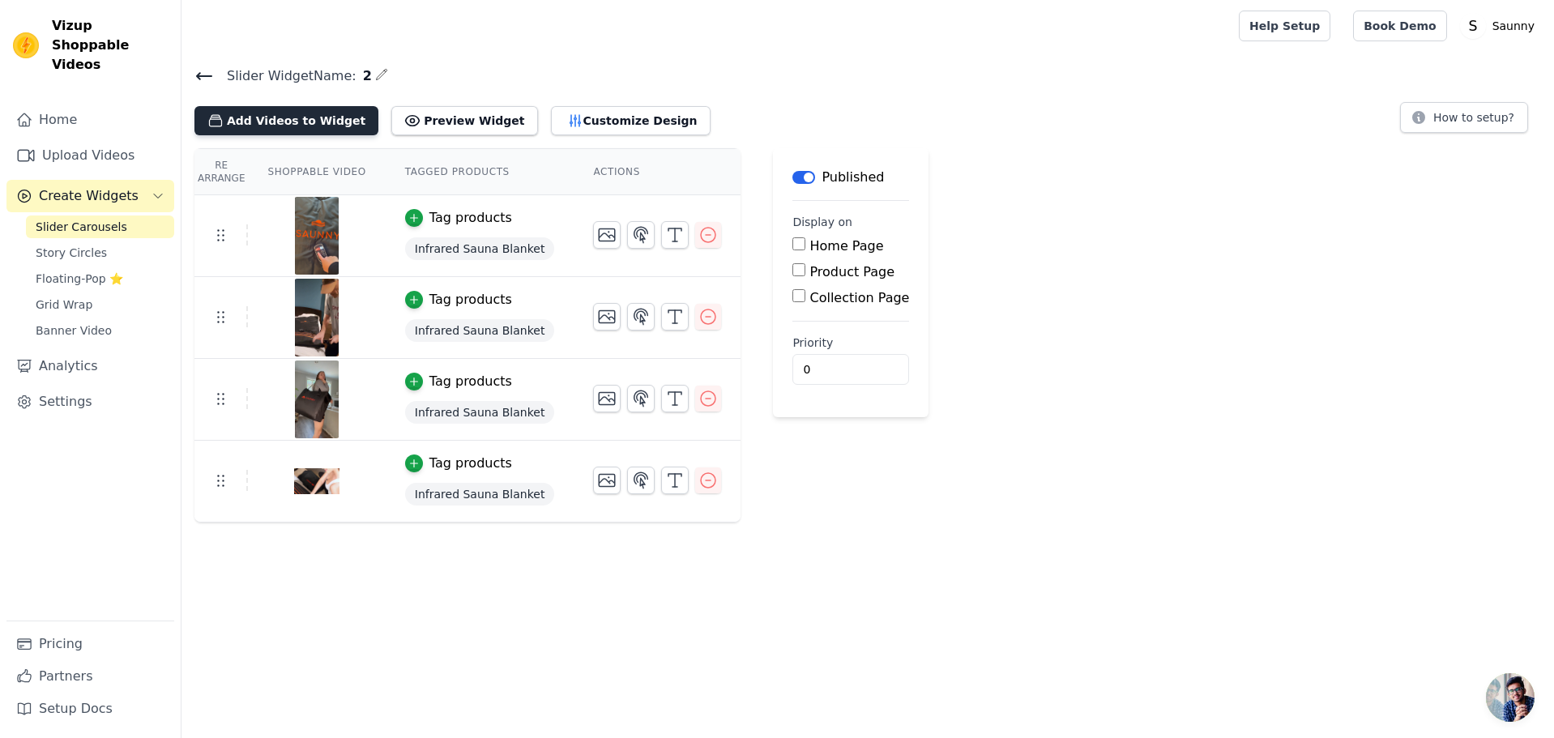
click at [309, 121] on button "Add Videos to Widget" at bounding box center [286, 120] width 184 height 29
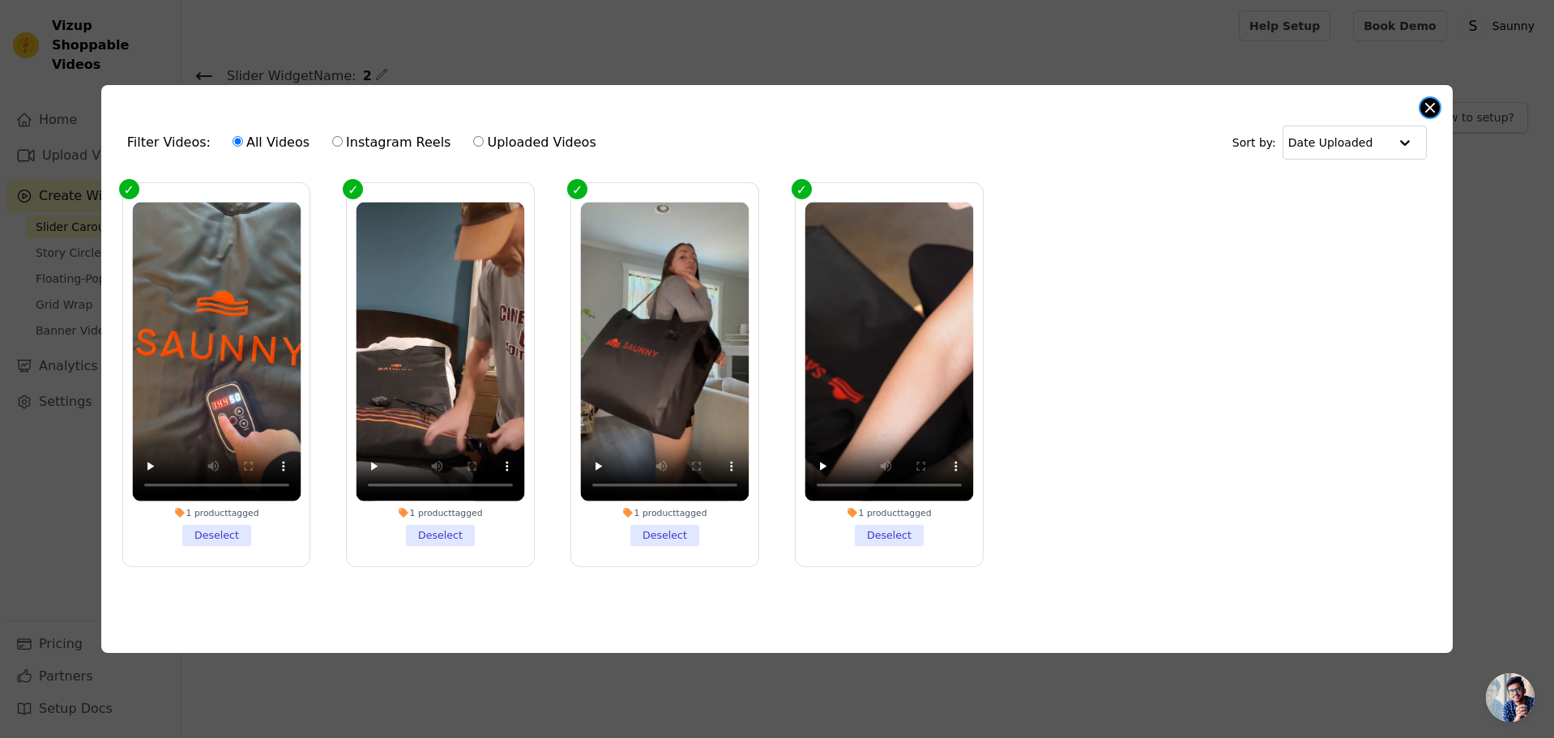
click at [1432, 98] on button "Close modal" at bounding box center [1429, 107] width 19 height 19
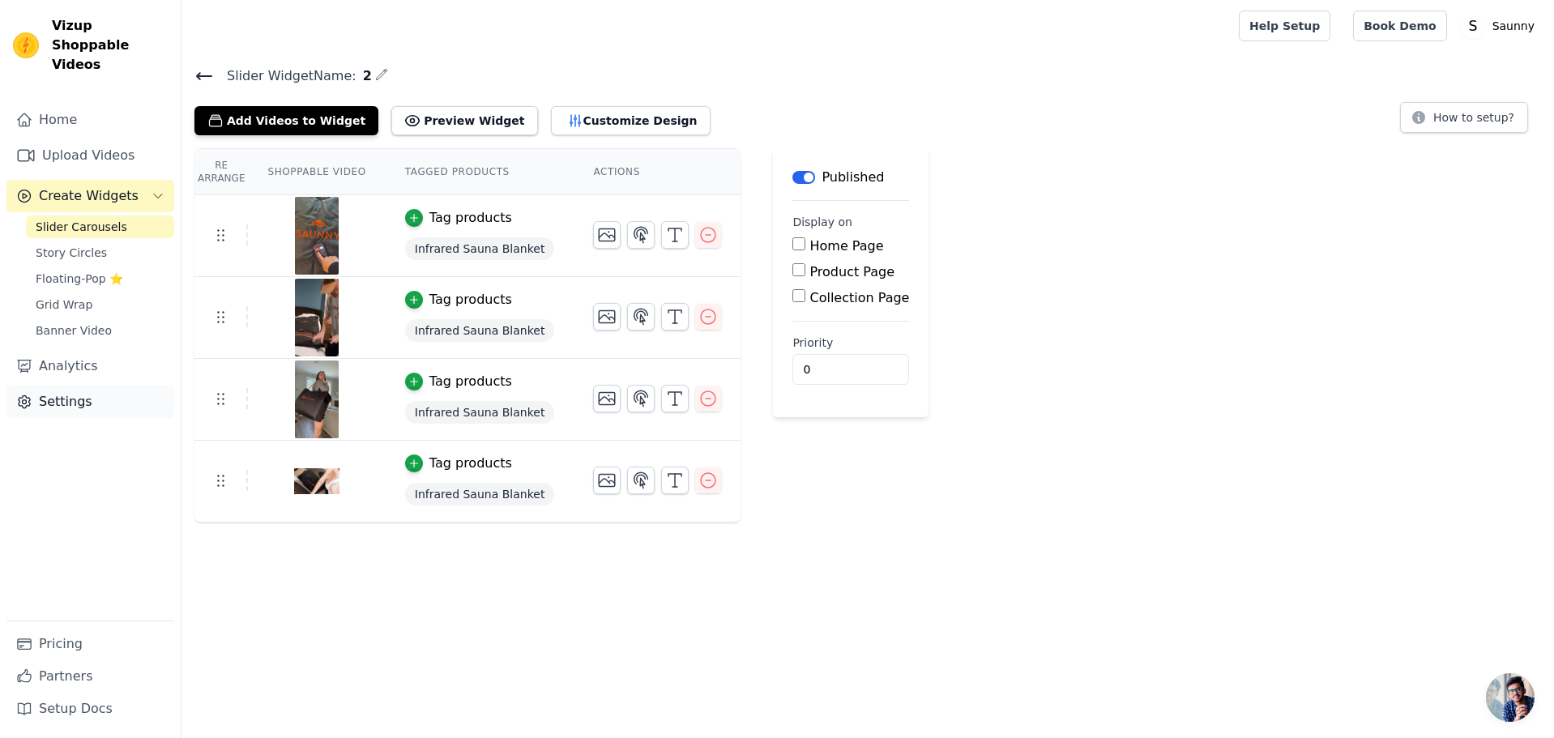
click at [93, 386] on link "Settings" at bounding box center [90, 402] width 168 height 32
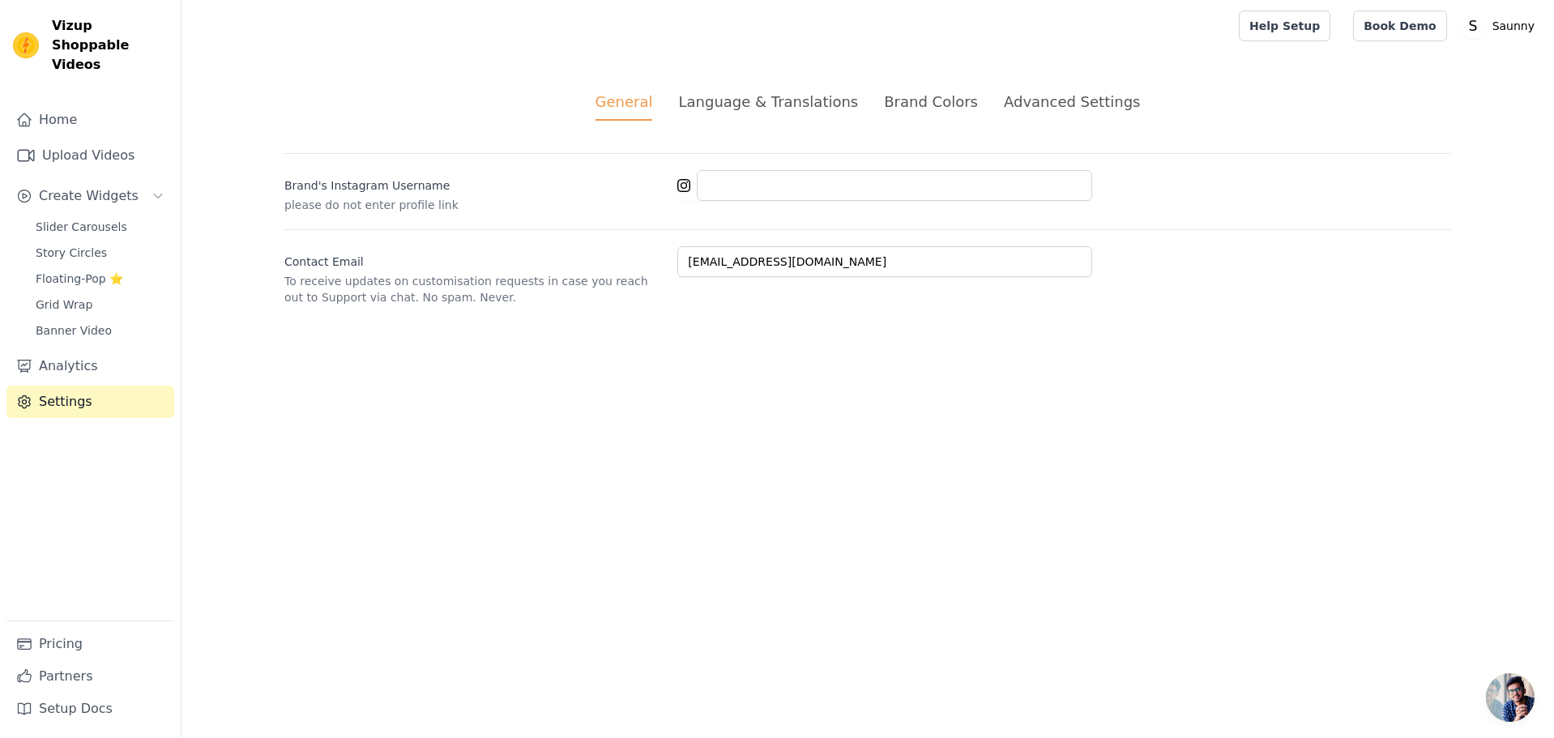
click at [785, 109] on div "Language & Translations" at bounding box center [768, 102] width 180 height 22
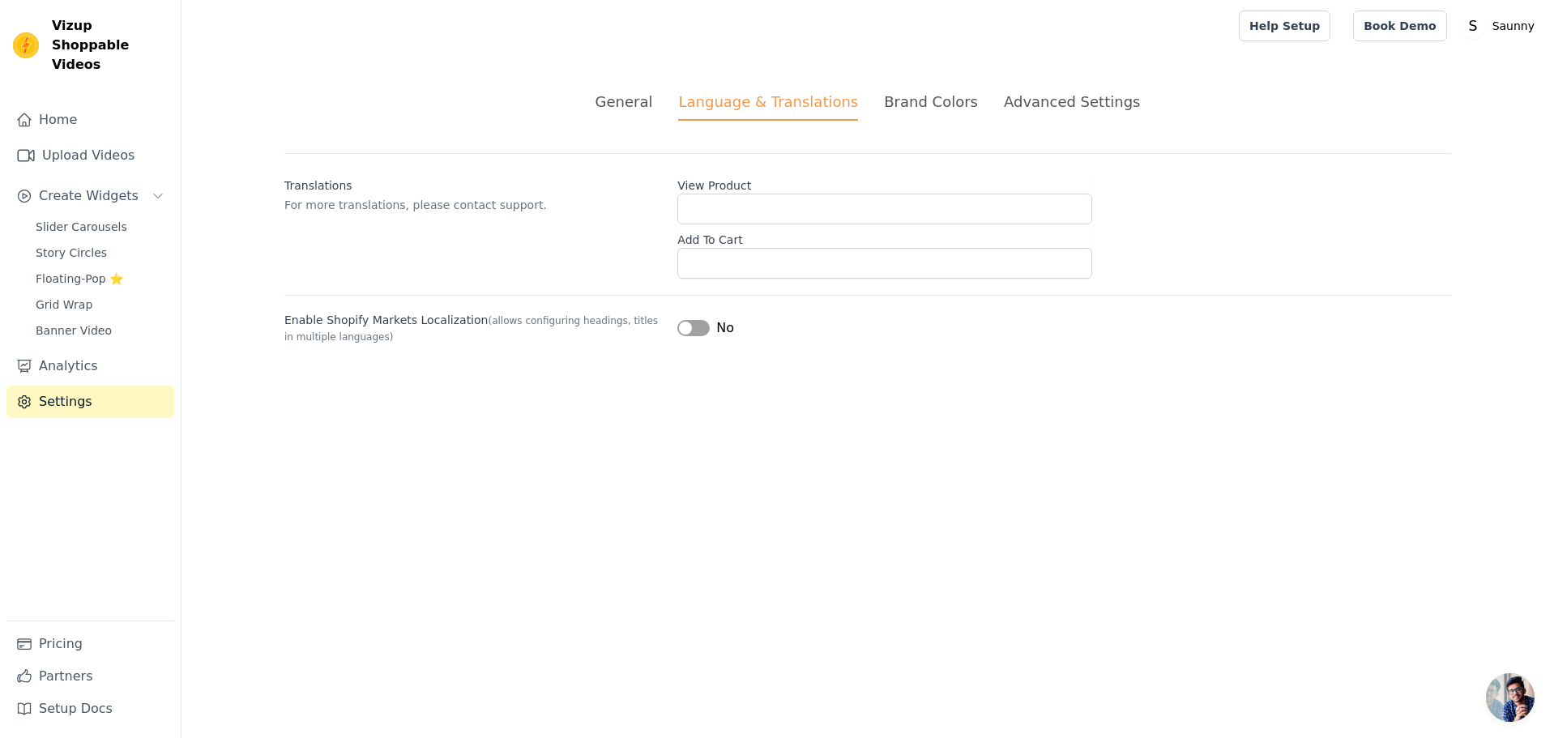
click at [919, 99] on div "Brand Colors" at bounding box center [931, 102] width 94 height 22
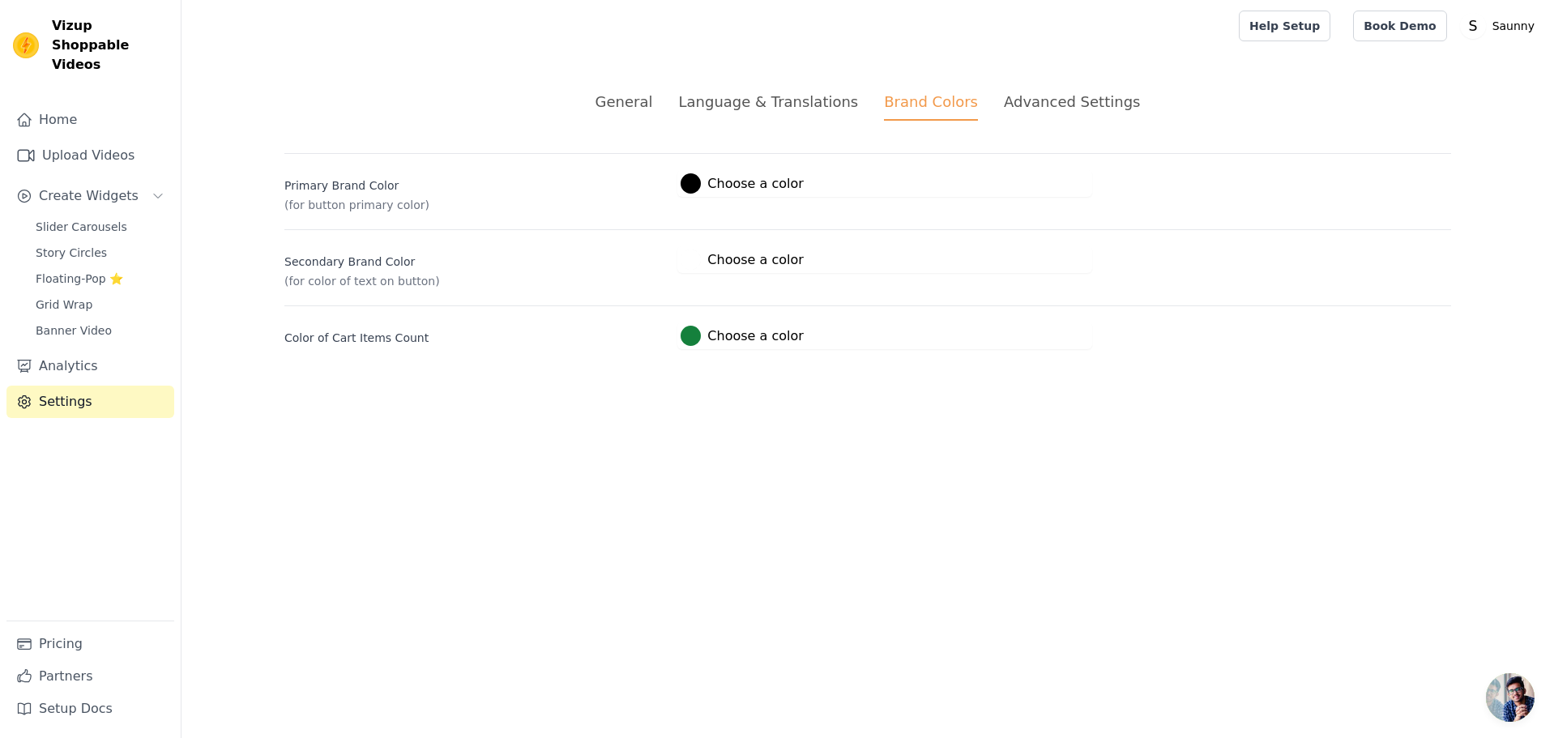
click at [727, 183] on label "#000000 Choose a color" at bounding box center [741, 183] width 122 height 20
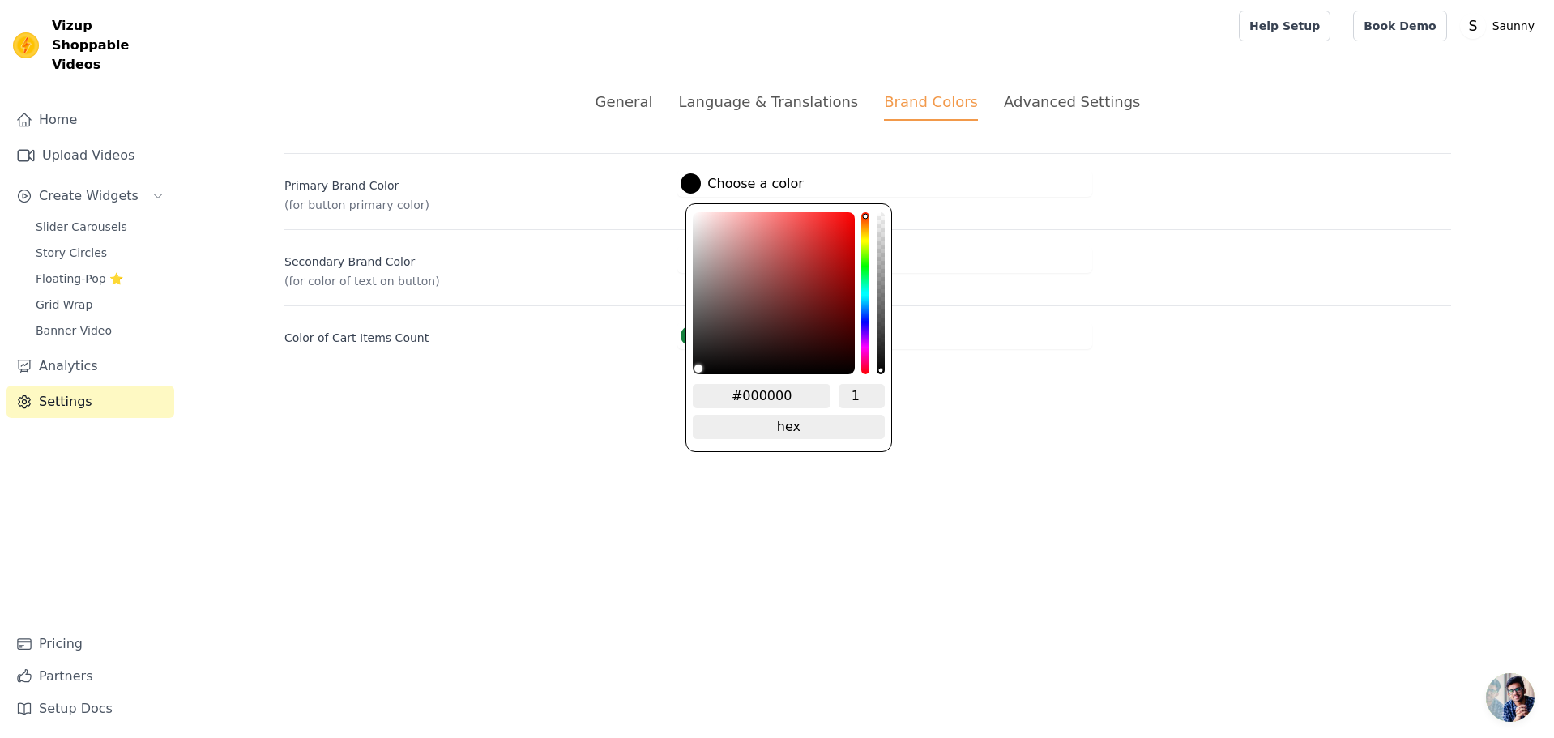
click at [808, 394] on input "#000000" at bounding box center [762, 396] width 138 height 24
paste input "#ff6f3c"
type input "##ff6f3c"
click at [752, 402] on input "##ff6f3c" at bounding box center [762, 396] width 138 height 24
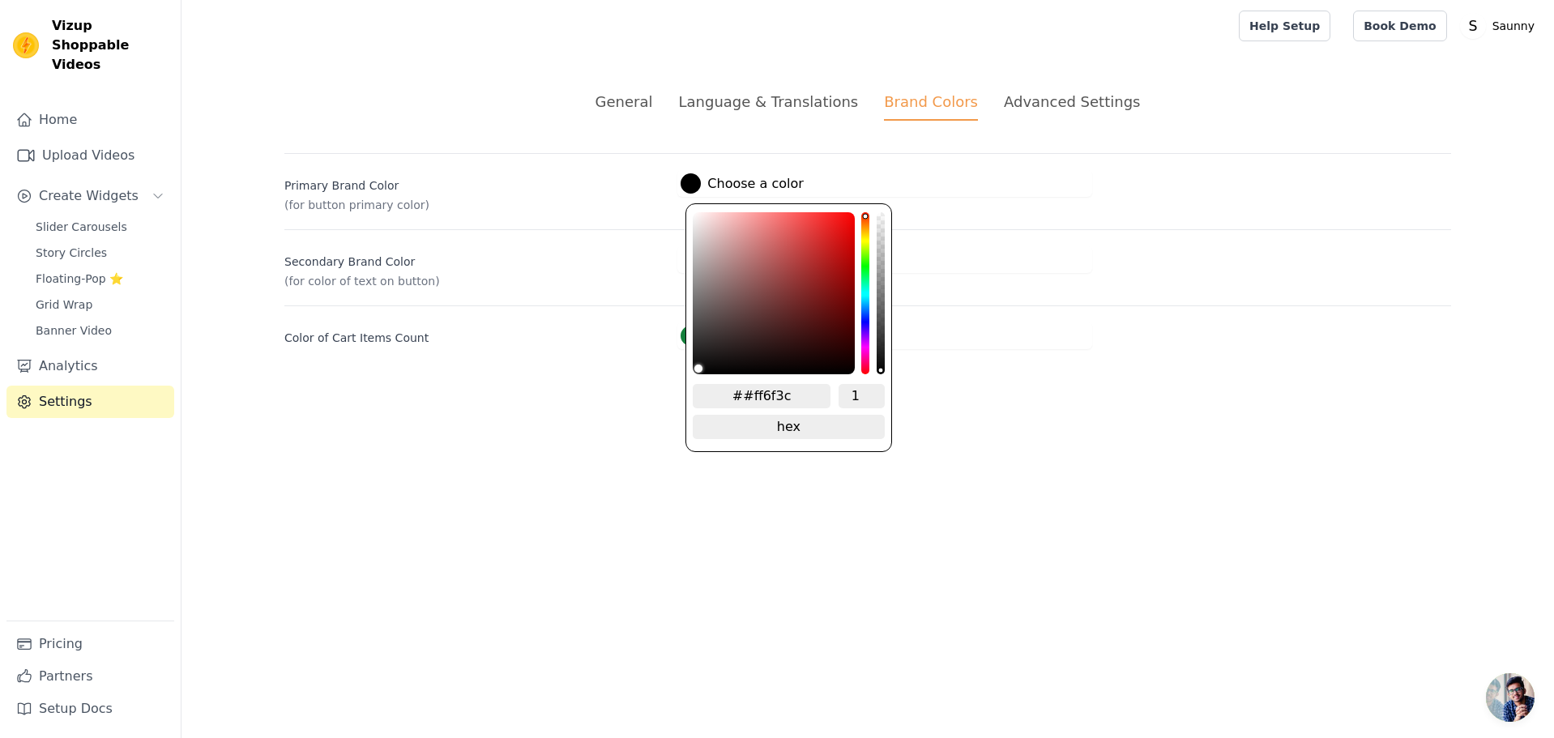
type input "#ff6f3c"
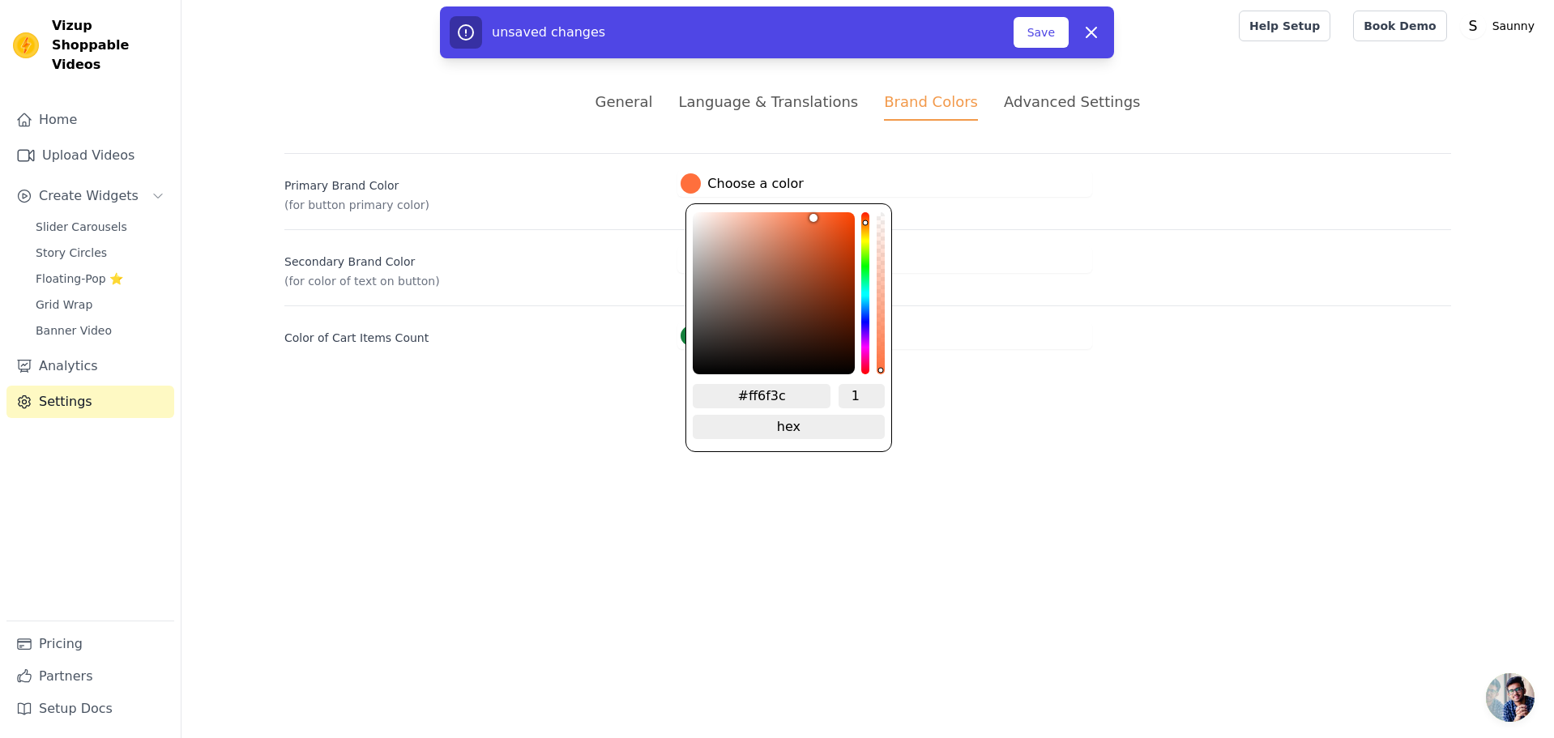
type input "#ff6f3c"
click at [1079, 388] on html "Vizup Shoppable Videos Home Upload Videos Create Widgets Slider Carousels Story…" at bounding box center [777, 194] width 1554 height 388
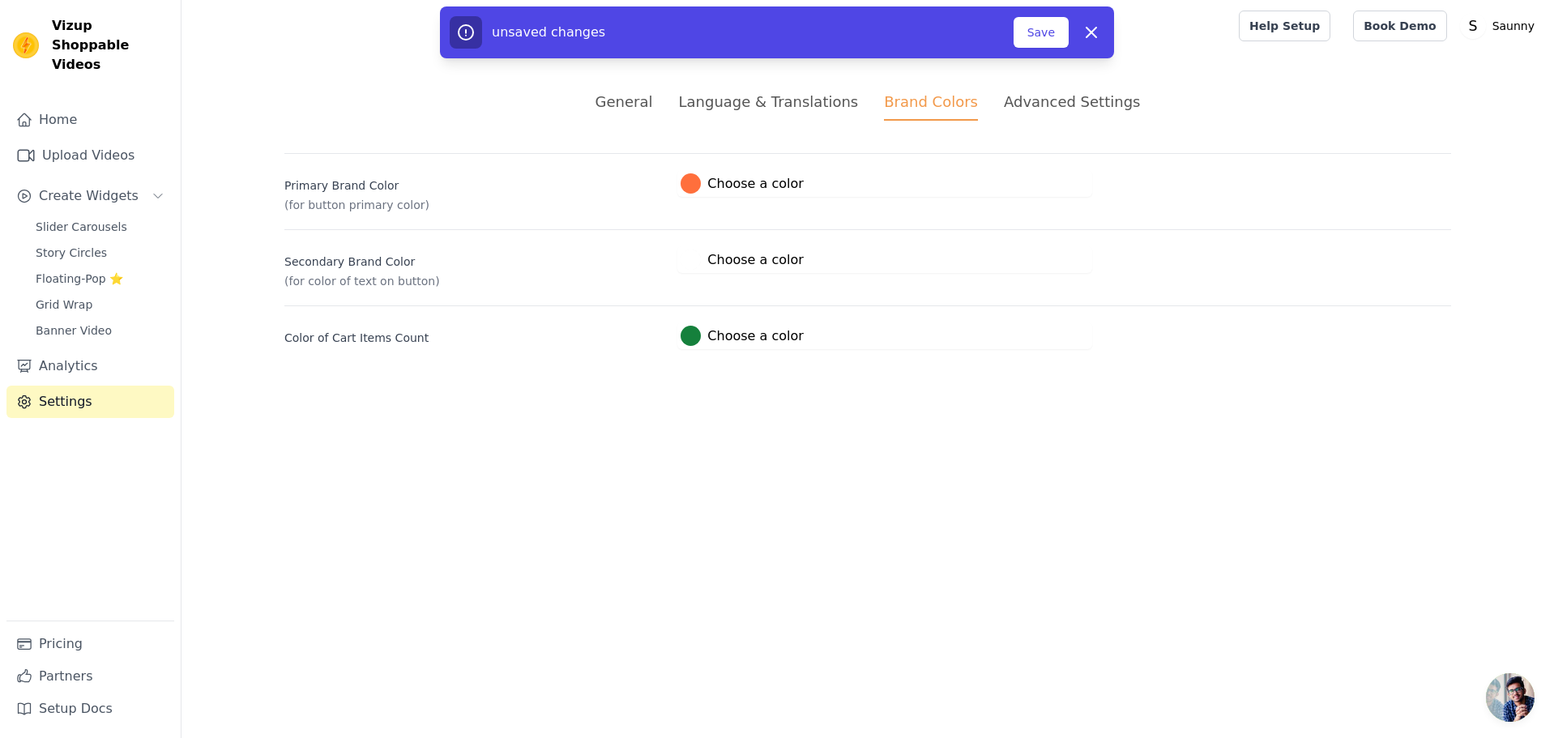
click at [1049, 55] on div "unsaved changes Save Dismiss" at bounding box center [777, 32] width 674 height 52
click at [1050, 50] on div "unsaved changes Save Dismiss" at bounding box center [777, 32] width 674 height 52
click at [1051, 46] on button "Save" at bounding box center [1040, 32] width 55 height 31
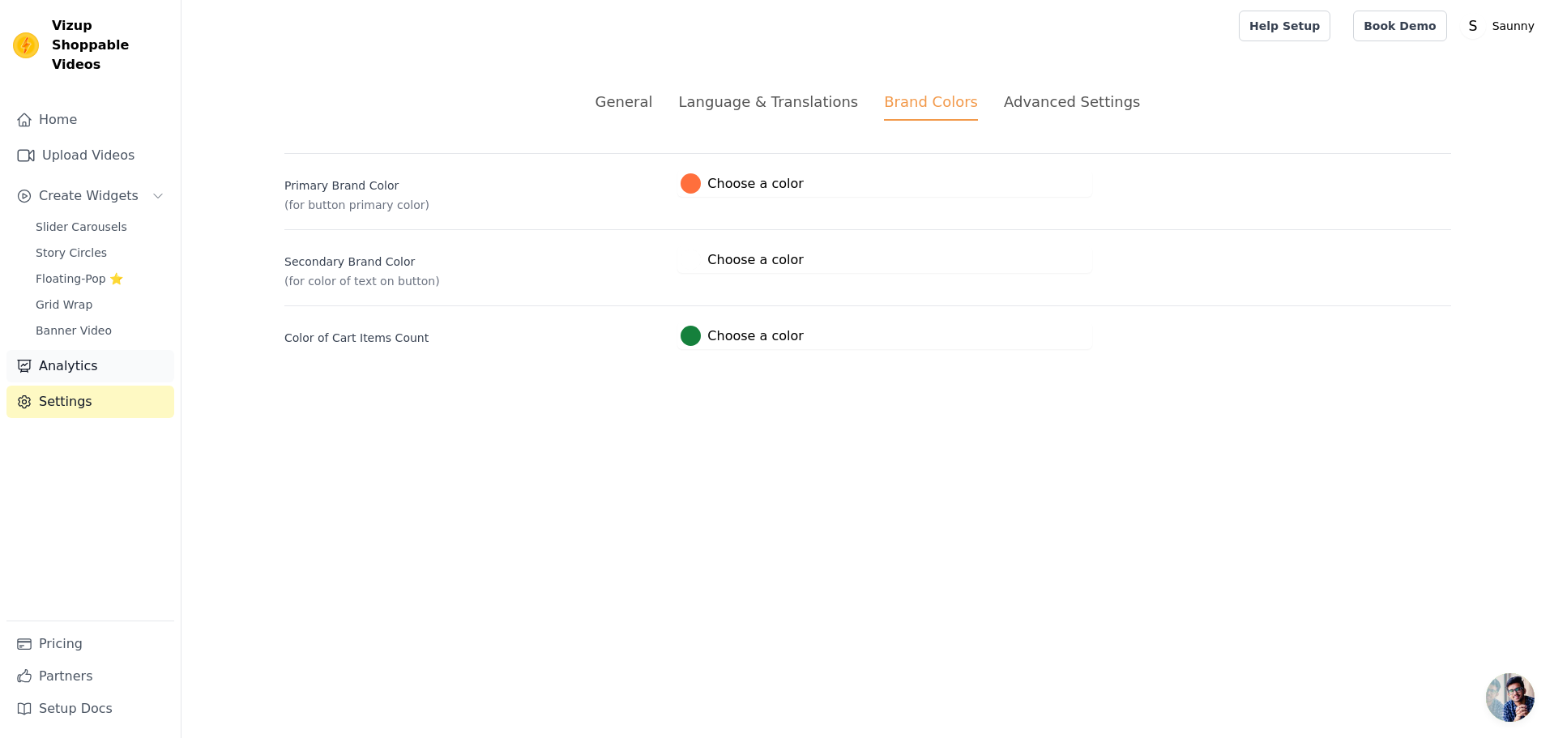
click at [87, 356] on link "Analytics" at bounding box center [90, 366] width 168 height 32
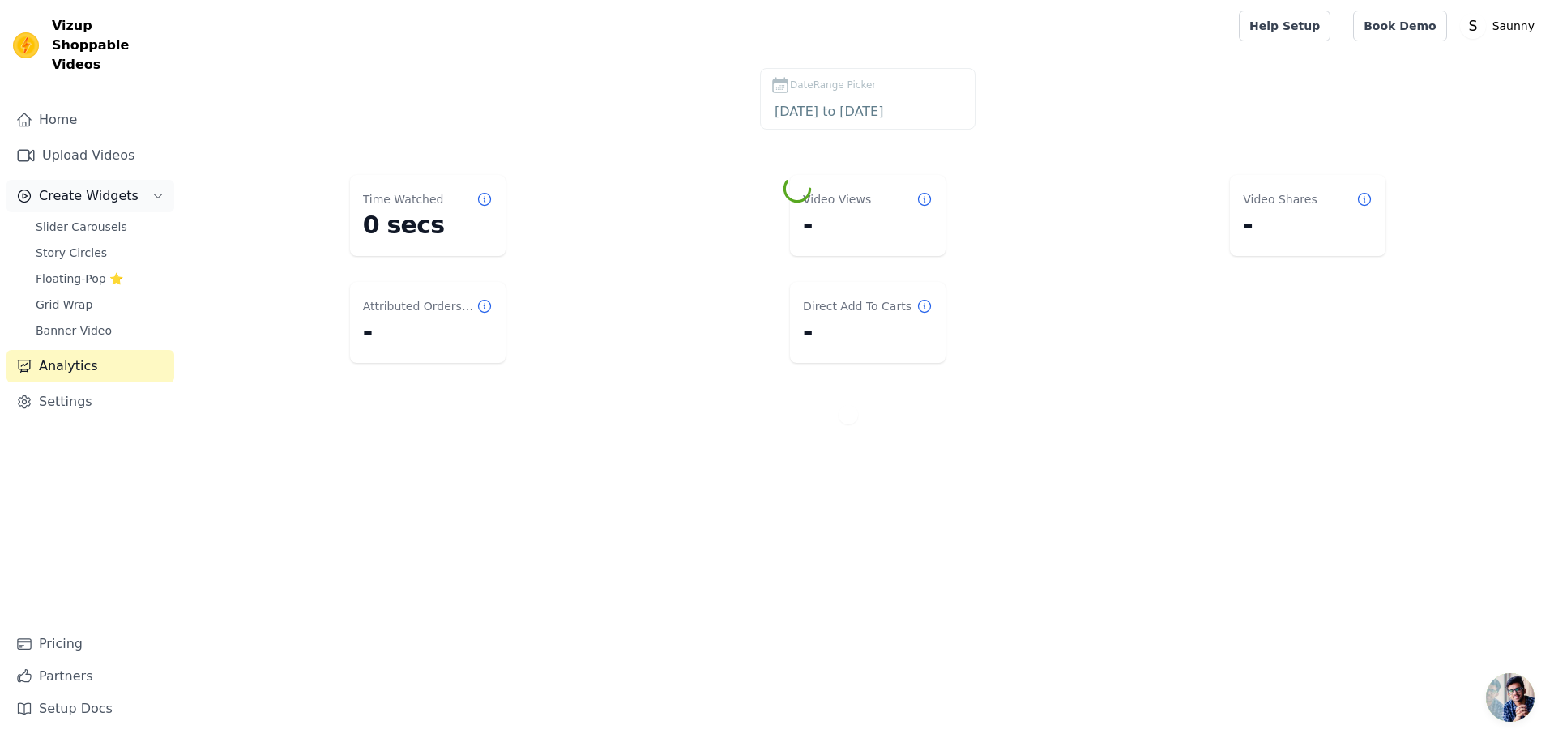
click at [107, 186] on span "Create Widgets" at bounding box center [89, 195] width 100 height 19
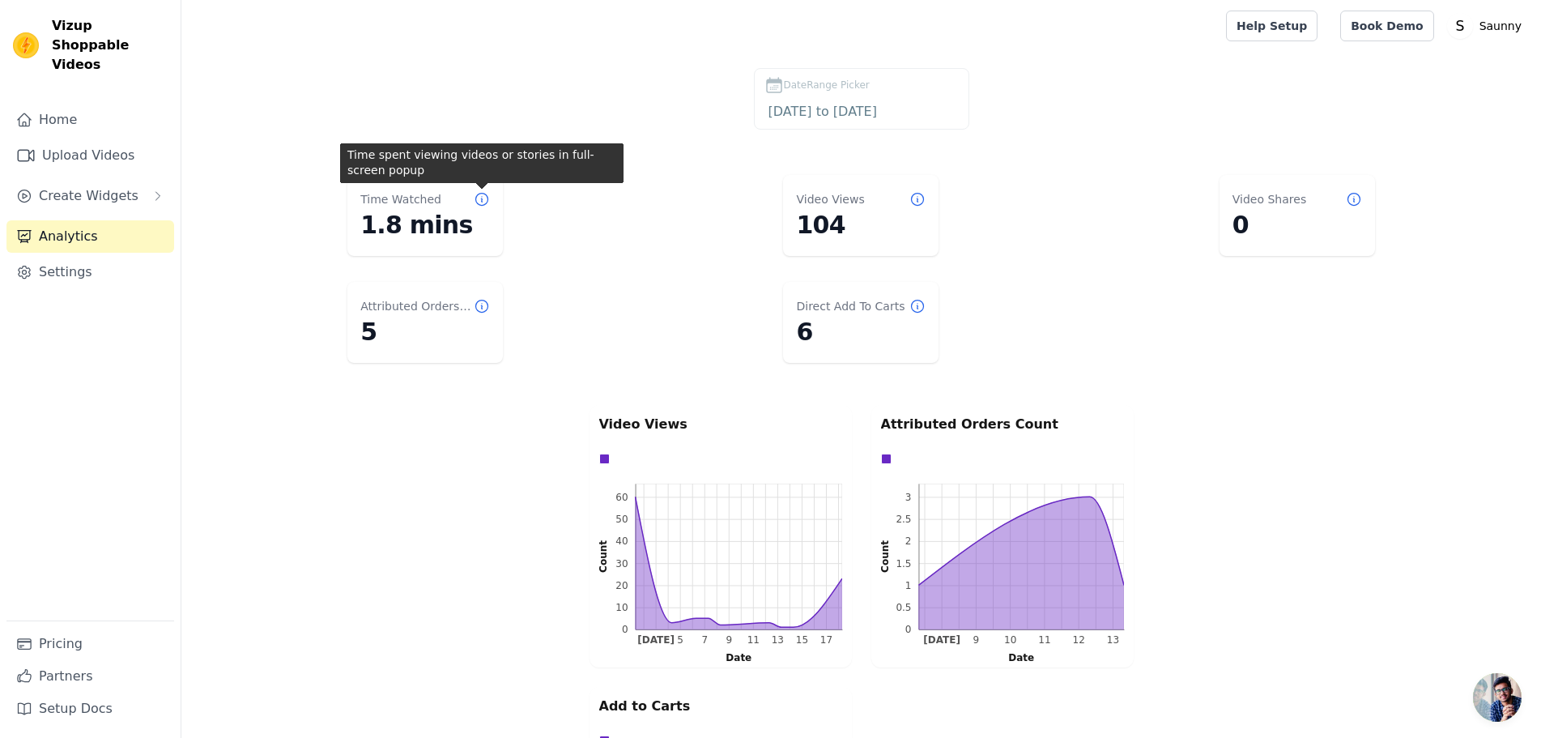
click at [476, 200] on icon at bounding box center [482, 200] width 12 height 12
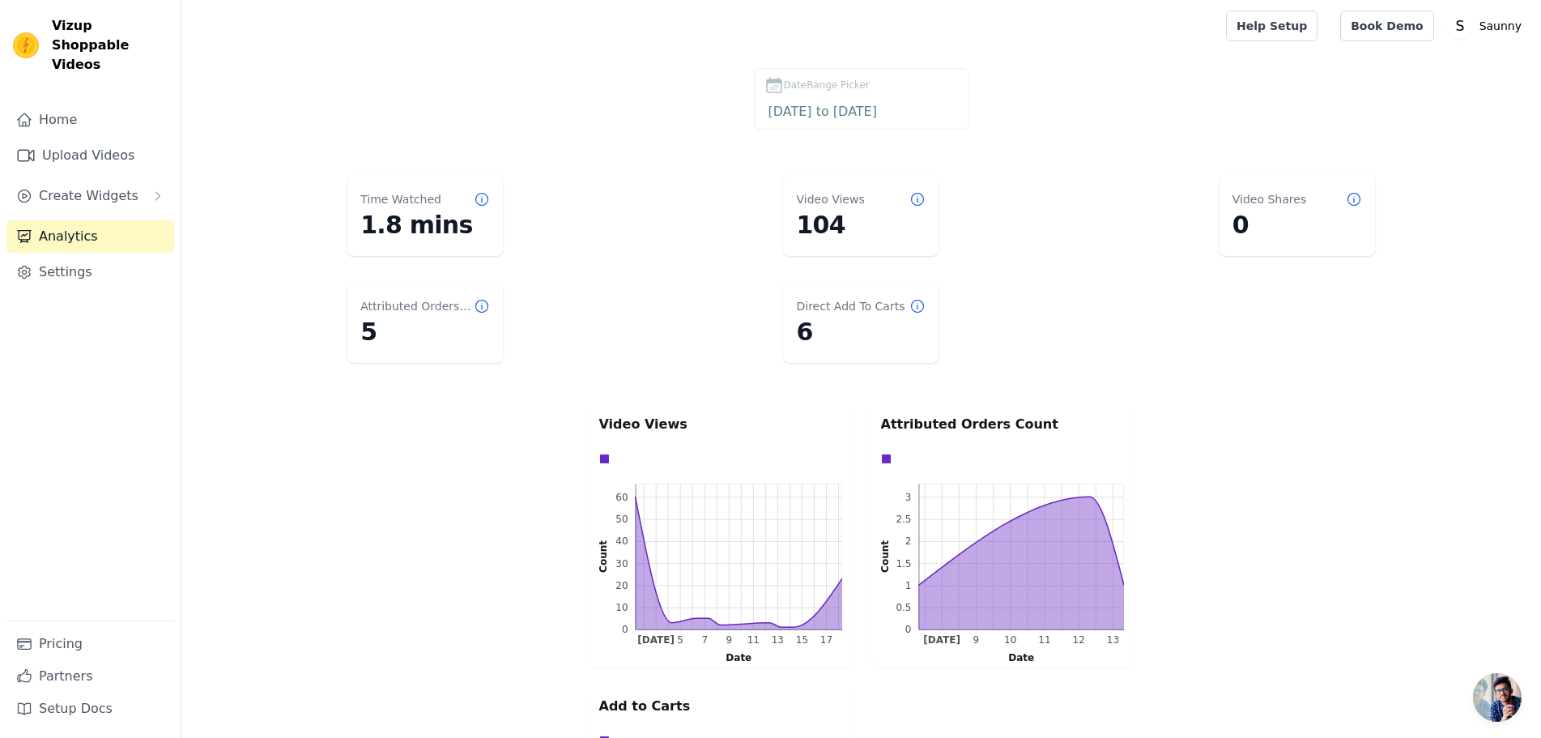
click at [616, 189] on dl "Time Watched 1.8 mins Video Views 104 Video Shares 0 Attributed Orders Count 5 …" at bounding box center [861, 268] width 1295 height 201
click at [83, 256] on link "Settings" at bounding box center [90, 272] width 168 height 32
